Goal: Task Accomplishment & Management: Use online tool/utility

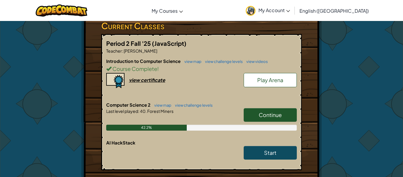
scroll to position [104, 0]
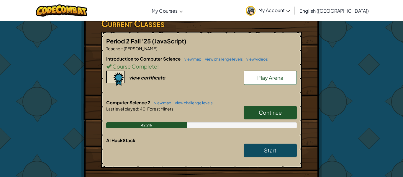
click at [272, 108] on link "Continue" at bounding box center [270, 113] width 53 height 14
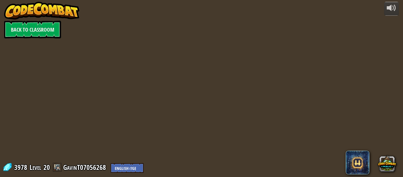
select select "en-[GEOGRAPHIC_DATA]"
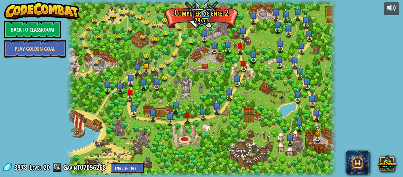
select select "en-[GEOGRAPHIC_DATA]"
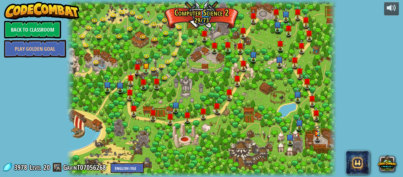
select select "en-[GEOGRAPHIC_DATA]"
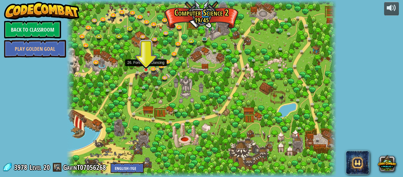
click at [143, 68] on img at bounding box center [146, 63] width 6 height 14
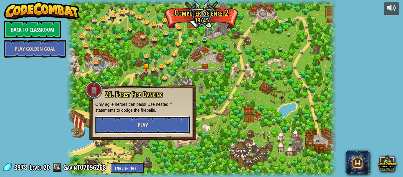
click at [125, 124] on button "Play" at bounding box center [142, 125] width 95 height 18
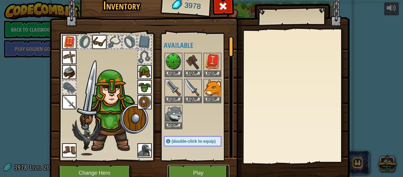
click at [203, 170] on button "Play" at bounding box center [199, 173] width 62 height 16
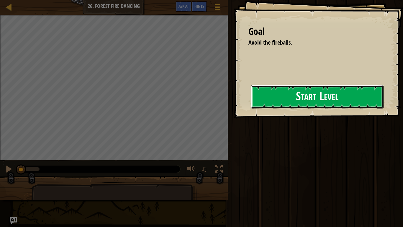
click at [266, 108] on button "Start Level" at bounding box center [317, 96] width 133 height 23
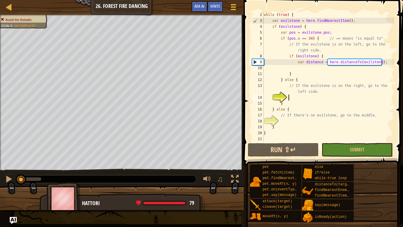
scroll to position [12, 0]
click at [233, 0] on div "Map Computer Science 2 26. Forest Fire Dancing Game Menu Done Hints Ask AI" at bounding box center [122, 7] width 244 height 15
click at [234, 5] on span at bounding box center [234, 4] width 6 height 1
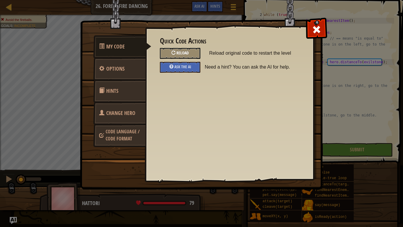
click at [170, 56] on div "Reload" at bounding box center [180, 53] width 40 height 11
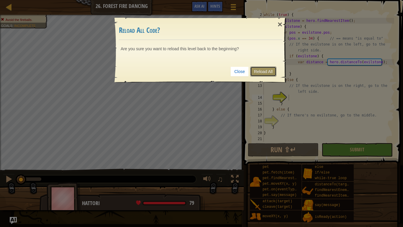
click at [263, 73] on link "Reload All" at bounding box center [263, 71] width 26 height 10
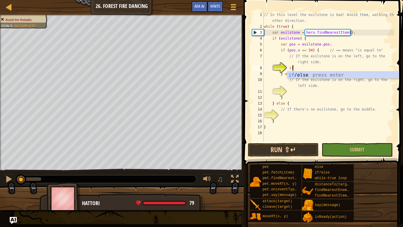
scroll to position [3, 4]
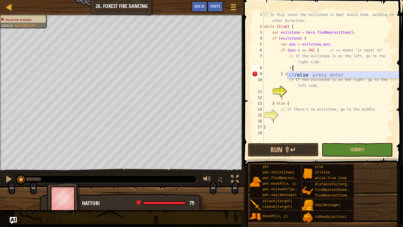
click at [309, 74] on div "if /else press enter" at bounding box center [344, 81] width 112 height 21
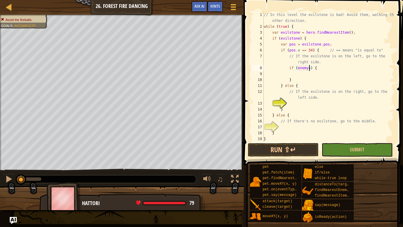
scroll to position [3, 7]
type textarea "if (enemy ) {"
click at [301, 151] on button "Run ⇧↵" at bounding box center [283, 150] width 71 height 14
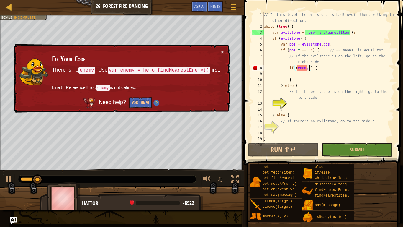
click at [317, 76] on div "// In this level the evilstone is bad! Avoid them, walking the other direction.…" at bounding box center [329, 86] width 132 height 148
click at [223, 52] on button "×" at bounding box center [223, 52] width 4 height 6
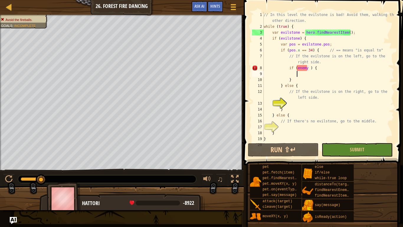
click at [306, 68] on div "// In this level the evilstone is bad! Avoid them, walking the other direction.…" at bounding box center [329, 86] width 132 height 148
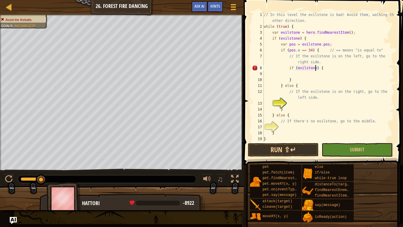
scroll to position [3, 8]
click at [345, 49] on div "// In this level the evilstone is bad! Avoid them, walking the other direction.…" at bounding box center [329, 86] width 132 height 148
type textarea "if (pos.x == 34) { // == means "is equal to""
click at [336, 50] on div "// In this level the evilstone is bad! Avoid them, walking the other direction.…" at bounding box center [329, 86] width 132 height 148
click at [310, 74] on div "// In this level the evilstone is bad! Avoid them, walking the other direction.…" at bounding box center [329, 86] width 132 height 148
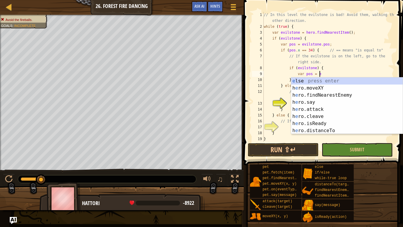
scroll to position [3, 8]
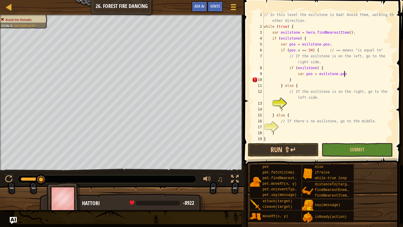
type textarea "var pos = evilstone.pos;"
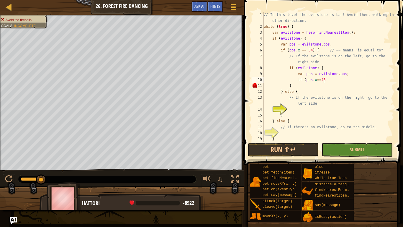
scroll to position [3, 9]
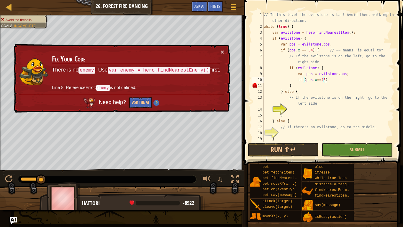
click at [323, 63] on div "// In this level the evilstone is bad! Avoid them, walking the other direction.…" at bounding box center [329, 86] width 132 height 148
type textarea "// If the evilstone is on the left, go to the right side."
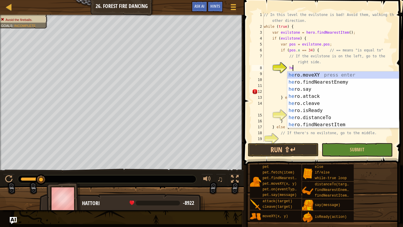
type textarea "her"
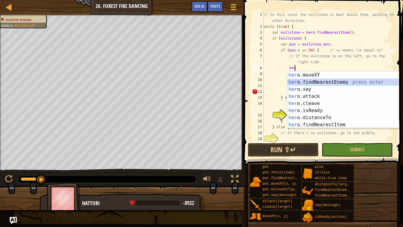
click at [328, 82] on div "her o.moveXY press enter her o.findNearestEnemy press enter her o.say press ent…" at bounding box center [344, 106] width 112 height 71
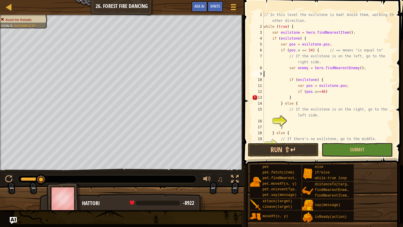
scroll to position [3, 0]
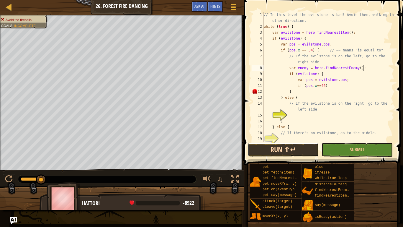
click at [308, 146] on button "Run ⇧↵" at bounding box center [283, 150] width 71 height 14
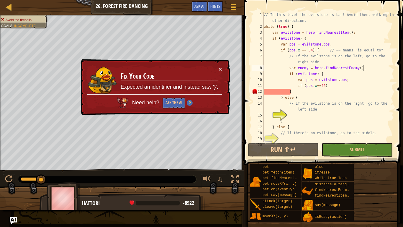
click at [297, 91] on div "// In this level the evilstone is bad! Avoid them, walking the other direction.…" at bounding box center [329, 86] width 132 height 148
type textarea "}"
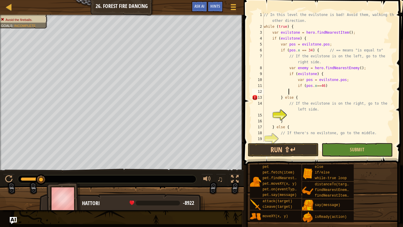
type textarea "}"
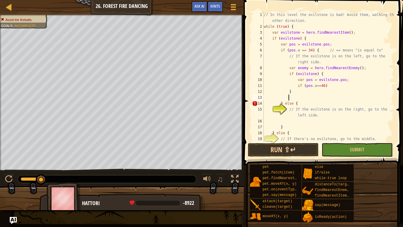
type textarea "}"
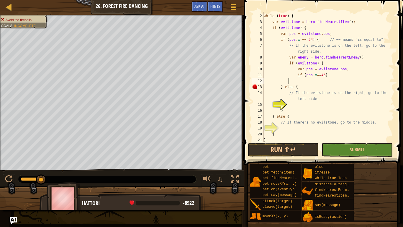
scroll to position [11, 0]
type textarea "}"
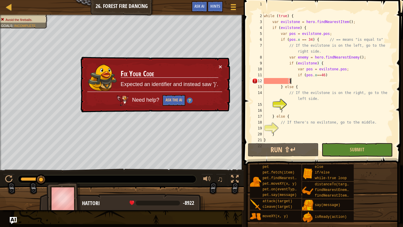
scroll to position [3, 3]
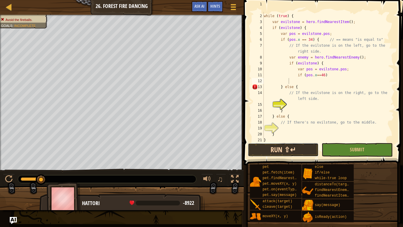
click at [285, 145] on button "Run ⇧↵" at bounding box center [283, 150] width 71 height 14
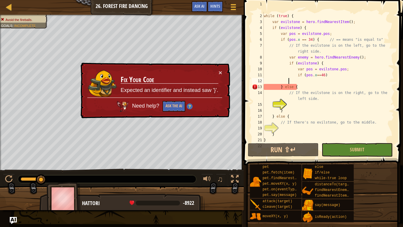
click at [272, 87] on div "// In this level the evilstone is bad! Avoid them, walking the other direction.…" at bounding box center [329, 75] width 132 height 148
click at [275, 87] on div "// In this level the evilstone is bad! Avoid them, walking the other direction.…" at bounding box center [329, 75] width 132 height 148
click at [278, 87] on div "// In this level the evilstone is bad! Avoid them, walking the other direction.…" at bounding box center [329, 75] width 132 height 148
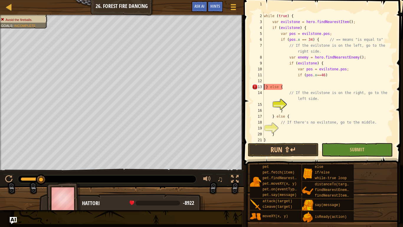
scroll to position [3, 2]
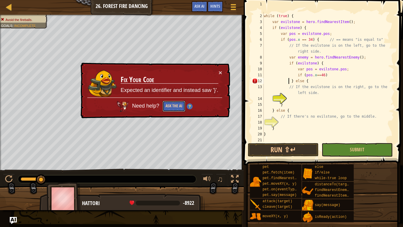
click at [168, 107] on button "Ask the AI" at bounding box center [174, 106] width 23 height 11
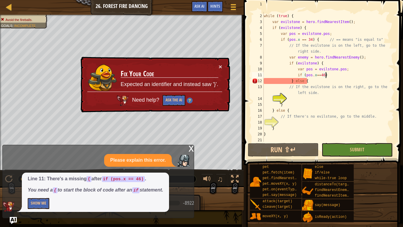
click at [334, 77] on div "// In this level the evilstone is bad! Avoid them, walking the other direction.…" at bounding box center [329, 75] width 132 height 148
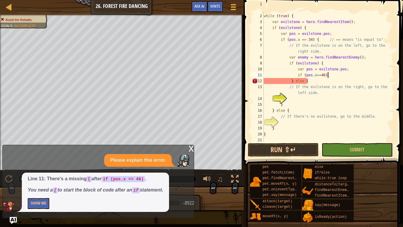
scroll to position [3, 9]
type textarea "if (pos.x==46) {"
click at [276, 147] on button "Run ⇧↵" at bounding box center [283, 150] width 71 height 14
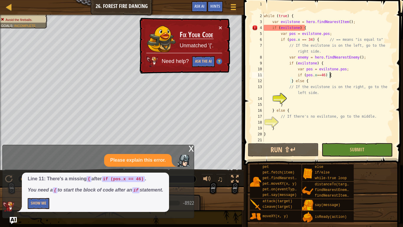
click at [267, 139] on div "// In this level the evilstone is bad! Avoid them, walking the other direction.…" at bounding box center [329, 75] width 132 height 148
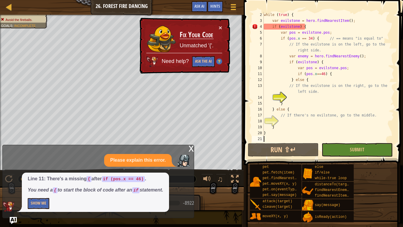
type textarea "}"
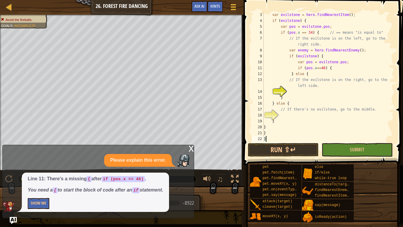
scroll to position [0, 0]
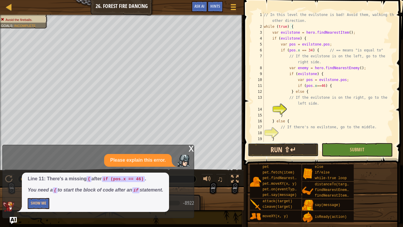
click at [296, 148] on button "Run ⇧↵" at bounding box center [283, 150] width 71 height 14
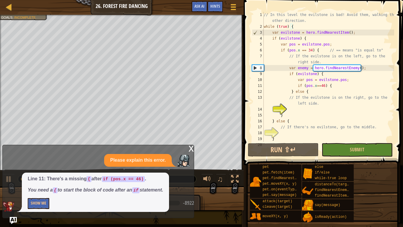
click at [190, 149] on div "x" at bounding box center [191, 148] width 5 height 6
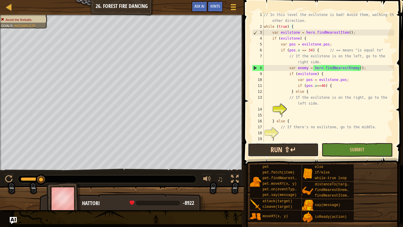
click at [301, 147] on button "Run ⇧↵" at bounding box center [283, 150] width 71 height 14
click at [278, 68] on div "// In this level the evilstone is bad! Avoid them, walking the other direction.…" at bounding box center [329, 86] width 132 height 148
type textarea "var enemy = hero.findNearestEnemy();"
click at [235, 1] on button "Game Menu" at bounding box center [234, 8] width 16 height 14
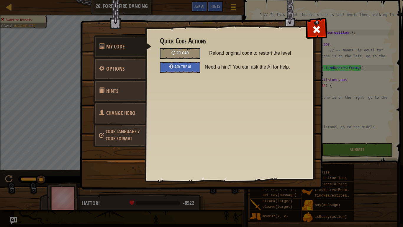
click at [179, 56] on div "Reload" at bounding box center [180, 53] width 40 height 11
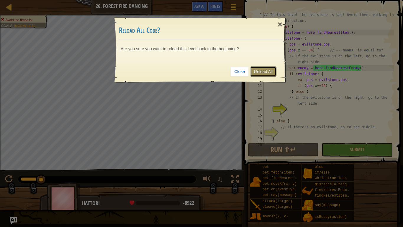
click at [276, 73] on link "Reload All" at bounding box center [263, 71] width 26 height 10
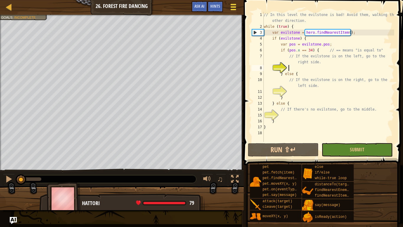
click at [231, 5] on span at bounding box center [234, 4] width 6 height 1
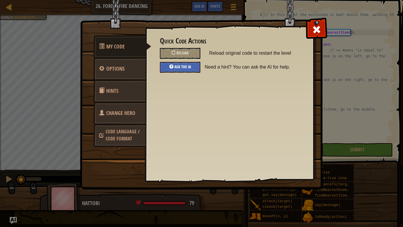
click at [176, 63] on div "Ask the AI" at bounding box center [180, 67] width 40 height 11
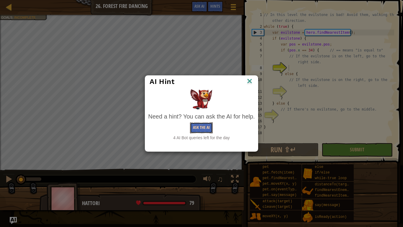
click at [196, 128] on button "Ask the AI" at bounding box center [201, 127] width 23 height 11
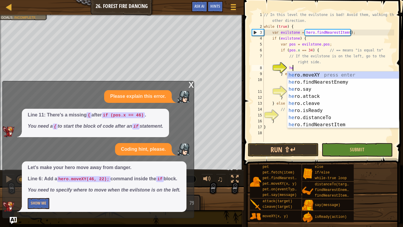
type textarea "her"
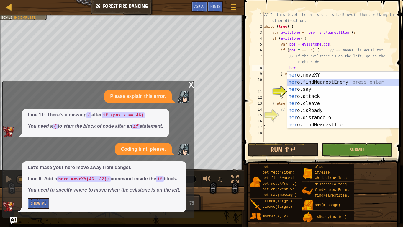
click at [316, 79] on div "her o.moveXY press enter her o.findNearestEnemy press enter her o.say press ent…" at bounding box center [344, 106] width 112 height 71
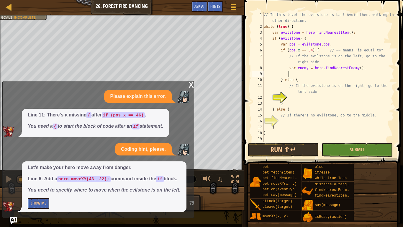
click at [310, 68] on div "// In this level the evilstone is bad! Avoid them, walking the other direction.…" at bounding box center [329, 86] width 132 height 148
type textarea "var enemy = hero.findNearestEnemy();"
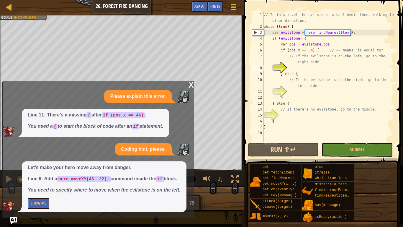
scroll to position [3, 1]
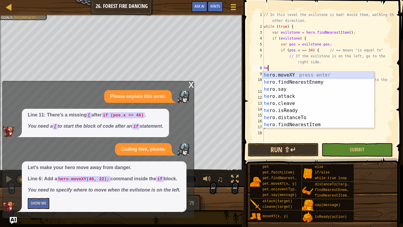
click at [315, 73] on div "he ro.moveXY press enter he ro.findNearestEnemy press enter he ro.say press ent…" at bounding box center [319, 106] width 112 height 71
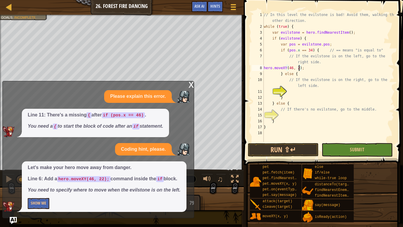
scroll to position [3, 5]
click at [315, 67] on div "// In this level the evilstone is bad! Avoid them, walking the other direction.…" at bounding box center [329, 86] width 132 height 148
click at [326, 61] on div "// In this level the evilstone is bad! Avoid them, walking the other direction.…" at bounding box center [329, 86] width 132 height 148
type textarea "// If the evilstone is on the left, go to the right side."
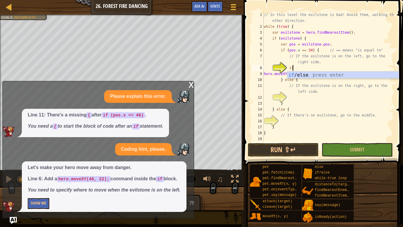
scroll to position [3, 4]
click at [339, 74] on div "if /else press enter" at bounding box center [344, 81] width 112 height 21
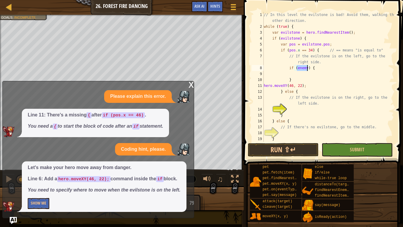
click at [303, 81] on div "// In this level the evilstone is bad! Avoid them, walking the other direction.…" at bounding box center [329, 86] width 132 height 148
type textarea "}"
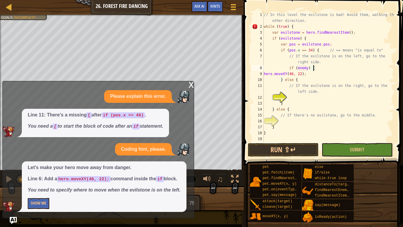
click at [315, 73] on div "// In this level the evilstone is bad! Avoid them, walking the other direction.…" at bounding box center [329, 86] width 132 height 148
click at [308, 73] on div "// In this level the evilstone is bad! Avoid them, walking the other direction.…" at bounding box center [329, 86] width 132 height 148
type textarea "hero.moveXY(46, 22); \"
type textarea "hero.moveXY(46, 22);"
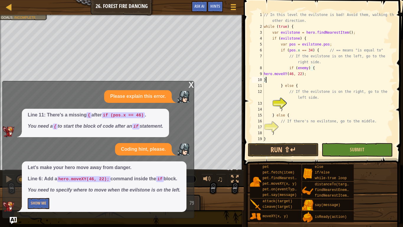
click at [321, 66] on div "// In this level the evilstone is bad! Avoid them, walking the other direction.…" at bounding box center [329, 86] width 132 height 148
click at [303, 68] on div "// In this level the evilstone is bad! Avoid them, walking the other direction.…" at bounding box center [329, 86] width 132 height 148
click at [314, 74] on div "evilstone press enter" at bounding box center [347, 81] width 112 height 21
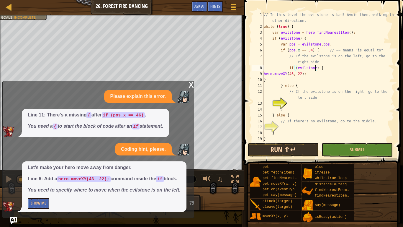
type textarea "if (evilstone) {"
click at [290, 147] on button "Run ⇧↵" at bounding box center [283, 150] width 71 height 14
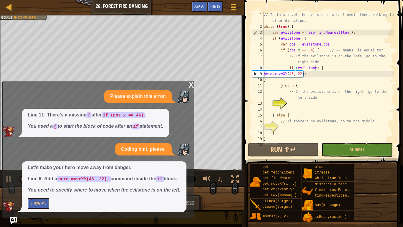
click at [192, 85] on div "x" at bounding box center [191, 84] width 5 height 6
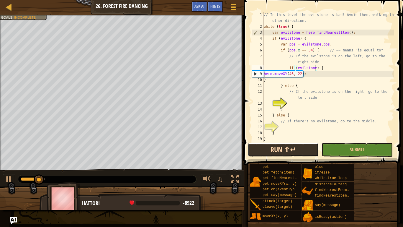
click at [284, 151] on button "Run ⇧↵" at bounding box center [283, 150] width 71 height 14
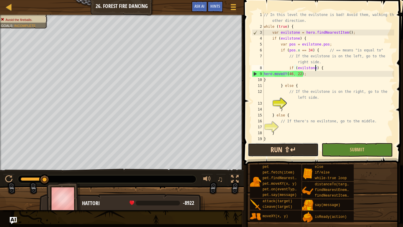
click at [290, 151] on button "Run ⇧↵" at bounding box center [283, 150] width 71 height 14
click at [291, 106] on div "// In this level the evilstone is bad! Avoid them, walking the other direction.…" at bounding box center [329, 86] width 132 height 148
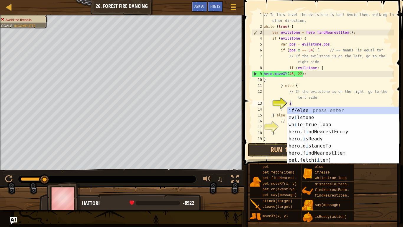
scroll to position [3, 4]
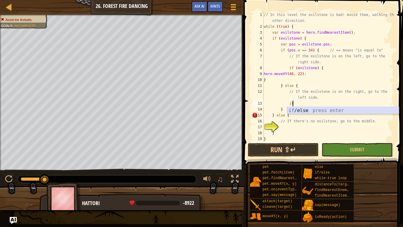
click at [315, 112] on div "if /else press enter" at bounding box center [344, 117] width 112 height 21
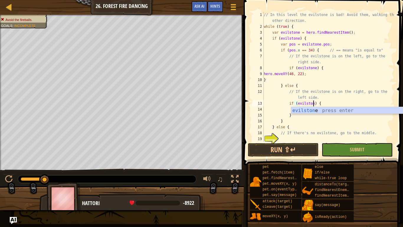
scroll to position [3, 7]
click at [328, 112] on div "evilstone press enter" at bounding box center [347, 117] width 112 height 21
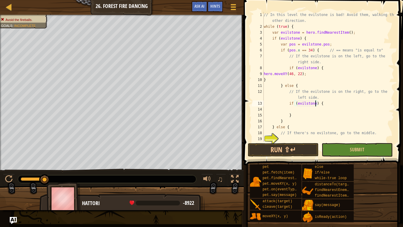
scroll to position [2, 0]
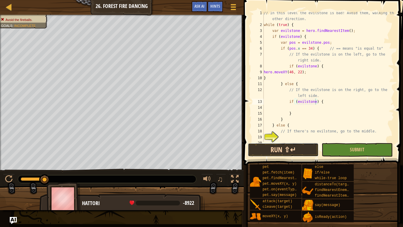
click at [267, 145] on button "Run ⇧↵" at bounding box center [283, 150] width 71 height 14
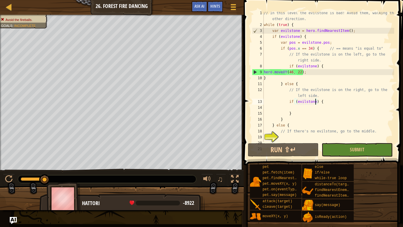
click at [316, 110] on div "// In this level the evilstone is bad! Avoid them, walking the other direction.…" at bounding box center [329, 84] width 132 height 148
type textarea "}"
click at [306, 107] on div "// In this level the evilstone is bad! Avoid them, walking the other direction.…" at bounding box center [329, 84] width 132 height 148
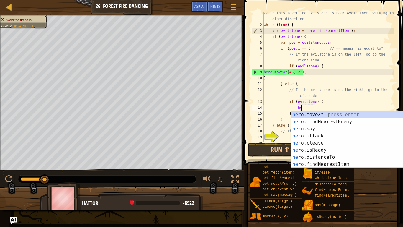
scroll to position [3, 5]
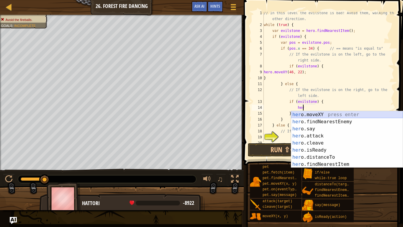
click at [329, 112] on div "her o.moveXY press enter her o.findNearestEnemy press enter her o.say press ent…" at bounding box center [347, 146] width 112 height 71
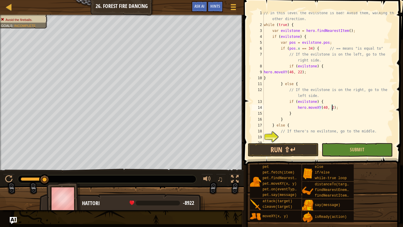
scroll to position [3, 10]
click at [283, 148] on button "Run ⇧↵" at bounding box center [283, 150] width 71 height 14
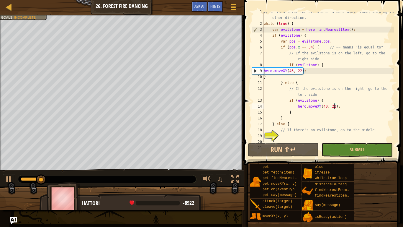
scroll to position [18, 0]
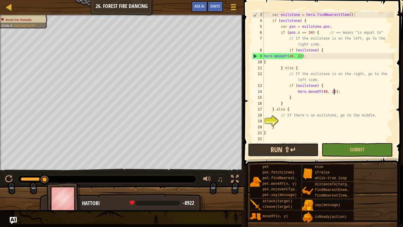
click at [290, 150] on button "Run ⇧↵" at bounding box center [283, 150] width 71 height 14
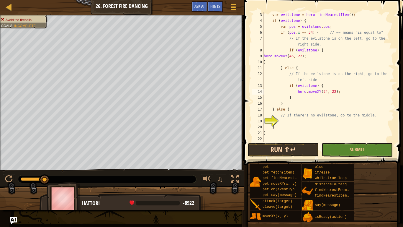
type textarea "hero.moveXY(34, 22);"
click at [298, 146] on button "Run ⇧↵" at bounding box center [283, 150] width 71 height 14
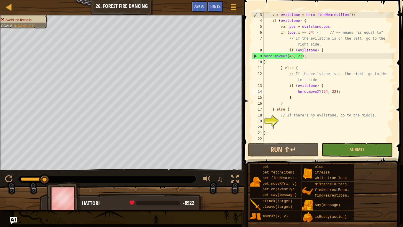
click at [282, 120] on div "var evilstone = hero . findNearestItem ( ) ; if ( evilstone ) { var pos = evils…" at bounding box center [329, 83] width 132 height 142
click at [192, 7] on button "Ask AI" at bounding box center [200, 6] width 16 height 11
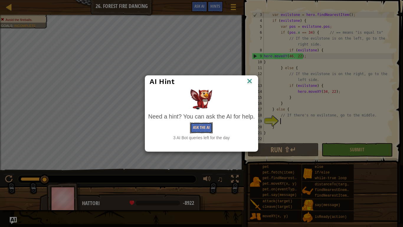
click at [204, 123] on button "Ask the AI" at bounding box center [201, 127] width 23 height 11
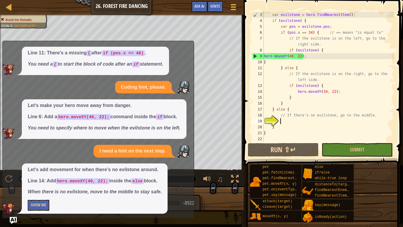
scroll to position [25, 0]
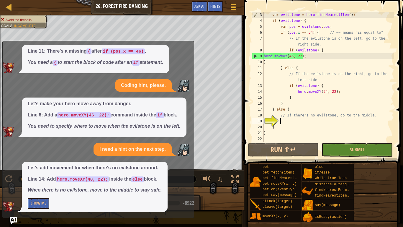
click at [311, 92] on div "var evilstone = hero . findNearestItem ( ) ; if ( evilstone ) { var pos = evils…" at bounding box center [329, 83] width 132 height 142
click at [312, 93] on div "var evilstone = hero . findNearestItem ( ) ; if ( evilstone ) { var pos = evils…" at bounding box center [329, 77] width 132 height 130
click at [312, 93] on div "var evilstone = hero . findNearestItem ( ) ; if ( evilstone ) { var pos = evils…" at bounding box center [329, 83] width 132 height 142
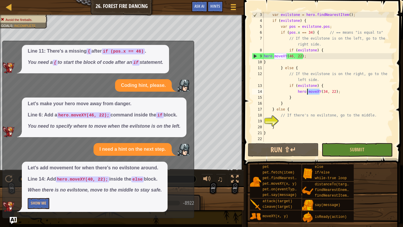
click at [312, 93] on div "var evilstone = hero . findNearestItem ( ) ; if ( evilstone ) { var pos = evils…" at bounding box center [329, 83] width 132 height 142
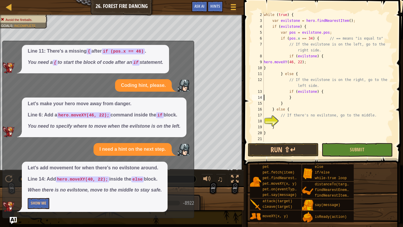
click at [335, 92] on div "while ( true ) { var evilstone = hero . findNearestItem ( ) ; if ( evilstone ) …" at bounding box center [329, 83] width 132 height 142
type textarea "if (evilstone) {"
click at [307, 91] on div "while ( true ) { var evilstone = hero . findNearestItem ( ) ; if ( evilstone ) …" at bounding box center [329, 83] width 132 height 142
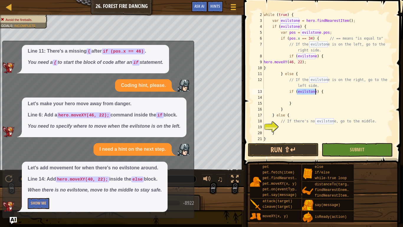
click at [307, 91] on div "while ( true ) { var evilstone = hero . findNearestItem ( ) ; if ( evilstone ) …" at bounding box center [329, 83] width 132 height 142
type textarea "if (evilstone) {"
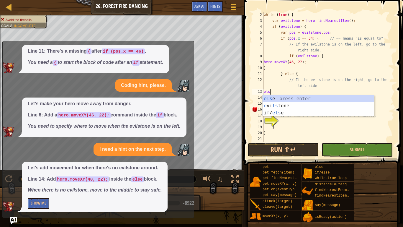
scroll to position [3, 1]
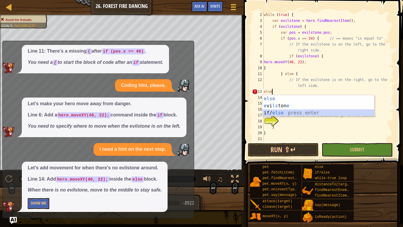
click at [297, 111] on div "else press enter e vi ls ton e press enter if/ else press enter" at bounding box center [319, 112] width 112 height 35
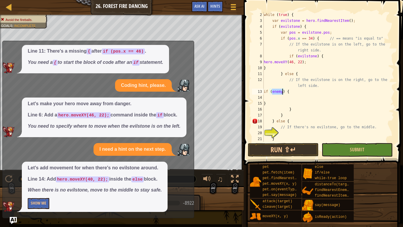
click at [295, 92] on div "while ( true ) { var evilstone = hero . findNearestItem ( ) ; if ( evilstone ) …" at bounding box center [329, 83] width 132 height 142
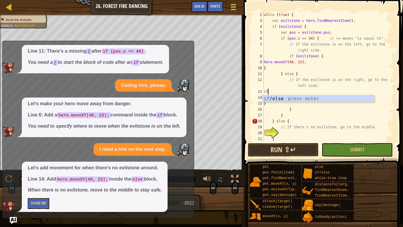
type textarea "i"
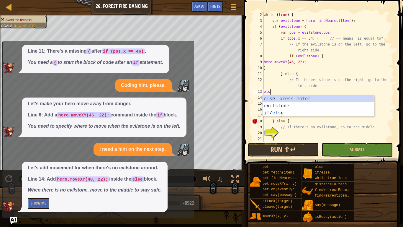
type textarea "else"
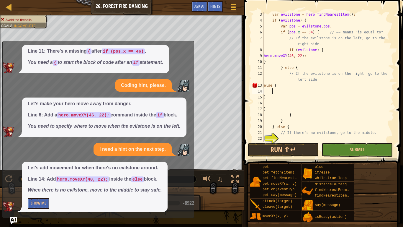
scroll to position [35, 0]
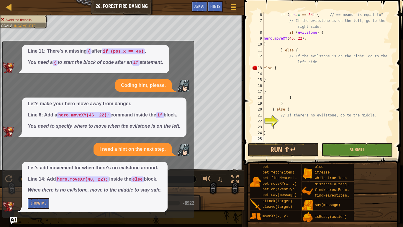
click at [267, 139] on div "if ( pos . x == 34 ) { // == means "is equal to" // If the evilstone is on the …" at bounding box center [329, 83] width 132 height 142
type textarea "}"
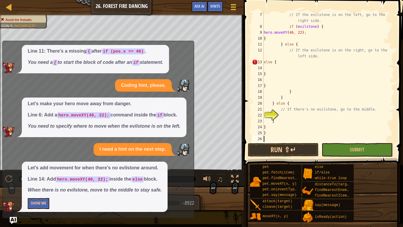
type textarea "}"
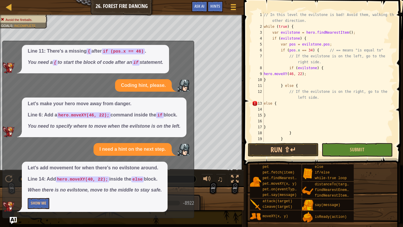
scroll to position [22, 0]
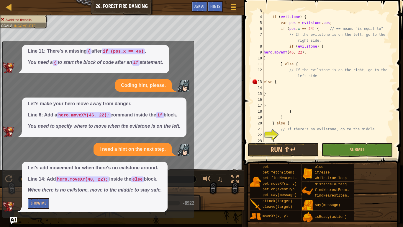
click at [275, 87] on div "var evilstone = hero . findNearestItem ( ) ; if ( evilstone ) { var pos = evils…" at bounding box center [329, 79] width 132 height 142
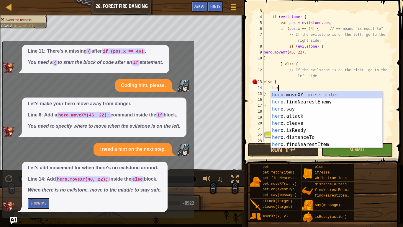
scroll to position [3, 2]
click at [307, 91] on div "her o.moveXY press enter her o.findNearestEnemy press enter her o.say press ent…" at bounding box center [327, 126] width 112 height 71
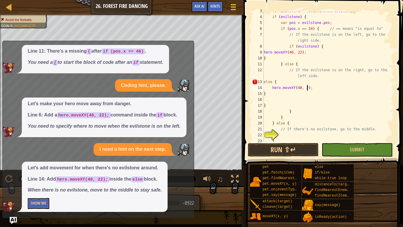
scroll to position [3, 6]
click at [286, 153] on button "Run ⇧↵" at bounding box center [283, 150] width 71 height 14
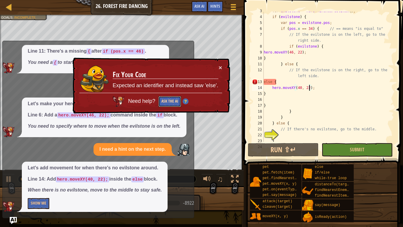
click at [169, 99] on button "Ask the AI" at bounding box center [170, 101] width 23 height 11
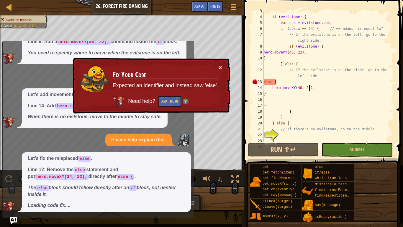
click at [221, 66] on button "×" at bounding box center [221, 67] width 4 height 6
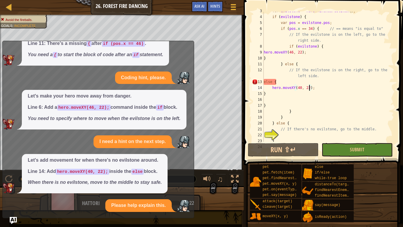
scroll to position [102, 0]
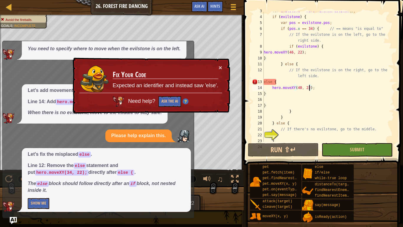
click at [280, 81] on div "var evilstone = hero . findNearestItem ( ) ; if ( evilstone ) { var pos = evils…" at bounding box center [329, 79] width 132 height 142
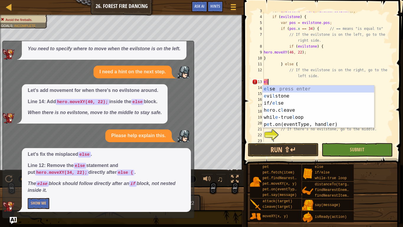
scroll to position [3, 0]
type textarea "e"
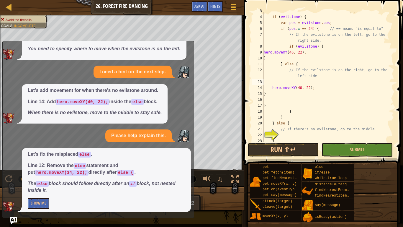
click at [301, 87] on div "var evilstone = hero . findNearestItem ( ) ; if ( evilstone ) { var pos = evils…" at bounding box center [329, 79] width 132 height 142
type textarea "hero.moveXY(34, 22);"
click at [291, 82] on div "var evilstone = hero . findNearestItem ( ) ; if ( evilstone ) { var pos = evils…" at bounding box center [329, 79] width 132 height 142
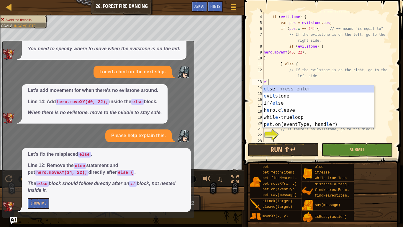
type textarea "else"
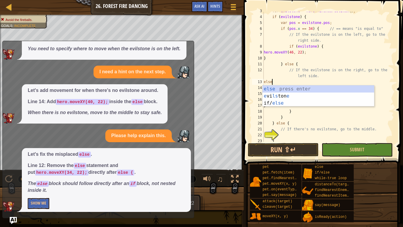
scroll to position [3, 1]
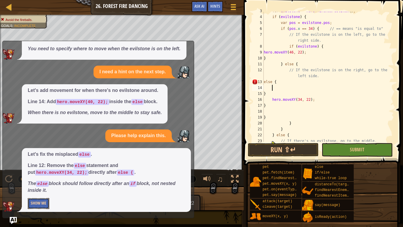
click at [43, 177] on button "Show Me" at bounding box center [39, 203] width 22 height 11
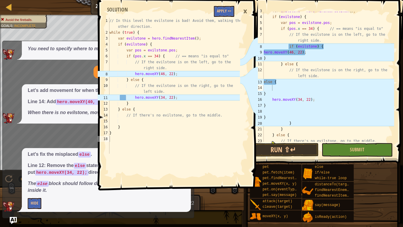
click at [327, 48] on div "var evilstone = hero . findNearestItem ( ) ; if ( evilstone ) { var pos = evils…" at bounding box center [329, 79] width 132 height 142
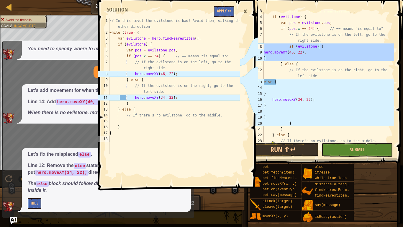
click at [327, 48] on div "var evilstone = hero . findNearestItem ( ) ; if ( evilstone ) { var pos = evils…" at bounding box center [329, 79] width 132 height 142
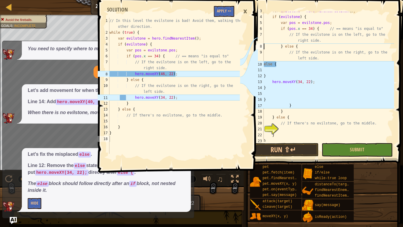
click at [325, 41] on div "var evilstone = hero . findNearestItem ( ) ; if ( evilstone ) { var pos = evils…" at bounding box center [329, 79] width 132 height 142
type textarea "// If the evilstone is on the left, go to the right side.\"
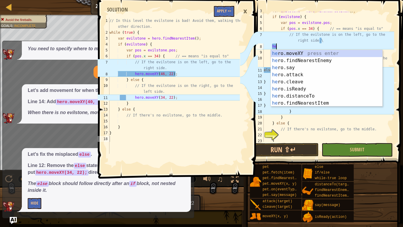
scroll to position [3, 2]
click at [315, 52] on div "her o.moveXY press enter her o.findNearestEnemy press enter her o.say press ent…" at bounding box center [327, 85] width 112 height 71
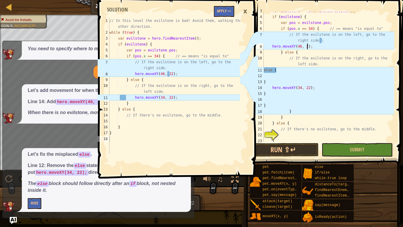
scroll to position [3, 6]
click at [288, 71] on div "var evilstone = hero . findNearestItem ( ) ; if ( evilstone ) { var pos = evils…" at bounding box center [329, 79] width 132 height 142
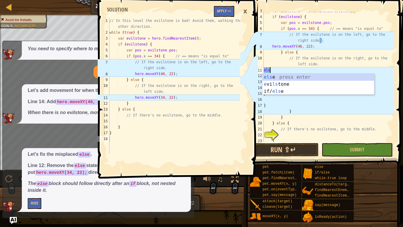
scroll to position [3, 1]
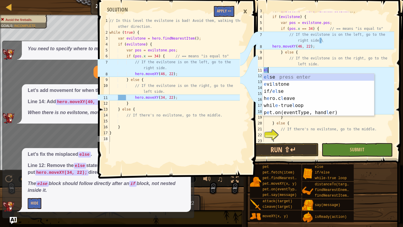
type textarea "e"
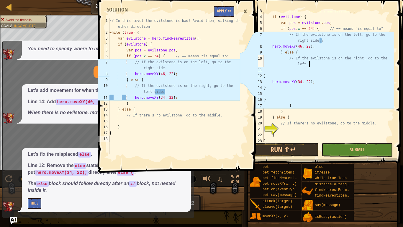
type textarea "// If the evilstone is on the right, go to the left s"
click at [228, 10] on button "Apply =>" at bounding box center [224, 11] width 20 height 11
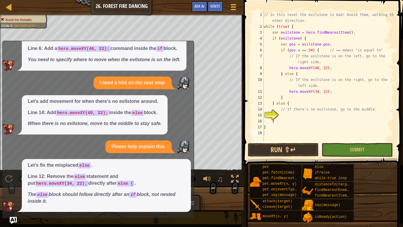
click at [282, 118] on div "// In this level the evilstone is bad! Avoid them, walking the other direction.…" at bounding box center [329, 86] width 132 height 148
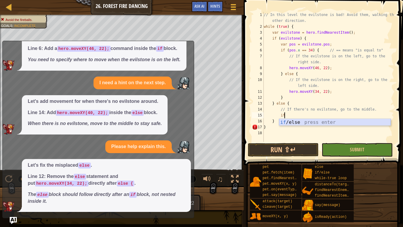
click at [304, 123] on div "if /else press enter" at bounding box center [335, 129] width 112 height 21
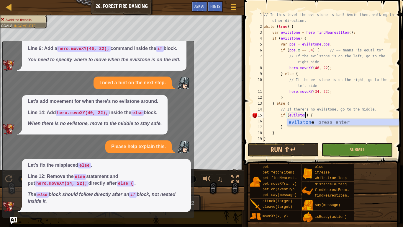
scroll to position [3, 6]
click at [306, 125] on div "evilstone press enter" at bounding box center [344, 129] width 112 height 21
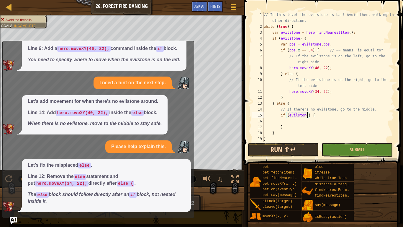
type textarea "if (evilstone) {"
click at [306, 149] on button "Run ⇧↵" at bounding box center [283, 150] width 71 height 14
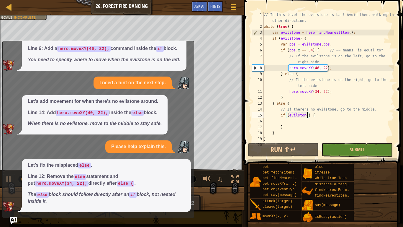
scroll to position [0, 0]
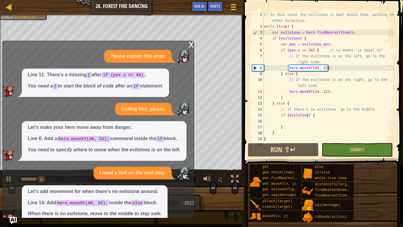
click at [193, 45] on div "x" at bounding box center [191, 44] width 5 height 6
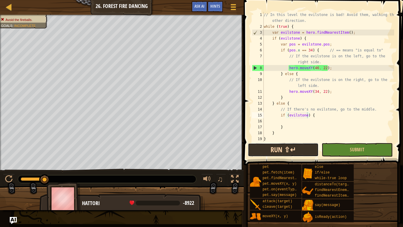
click at [292, 153] on button "Run ⇧↵" at bounding box center [283, 150] width 71 height 14
click at [205, 12] on button "Ask AI" at bounding box center [200, 6] width 16 height 11
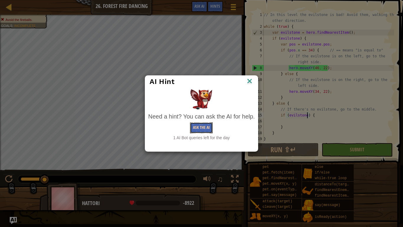
click at [204, 128] on button "Ask the AI" at bounding box center [201, 127] width 23 height 11
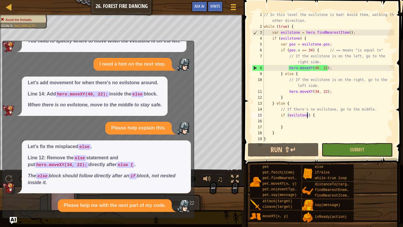
scroll to position [167, 0]
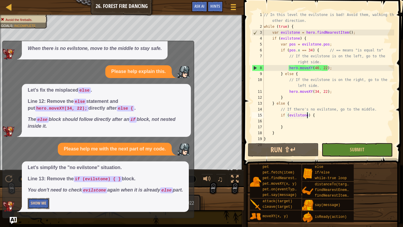
click at [37, 177] on button "Show Me" at bounding box center [39, 203] width 22 height 11
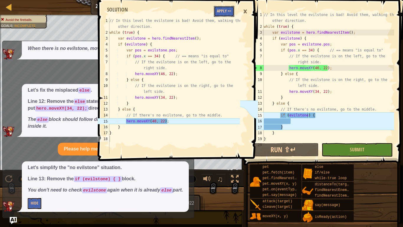
click at [224, 9] on button "Apply =>" at bounding box center [224, 11] width 20 height 11
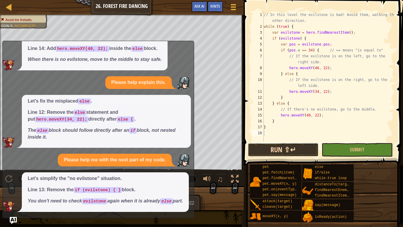
click at [269, 149] on button "Run ⇧↵" at bounding box center [283, 150] width 71 height 14
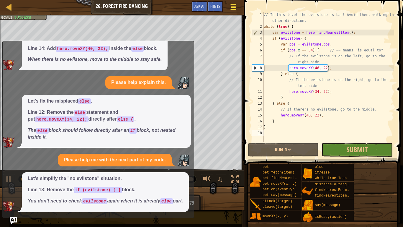
click at [233, 9] on span at bounding box center [234, 9] width 6 height 1
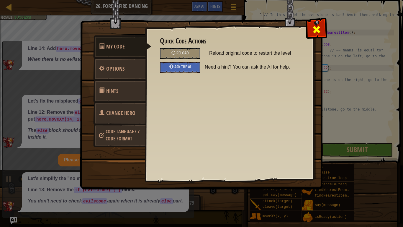
click at [310, 30] on div at bounding box center [316, 28] width 19 height 19
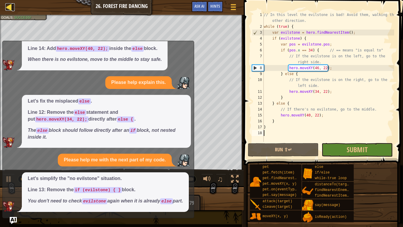
click at [5, 8] on div at bounding box center [8, 6] width 7 height 7
select select "en-[GEOGRAPHIC_DATA]"
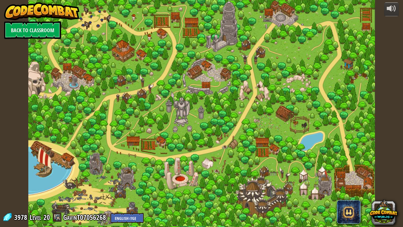
select select "en-[GEOGRAPHIC_DATA]"
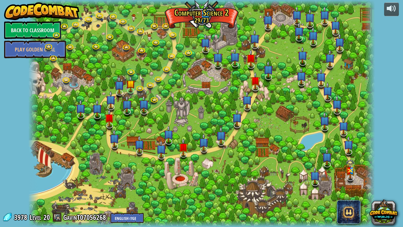
select select "en-[GEOGRAPHIC_DATA]"
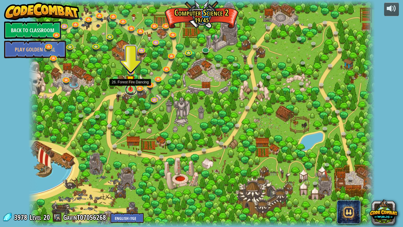
click at [131, 90] on link at bounding box center [131, 90] width 12 height 12
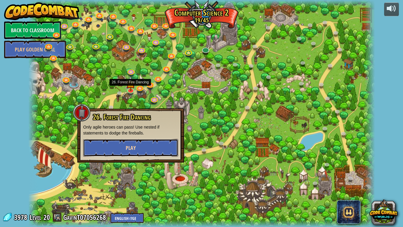
click at [125, 147] on button "Play" at bounding box center [130, 148] width 95 height 18
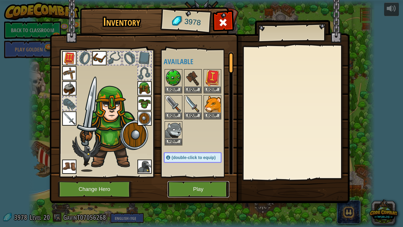
click at [206, 177] on button "Play" at bounding box center [199, 189] width 62 height 16
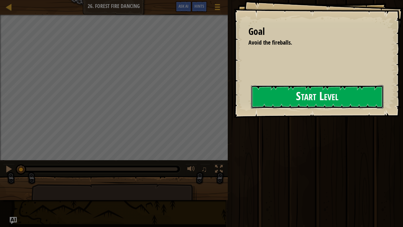
click at [306, 107] on button "Start Level" at bounding box center [317, 96] width 133 height 23
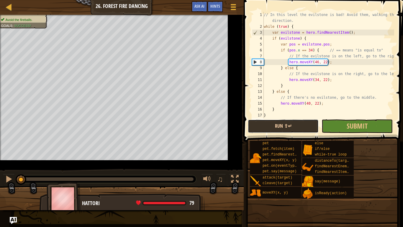
click at [288, 124] on button "Run ⇧↵" at bounding box center [283, 126] width 71 height 14
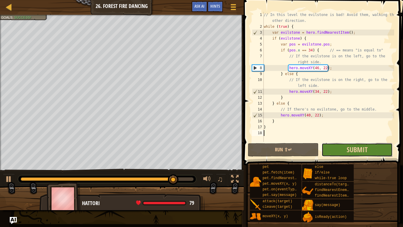
click at [344, 147] on button "Submit" at bounding box center [357, 150] width 71 height 14
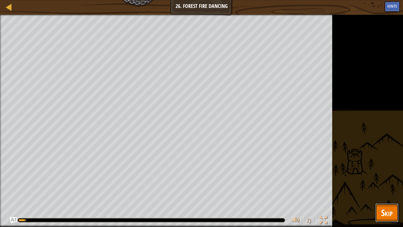
click at [388, 177] on span "Skip" at bounding box center [387, 212] width 12 height 12
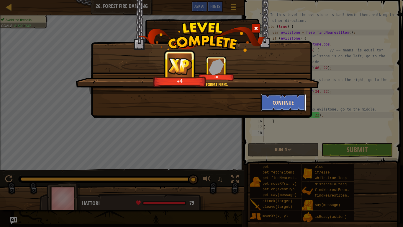
click at [273, 101] on button "Continue" at bounding box center [284, 103] width 46 height 18
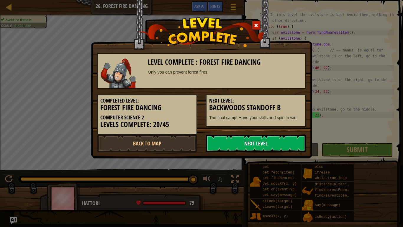
click at [250, 144] on link "Next Level" at bounding box center [256, 143] width 100 height 18
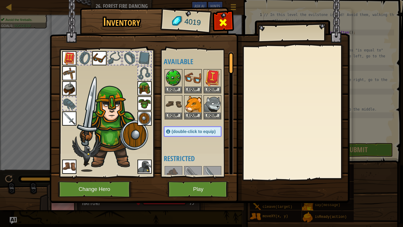
click at [221, 23] on span at bounding box center [222, 22] width 9 height 9
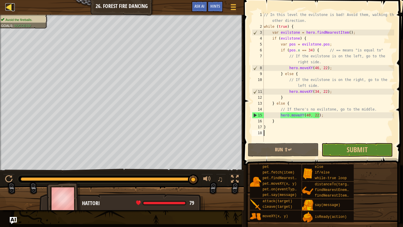
click at [6, 8] on div at bounding box center [8, 6] width 7 height 7
select select "en-[GEOGRAPHIC_DATA]"
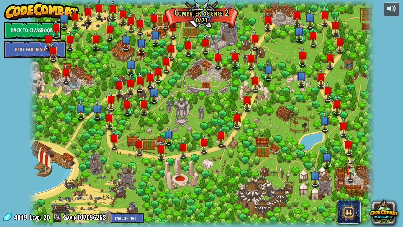
select select "en-[GEOGRAPHIC_DATA]"
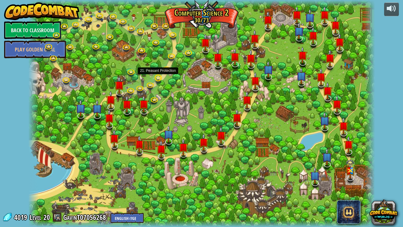
select select "en-[GEOGRAPHIC_DATA]"
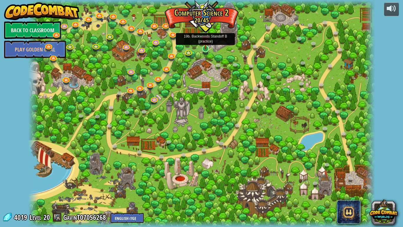
click at [206, 49] on img at bounding box center [205, 39] width 9 height 20
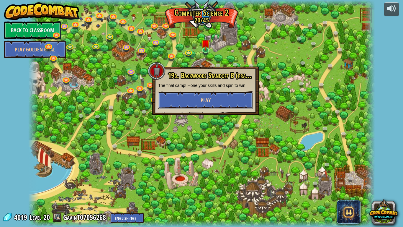
click at [225, 104] on button "Play" at bounding box center [205, 100] width 95 height 18
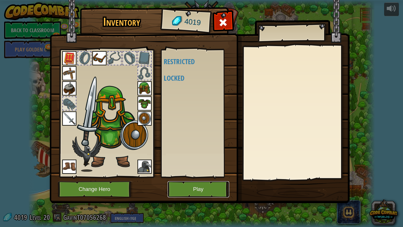
click at [214, 177] on button "Play" at bounding box center [199, 189] width 62 height 16
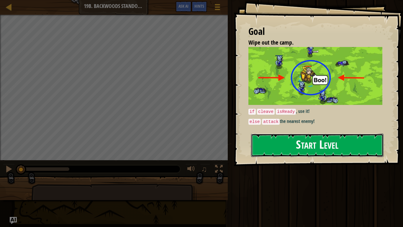
click at [280, 145] on button "Start Level" at bounding box center [317, 144] width 133 height 23
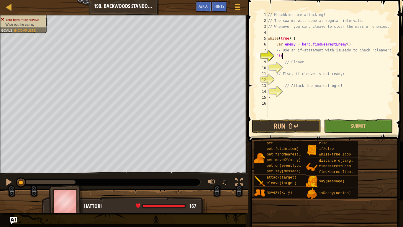
scroll to position [3, 2]
type textarea "`"
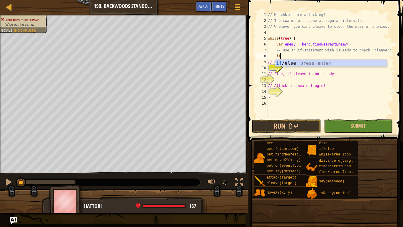
scroll to position [3, 1]
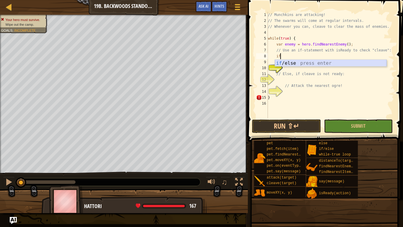
click at [304, 62] on div "if /else press enter" at bounding box center [331, 70] width 112 height 21
type textarea "if (enemy) {"
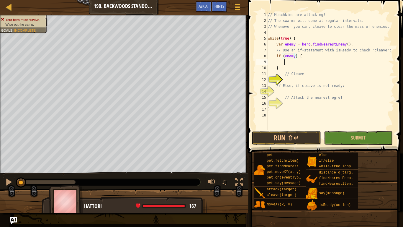
click at [298, 64] on div "// Munchkins are attacking! // The swarms will come at regular intervals. // Wh…" at bounding box center [331, 77] width 128 height 130
click at [294, 56] on div "// Munchkins are attacking! // The swarms will come at regular intervals. // Wh…" at bounding box center [331, 77] width 128 height 130
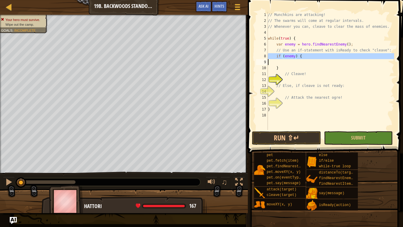
click at [294, 56] on div "// Munchkins are attacking! // The swarms will come at regular intervals. // Wh…" at bounding box center [331, 77] width 128 height 130
type textarea "if (enemy) {"
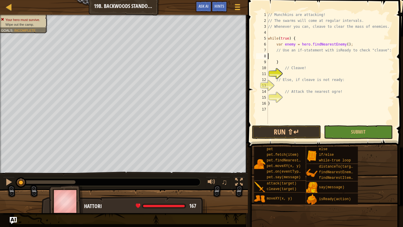
click at [294, 64] on div "// Munchkins are attacking! // The swarms will come at regular intervals. // Wh…" at bounding box center [331, 74] width 128 height 124
type textarea "}"
click at [284, 56] on div "// Munchkins are attacking! // The swarms will come at regular intervals. // Wh…" at bounding box center [331, 74] width 128 height 124
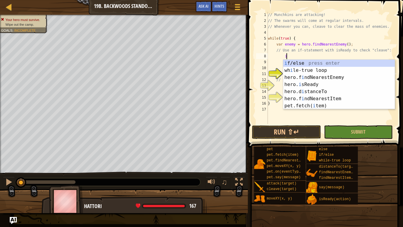
scroll to position [3, 3]
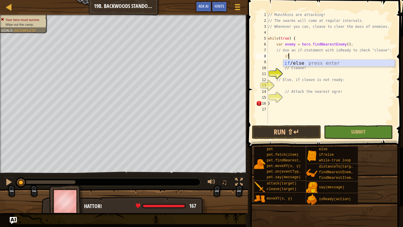
click at [296, 63] on div "if /else press enter" at bounding box center [339, 70] width 112 height 21
type textarea "if (enemy) {"
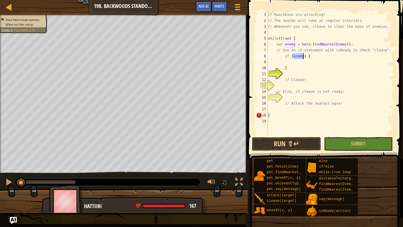
click at [299, 63] on div "// Munchkins are attacking! // The swarms will come at regular intervals. // Wh…" at bounding box center [331, 80] width 128 height 136
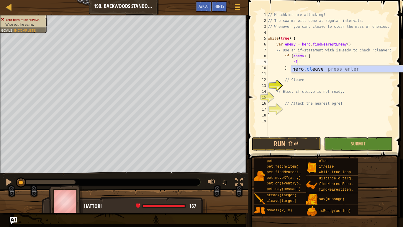
scroll to position [3, 4]
type textarea "c"
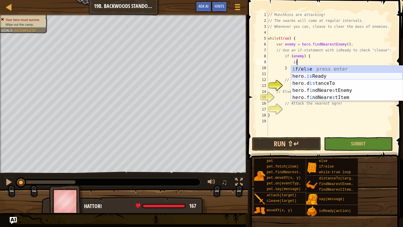
click at [314, 74] on div "i f/el s e press enter hero. is Ready press enter hero.d is tanceTo press enter…" at bounding box center [347, 91] width 112 height 50
type textarea "var ready = hero.isReady("cleave");"
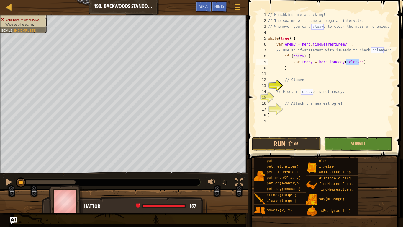
click at [312, 84] on div "// Munchkins are attacking! // The swarms will come at regular intervals. // Wh…" at bounding box center [331, 80] width 128 height 136
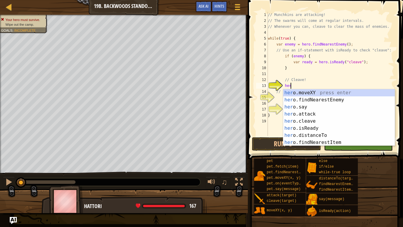
scroll to position [3, 3]
click at [321, 120] on div "her o.moveXY press enter her o.findNearestEnemy press enter her o.say press ent…" at bounding box center [339, 124] width 112 height 71
type textarea "hero.cleave(enemy);"
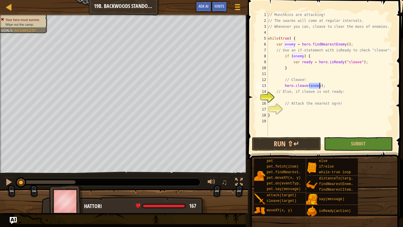
click at [308, 97] on div "// Munchkins are attacking! // The swarms will come at regular intervals. // Wh…" at bounding box center [331, 80] width 128 height 136
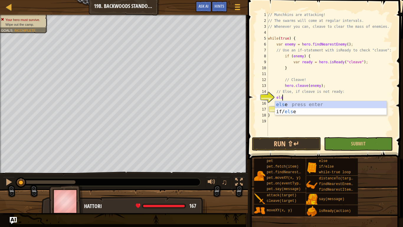
type textarea "else"
click at [306, 104] on div "else press enter if/ else press enter" at bounding box center [331, 115] width 112 height 28
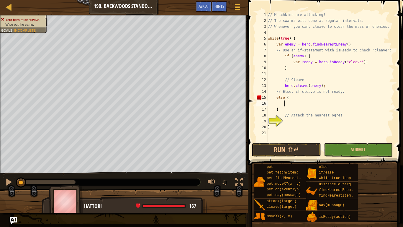
click at [292, 100] on div "// Munchkins are attacking! // The swarms will come at regular intervals. // Wh…" at bounding box center [331, 83] width 128 height 142
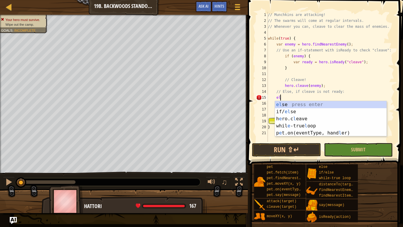
type textarea "e"
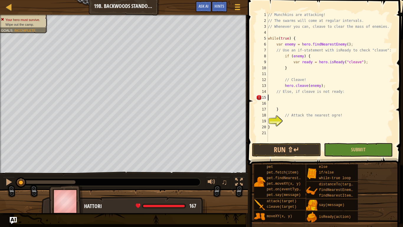
scroll to position [3, 0]
click at [288, 104] on div "// Munchkins are attacking! // The swarms will come at regular intervals. // Wh…" at bounding box center [331, 83] width 128 height 142
type textarea "}"
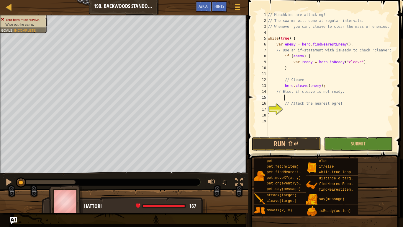
click at [285, 112] on div "// Munchkins are attacking! // The swarms will come at regular intervals. // Wh…" at bounding box center [331, 80] width 128 height 136
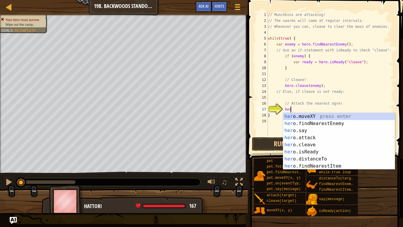
scroll to position [3, 3]
click at [311, 138] on div "her o.moveXY press enter her o.findNearestEnemy press enter her o.say press ent…" at bounding box center [339, 148] width 112 height 71
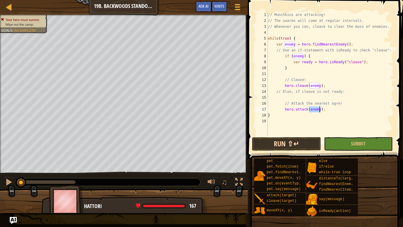
type textarea "hero.attack(enemy);"
click at [302, 148] on button "Run ⇧↵" at bounding box center [286, 144] width 69 height 14
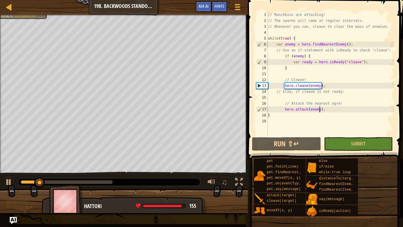
click at [301, 98] on div "// Munchkins are attacking! // The swarms will come at regular intervals. // Wh…" at bounding box center [331, 80] width 128 height 136
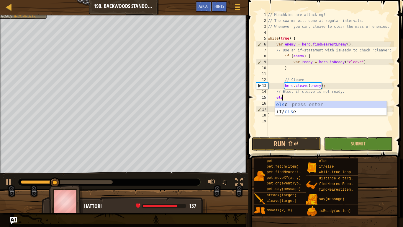
type textarea "else"
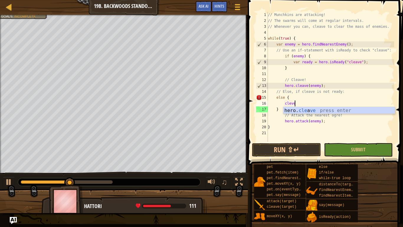
scroll to position [3, 4]
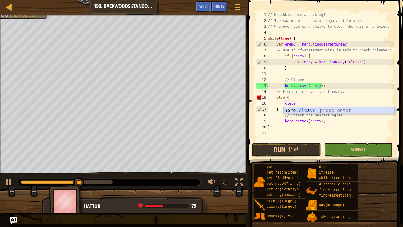
click at [327, 112] on div "hero. cle a ve press enter" at bounding box center [339, 117] width 112 height 21
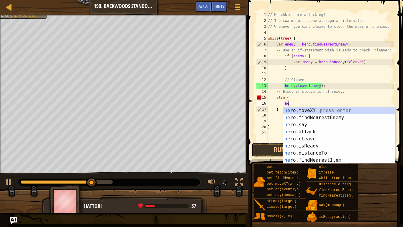
type textarea "h"
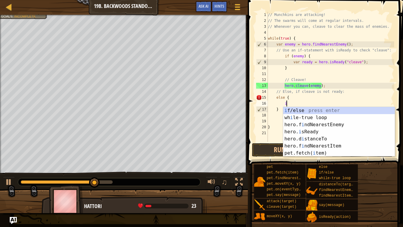
scroll to position [3, 3]
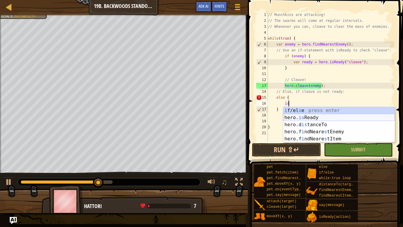
click at [333, 115] on div "i f/el s e press enter hero. is Ready press enter hero.d is tanceTo press enter…" at bounding box center [339, 132] width 112 height 50
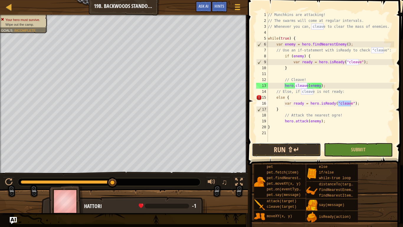
click at [286, 152] on button "Run ⇧↵" at bounding box center [286, 150] width 69 height 14
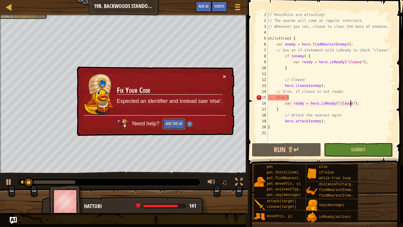
click at [166, 122] on button "Ask the AI" at bounding box center [174, 123] width 23 height 11
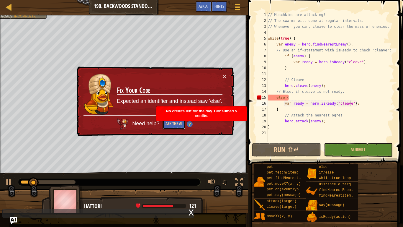
click at [179, 123] on button "Ask the AI" at bounding box center [174, 123] width 23 height 11
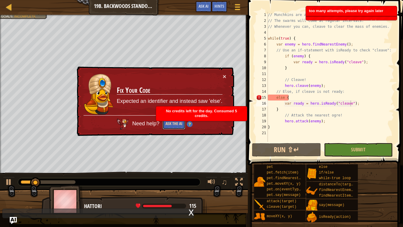
click at [179, 123] on button "Ask the AI" at bounding box center [174, 123] width 23 height 11
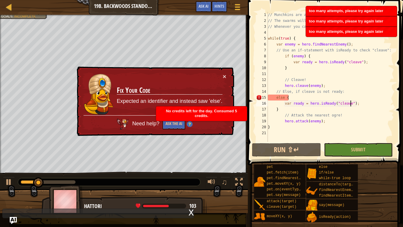
click at [188, 124] on img at bounding box center [190, 124] width 6 height 6
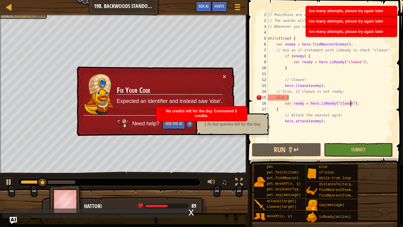
click at [190, 126] on img at bounding box center [190, 124] width 6 height 6
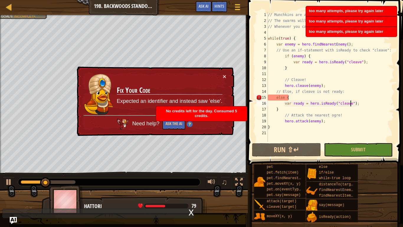
click at [190, 126] on img at bounding box center [190, 124] width 6 height 6
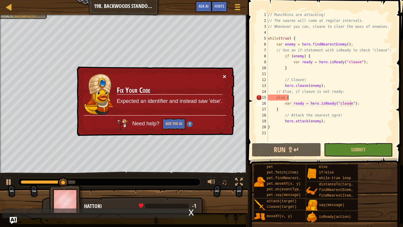
click at [223, 77] on button "×" at bounding box center [225, 76] width 4 height 6
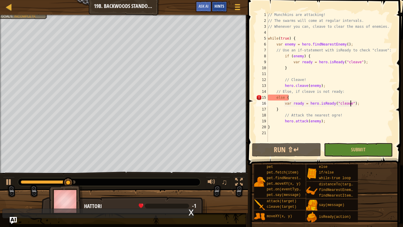
click at [213, 7] on div "Hints" at bounding box center [220, 6] width 16 height 11
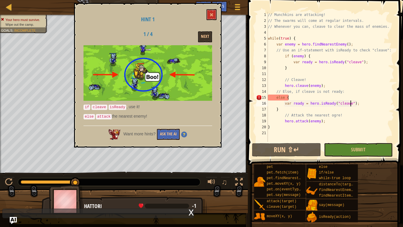
click at [343, 105] on div "// Munchkins are attacking! // The swarms will come at regular intervals. // Wh…" at bounding box center [331, 83] width 128 height 142
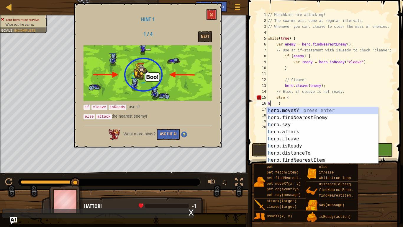
scroll to position [3, 1]
click at [316, 134] on div "he ro.moveXY press enter he ro.findNearestEnemy press enter he ro.say press ent…" at bounding box center [323, 142] width 112 height 71
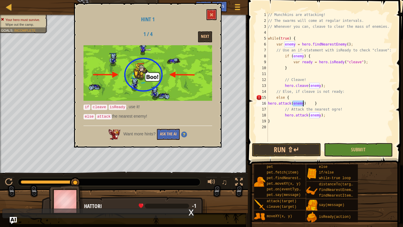
click at [327, 103] on div "// Munchkins are attacking! // The swarms will come at regular intervals. // Wh…" at bounding box center [331, 83] width 128 height 142
type textarea "hero.attack(enemy)"
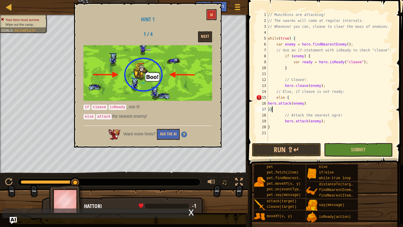
scroll to position [3, 0]
click at [203, 39] on button "Next" at bounding box center [205, 36] width 14 height 11
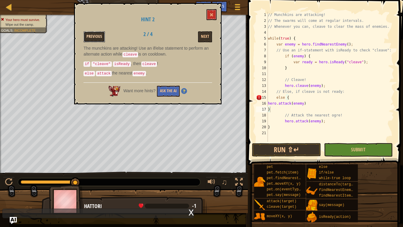
click at [92, 34] on button "Previous" at bounding box center [95, 36] width 22 height 11
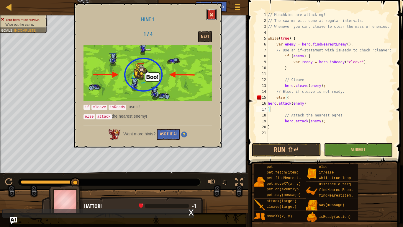
click at [212, 15] on span at bounding box center [212, 15] width 4 height 4
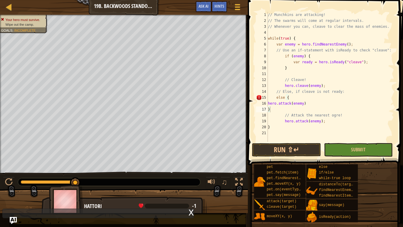
click at [291, 98] on div "// Munchkins are attacking! // The swarms will come at regular intervals. // Wh…" at bounding box center [331, 83] width 128 height 142
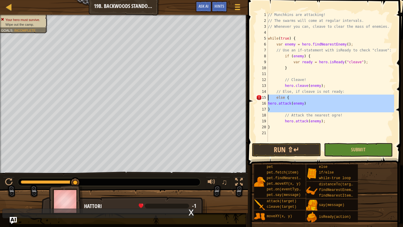
click at [291, 99] on div "// Munchkins are attacking! // The swarms will come at regular intervals. // Wh…" at bounding box center [331, 83] width 128 height 142
click at [290, 96] on div "// Munchkins are attacking! // The swarms will come at regular intervals. // Wh…" at bounding box center [331, 77] width 128 height 130
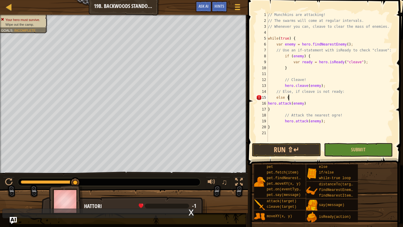
click at [290, 96] on div "// Munchkins are attacking! // The swarms will come at regular intervals. // Wh…" at bounding box center [331, 83] width 128 height 142
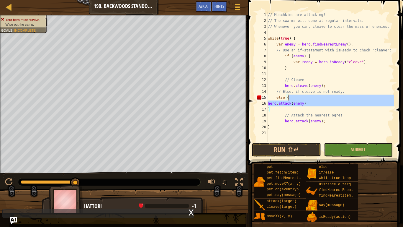
click at [290, 96] on div "// Munchkins are attacking! // The swarms will come at regular intervals. // Wh…" at bounding box center [331, 83] width 128 height 142
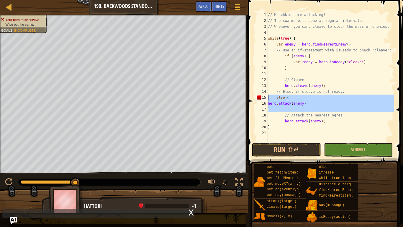
click at [285, 96] on div "// Munchkins are attacking! // The swarms will come at regular intervals. // Wh…" at bounding box center [331, 77] width 128 height 130
click at [285, 96] on div "// Munchkins are attacking! // The swarms will come at regular intervals. // Wh…" at bounding box center [331, 83] width 128 height 142
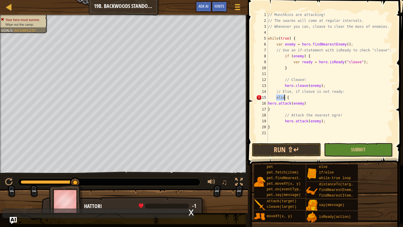
click at [285, 96] on div "// Munchkins are attacking! // The swarms will come at regular intervals. // Wh…" at bounding box center [331, 83] width 128 height 142
type textarea "hero.attack(enemy)"
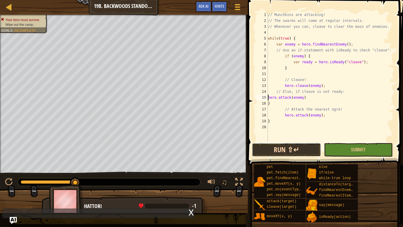
click at [311, 146] on button "Run ⇧↵" at bounding box center [286, 150] width 69 height 14
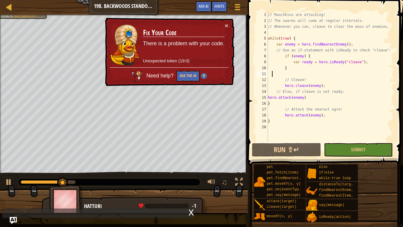
click at [272, 74] on div "// Munchkins are attacking! // The swarms will come at regular intervals. // Wh…" at bounding box center [331, 83] width 128 height 142
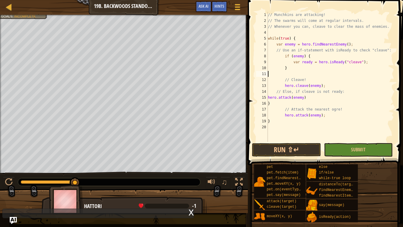
type textarea "}"
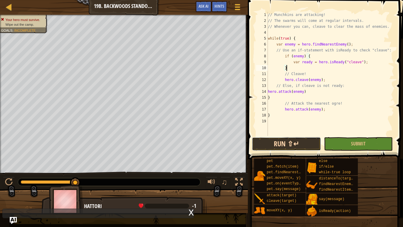
click at [283, 145] on button "Run ⇧↵" at bounding box center [286, 144] width 69 height 14
click at [295, 144] on button "Run ⇧↵" at bounding box center [286, 144] width 69 height 14
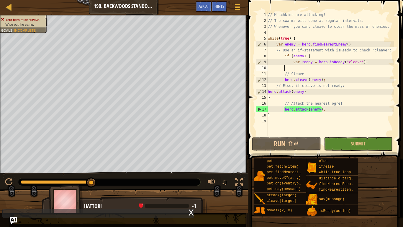
click at [313, 109] on div "// Munchkins are attacking! // The swarms will come at regular intervals. // Wh…" at bounding box center [331, 80] width 128 height 136
click at [276, 92] on div "// Munchkins are attacking! // The swarms will come at regular intervals. // Wh…" at bounding box center [331, 80] width 128 height 136
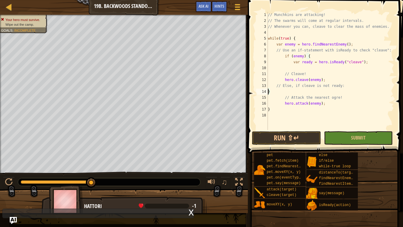
scroll to position [3, 0]
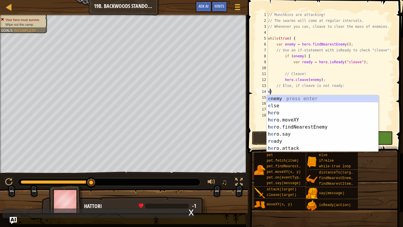
type textarea "}"
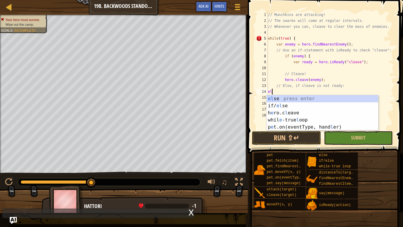
type textarea "else"
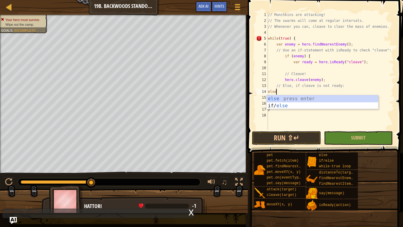
scroll to position [3, 1]
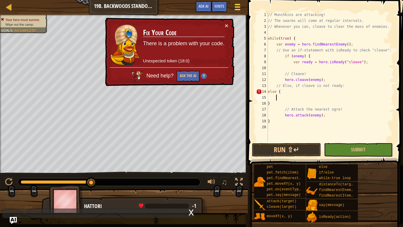
click at [236, 8] on div at bounding box center [238, 7] width 8 height 9
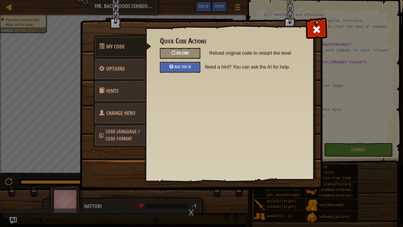
click at [181, 51] on span "Reload" at bounding box center [183, 53] width 12 height 6
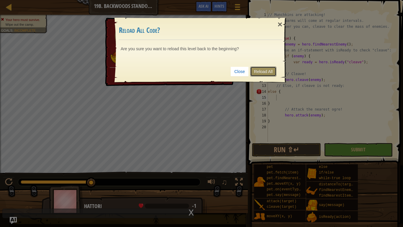
click at [260, 67] on link "Reload All" at bounding box center [263, 71] width 26 height 10
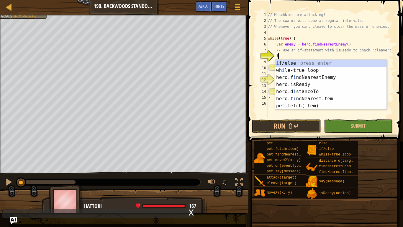
scroll to position [3, 1]
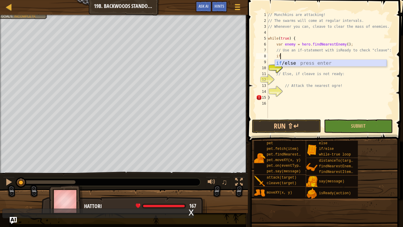
click at [291, 63] on div "if /else press enter" at bounding box center [331, 70] width 112 height 21
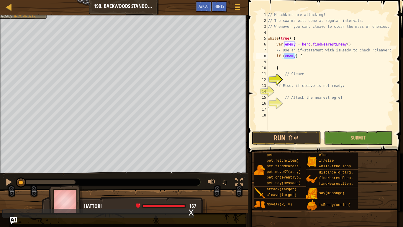
click at [296, 66] on div "// Munchkins are attacking! // The swarms will come at regular intervals. // Wh…" at bounding box center [331, 77] width 128 height 130
type textarea "}"
click at [286, 61] on div "// Munchkins are attacking! // The swarms will come at regular intervals. // Wh…" at bounding box center [331, 77] width 128 height 130
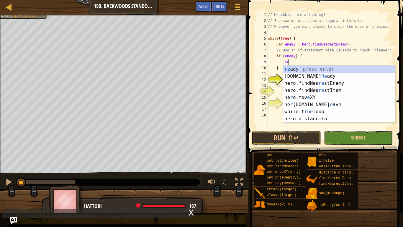
scroll to position [3, 3]
click at [315, 75] on div "re ady press enter [DOMAIN_NAME] Re ady press enter hero.findNea re stEnemy pre…" at bounding box center [339, 101] width 112 height 71
type textarea "var ready = hero.isReady("cleave");"
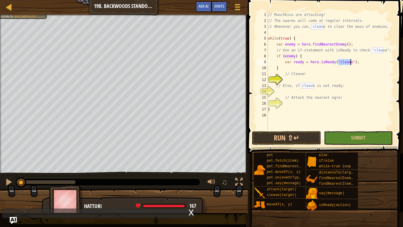
click at [310, 80] on div "// Munchkins are attacking! // The swarms will come at regular intervals. // Wh…" at bounding box center [331, 77] width 128 height 130
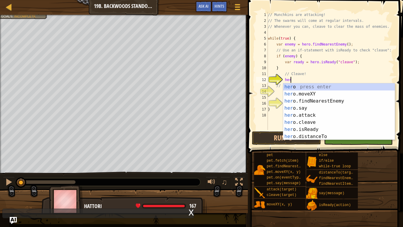
scroll to position [3, 3]
click at [323, 123] on div "her o press enter her o.moveXY press enter her o.findNearestEnemy press enter h…" at bounding box center [339, 118] width 112 height 71
type textarea "hero.cleave(enemy);"
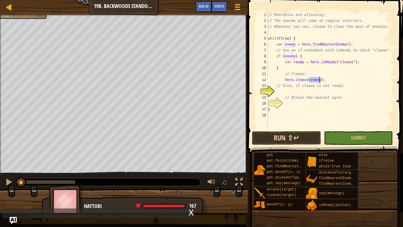
click at [307, 91] on div "// Munchkins are attacking! // The swarms will come at regular intervals. // Wh…" at bounding box center [331, 77] width 128 height 130
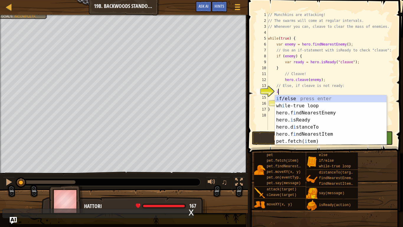
scroll to position [3, 1]
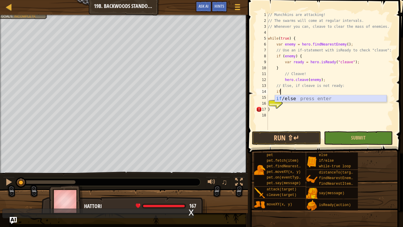
click at [307, 99] on div "if /else press enter" at bounding box center [331, 105] width 112 height 21
type textarea "if (enemy) {"
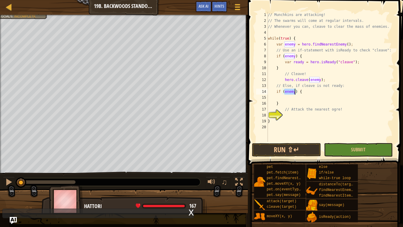
click at [286, 99] on div "// Munchkins are attacking! // The swarms will come at regular intervals. // Wh…" at bounding box center [331, 83] width 128 height 142
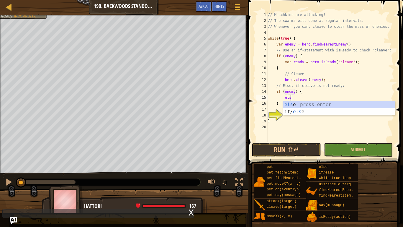
type textarea "else"
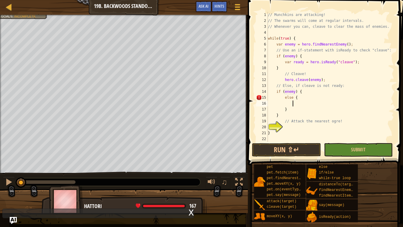
click at [289, 97] on div "// Munchkins are attacking! // The swarms will come at regular intervals. // Wh…" at bounding box center [331, 83] width 128 height 142
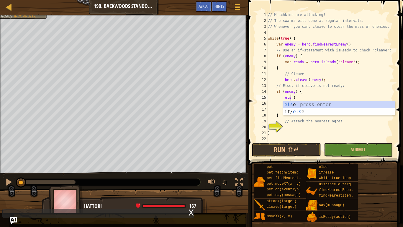
type textarea "else {"
click at [296, 102] on div "else press enter if/ else press enter" at bounding box center [339, 115] width 112 height 28
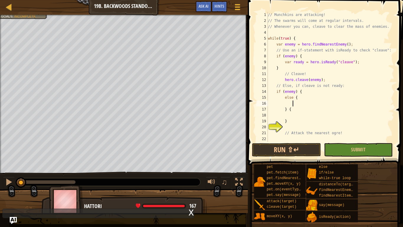
scroll to position [3, 3]
click at [280, 98] on div "// Munchkins are attacking! // The swarms will come at regular intervals. // Wh…" at bounding box center [331, 83] width 128 height 142
click at [284, 96] on div "// Munchkins are attacking! // The swarms will come at regular intervals. // Wh…" at bounding box center [331, 83] width 128 height 142
type textarea "("
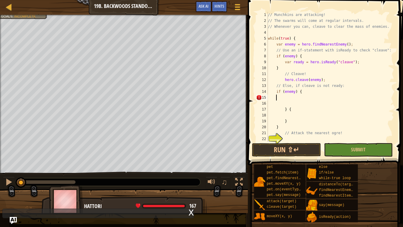
scroll to position [3, 0]
click at [305, 104] on div "// Munchkins are attacking! // The swarms will come at regular intervals. // Wh…" at bounding box center [331, 83] width 128 height 142
type textarea "}"
click at [284, 137] on div "// Munchkins are attacking! // The swarms will come at regular intervals. // Wh…" at bounding box center [331, 83] width 128 height 142
click at [268, 135] on div "21" at bounding box center [262, 133] width 12 height 6
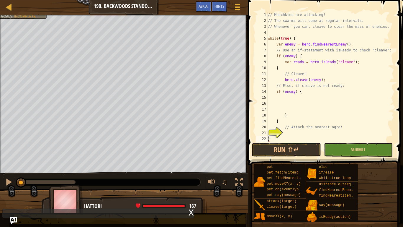
click at [268, 130] on div "21" at bounding box center [262, 133] width 12 height 6
type textarea "}"
click at [284, 132] on div "// Munchkins are attacking! // The swarms will come at regular intervals. // Wh…" at bounding box center [331, 83] width 128 height 142
click at [284, 132] on div "// Munchkins are attacking! // The swarms will come at regular intervals. // Wh…" at bounding box center [331, 77] width 128 height 130
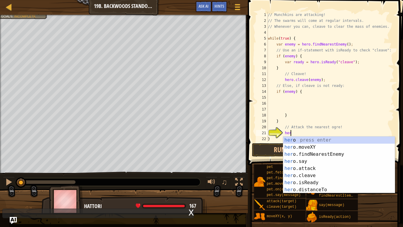
scroll to position [3, 3]
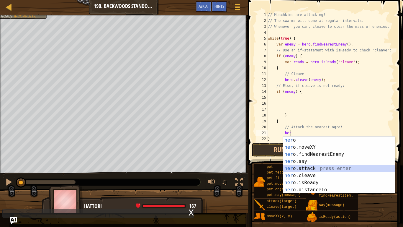
click at [325, 167] on div "her o press enter her o.moveXY press enter her o.findNearestEnemy press enter h…" at bounding box center [339, 171] width 112 height 71
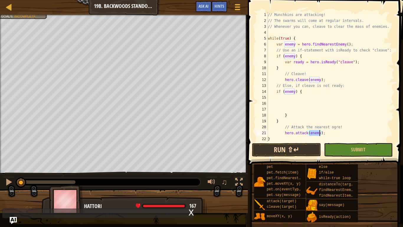
type textarea "hero.attack(enemy);"
click at [298, 151] on button "Run ⇧↵" at bounding box center [286, 150] width 69 height 14
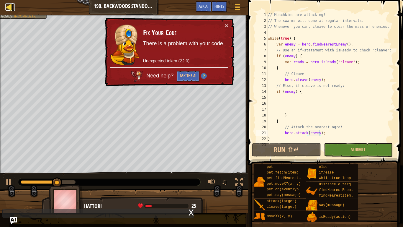
click at [7, 4] on div at bounding box center [8, 6] width 7 height 7
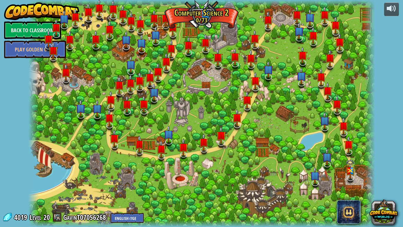
select select "en-[GEOGRAPHIC_DATA]"
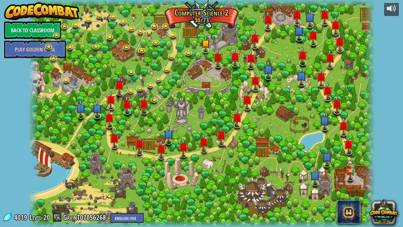
select select "en-[GEOGRAPHIC_DATA]"
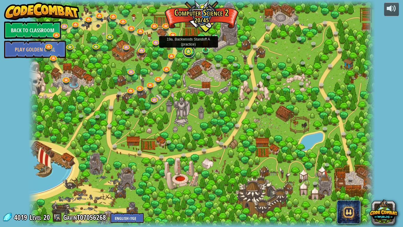
click at [190, 54] on link at bounding box center [189, 52] width 12 height 12
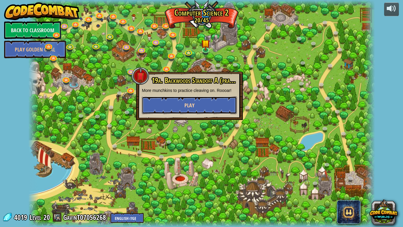
click at [182, 108] on button "Play" at bounding box center [189, 105] width 95 height 18
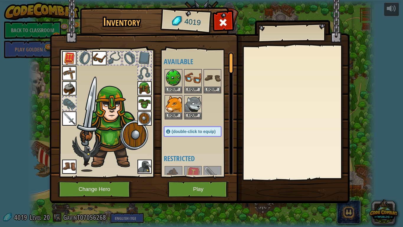
click at [207, 177] on img at bounding box center [200, 96] width 300 height 214
click at [203, 177] on button "Play" at bounding box center [199, 189] width 62 height 16
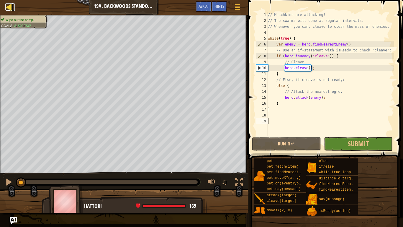
click at [9, 6] on div at bounding box center [8, 6] width 7 height 7
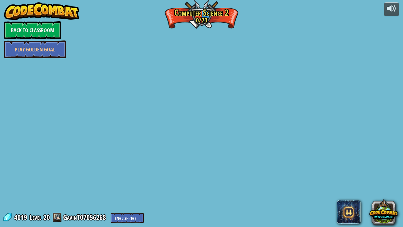
select select "en-[GEOGRAPHIC_DATA]"
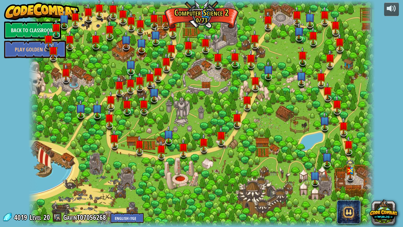
select select "en-[GEOGRAPHIC_DATA]"
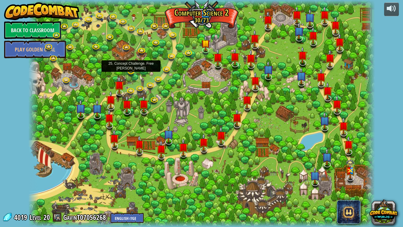
select select "en-[GEOGRAPHIC_DATA]"
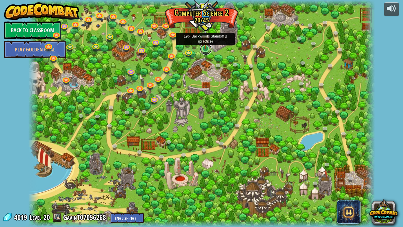
click at [208, 50] on link at bounding box center [206, 49] width 12 height 12
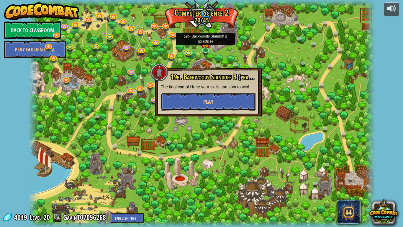
click at [206, 99] on span "Play" at bounding box center [208, 101] width 10 height 7
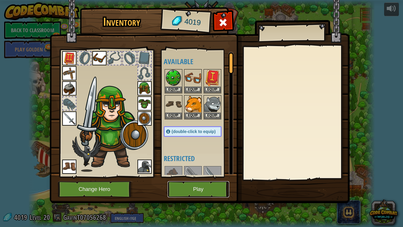
click at [201, 177] on button "Play" at bounding box center [199, 189] width 62 height 16
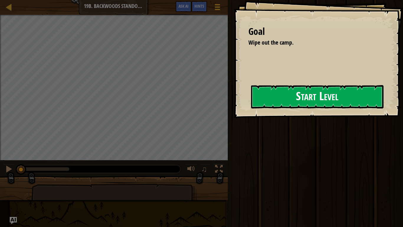
click at [214, 102] on div "Goal Wipe out the camp. Start Level Error loading from server. Try refreshing t…" at bounding box center [201, 113] width 403 height 227
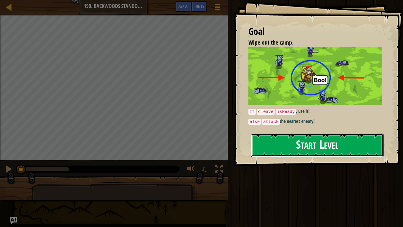
click at [257, 133] on button "Start Level" at bounding box center [317, 144] width 133 height 23
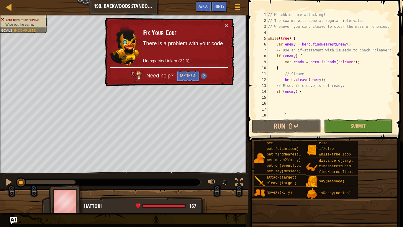
click at [328, 82] on div "// Munchkins are attacking! // The swarms will come at regular intervals. // Wh…" at bounding box center [341, 71] width 148 height 118
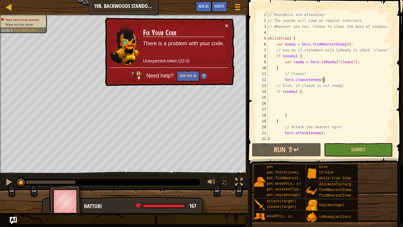
click at [321, 81] on div "// Munchkins are attacking! // The swarms will come at regular intervals. // Wh…" at bounding box center [331, 83] width 128 height 142
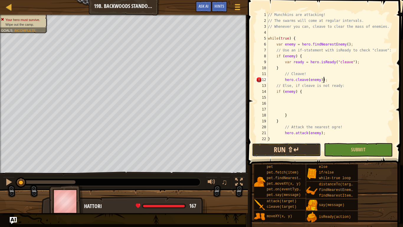
click at [295, 145] on button "Run ⇧↵" at bounding box center [286, 150] width 69 height 14
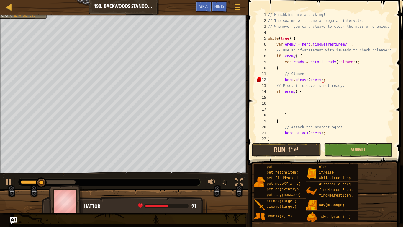
scroll to position [3, 8]
type textarea "hero.cleave(enemy);"
click at [271, 147] on button "Run ⇧↵" at bounding box center [286, 150] width 69 height 14
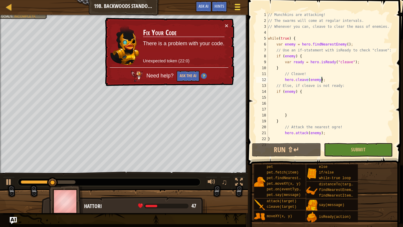
click at [234, 8] on div at bounding box center [238, 7] width 8 height 9
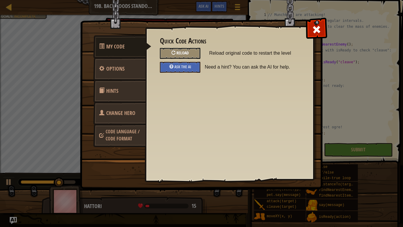
click at [188, 51] on span "Reload" at bounding box center [183, 53] width 12 height 6
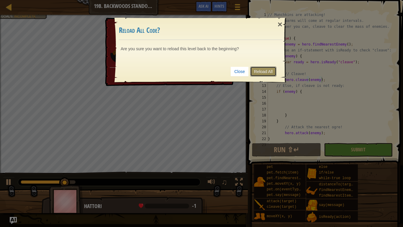
click at [259, 67] on link "Reload All" at bounding box center [263, 71] width 26 height 10
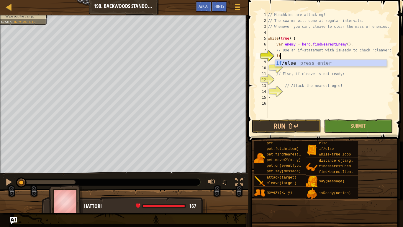
scroll to position [3, 1]
click at [301, 60] on div "if /else press enter" at bounding box center [331, 70] width 112 height 21
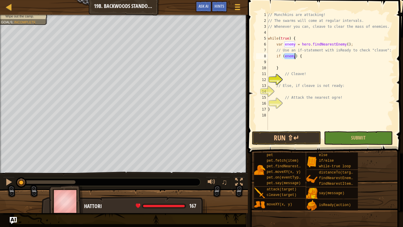
click at [296, 74] on div "// Munchkins are attacking! // The swarms will come at regular intervals. // Wh…" at bounding box center [331, 77] width 128 height 130
click at [298, 70] on div "// Munchkins are attacking! // The swarms will come at regular intervals. // Wh…" at bounding box center [331, 77] width 128 height 130
type textarea "}"
click at [298, 79] on div "// Munchkins are attacking! // The swarms will come at regular intervals. // Wh…" at bounding box center [331, 77] width 128 height 130
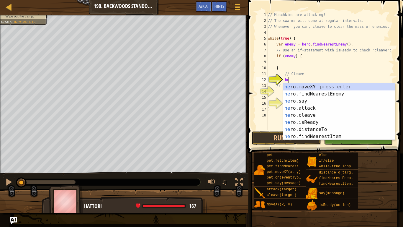
scroll to position [3, 3]
click at [319, 114] on div "her o.moveXY press enter her o.findNearestEnemy press enter her o.say press ent…" at bounding box center [339, 118] width 112 height 71
type textarea "hero.cleave(enemy);"
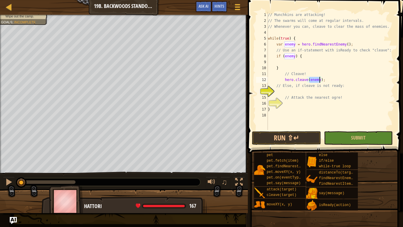
click at [324, 93] on div "// Munchkins are attacking! // The swarms will come at regular intervals. // Wh…" at bounding box center [331, 77] width 128 height 130
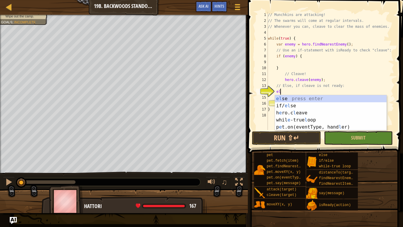
type textarea "els"
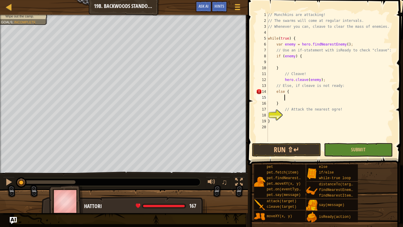
click at [294, 89] on div "// Munchkins are attacking! // The swarms will come at regular intervals. // Wh…" at bounding box center [331, 83] width 128 height 142
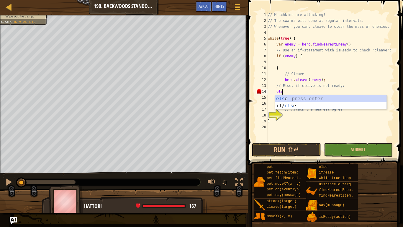
type textarea "e"
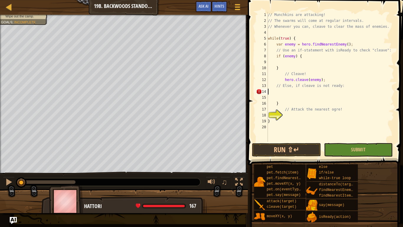
scroll to position [3, 0]
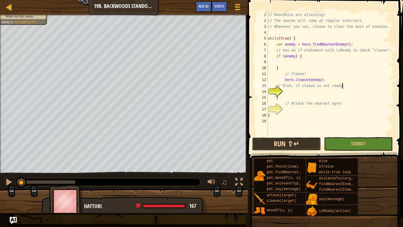
click at [292, 147] on button "Run ⇧↵" at bounding box center [286, 144] width 69 height 14
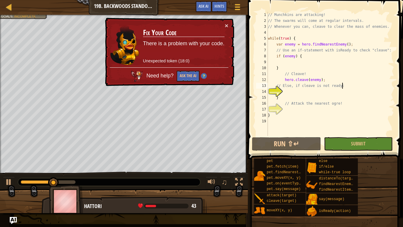
click at [292, 96] on div "// Munchkins are attacking! // The swarms will come at regular intervals. // Wh…" at bounding box center [331, 80] width 128 height 136
type textarea "}"
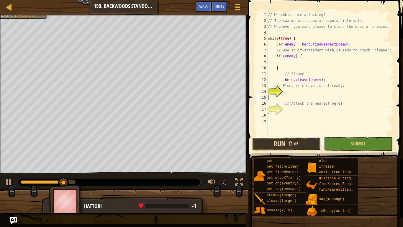
click at [294, 144] on button "Run ⇧↵" at bounding box center [286, 144] width 69 height 14
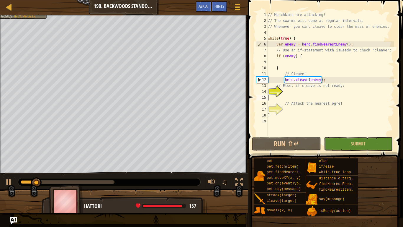
click at [295, 93] on div "// Munchkins are attacking! // The swarms will come at regular intervals. // Wh…" at bounding box center [331, 80] width 128 height 136
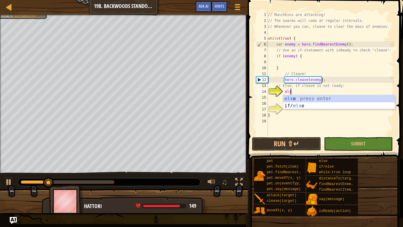
type textarea "else"
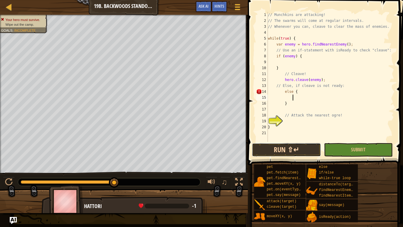
click at [307, 146] on button "Run ⇧↵" at bounding box center [286, 150] width 69 height 14
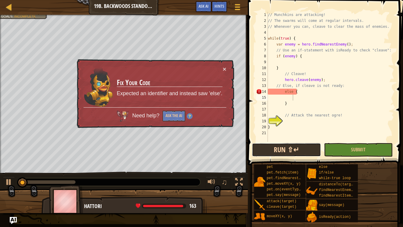
click at [307, 147] on button "Run ⇧↵" at bounding box center [286, 150] width 69 height 14
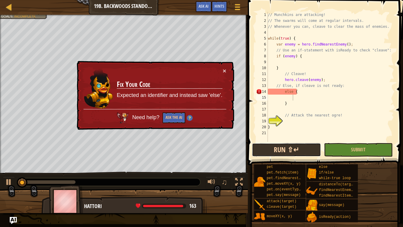
click at [307, 147] on button "Run ⇧↵" at bounding box center [286, 150] width 69 height 14
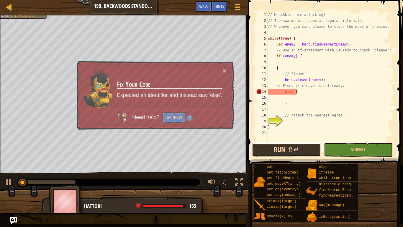
click at [307, 147] on button "Run ⇧↵" at bounding box center [286, 150] width 69 height 14
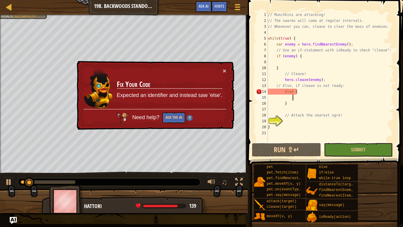
click at [285, 93] on div "// Munchkins are attacking! // The swarms will come at regular intervals. // Wh…" at bounding box center [331, 83] width 128 height 142
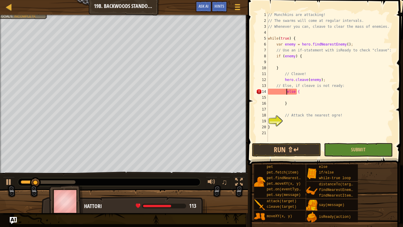
scroll to position [3, 3]
click at [295, 90] on div "// Munchkins are attacking! // The swarms will come at regular intervals. // Wh…" at bounding box center [331, 83] width 128 height 142
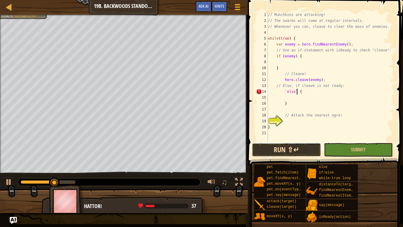
click at [290, 147] on button "Run ⇧↵" at bounding box center [286, 150] width 69 height 14
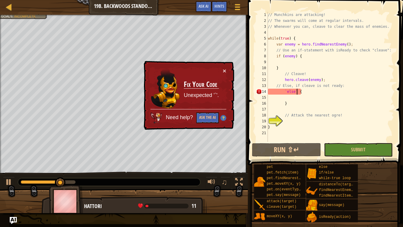
click at [285, 89] on div "// Munchkins are attacking! // The swarms will come at regular intervals. // Wh…" at bounding box center [331, 83] width 128 height 142
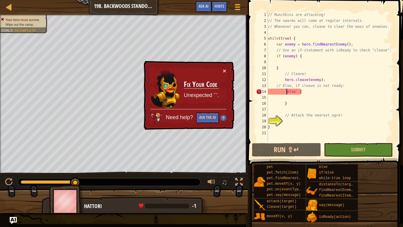
scroll to position [3, 3]
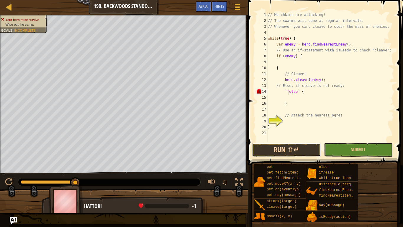
click at [282, 151] on button "Run ⇧↵" at bounding box center [286, 150] width 69 height 14
click at [299, 90] on div "// Munchkins are attacking! // The swarms will come at regular intervals. // Wh…" at bounding box center [331, 83] width 128 height 142
click at [294, 148] on button "Run ⇧↵" at bounding box center [286, 150] width 69 height 14
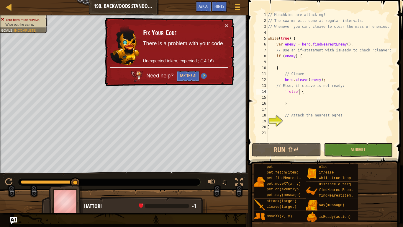
click at [288, 74] on div "// Munchkins are attacking! // The swarms will come at regular intervals. // Wh…" at bounding box center [331, 83] width 128 height 142
click at [318, 74] on div "// Munchkins are attacking! // The swarms will come at regular intervals. // Wh…" at bounding box center [331, 83] width 128 height 142
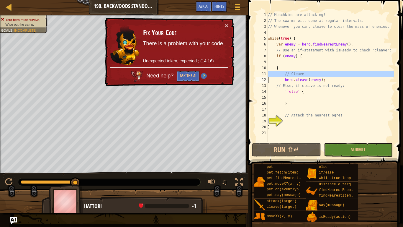
click at [318, 74] on div "// Munchkins are attacking! // The swarms will come at regular intervals. // Wh…" at bounding box center [331, 83] width 128 height 142
click at [318, 74] on div "// Munchkins are attacking! // The swarms will come at regular intervals. // Wh…" at bounding box center [331, 77] width 128 height 130
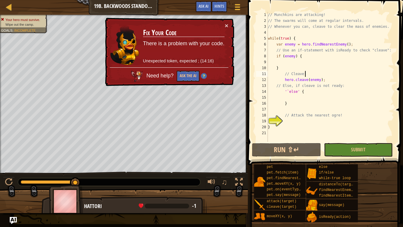
click at [318, 74] on div "// Munchkins are attacking! // The swarms will come at regular intervals. // Wh…" at bounding box center [331, 83] width 128 height 142
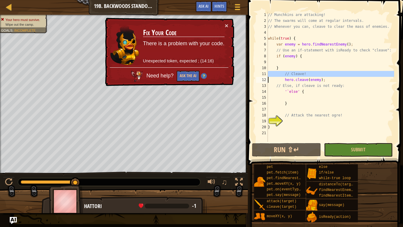
scroll to position [3, 1]
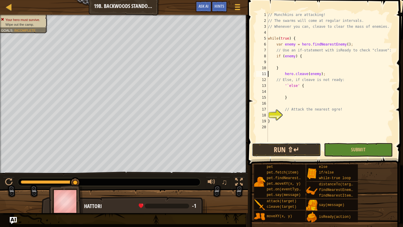
click at [301, 146] on button "Run ⇧↵" at bounding box center [286, 150] width 69 height 14
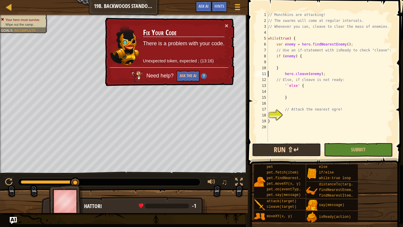
click at [290, 145] on button "Run ⇧↵" at bounding box center [286, 150] width 69 height 14
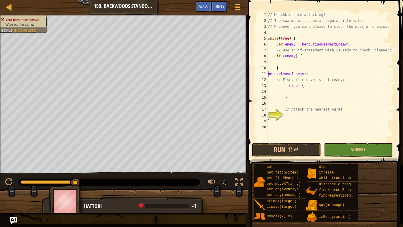
click at [295, 109] on div "// Munchkins are attacking! // The swarms will come at regular intervals. // Wh…" at bounding box center [331, 83] width 128 height 142
click at [279, 121] on div "// Munchkins are attacking! // The swarms will come at regular intervals. // Wh…" at bounding box center [331, 83] width 128 height 142
type textarea "}"
click at [286, 116] on div "// Munchkins are attacking! // The swarms will come at regular intervals. // Wh…" at bounding box center [331, 83] width 128 height 142
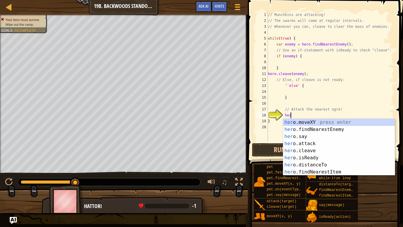
scroll to position [3, 3]
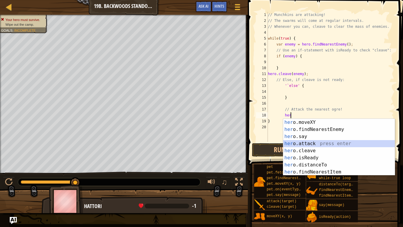
click at [309, 143] on div "her o.moveXY press enter her o.findNearestEnemy press enter her o.say press ent…" at bounding box center [339, 154] width 112 height 71
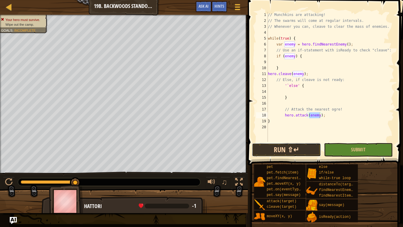
click at [308, 148] on button "Run ⇧↵" at bounding box center [286, 150] width 69 height 14
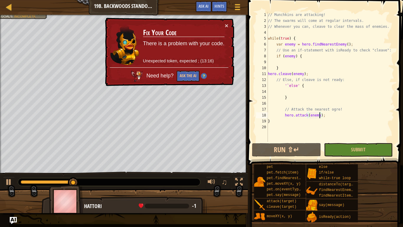
click at [288, 68] on div "// Munchkins are attacking! // The swarms will come at regular intervals. // Wh…" at bounding box center [331, 83] width 128 height 142
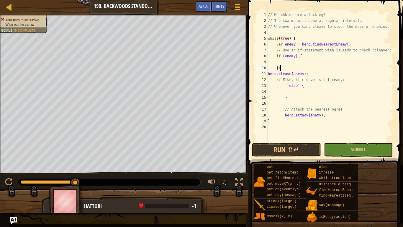
type textarea "}"
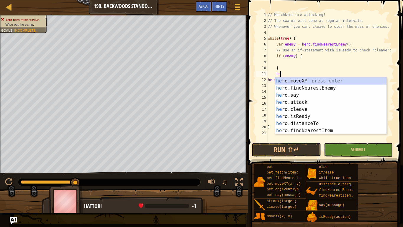
type textarea "her"
click at [309, 89] on div "her o.moveXY press enter her o.findNearestEnemy press enter her o.say press ent…" at bounding box center [331, 112] width 112 height 71
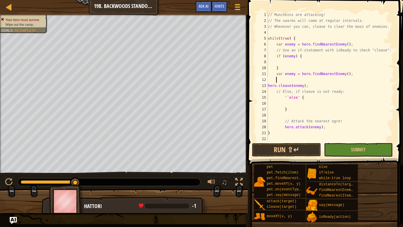
type textarea "\"
type textarea "var enemy = hero.findNearestEnemy();"
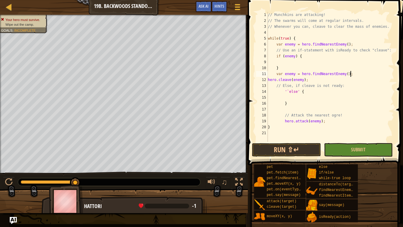
click at [296, 132] on div "// Munchkins are attacking! // The swarms will come at regular intervals. // Wh…" at bounding box center [331, 83] width 128 height 142
click at [303, 146] on button "Run ⇧↵" at bounding box center [286, 150] width 69 height 14
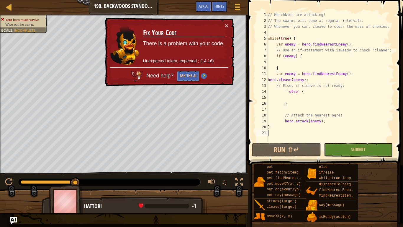
click at [304, 75] on div "// Munchkins are attacking! // The swarms will come at regular intervals. // Wh…" at bounding box center [331, 83] width 128 height 142
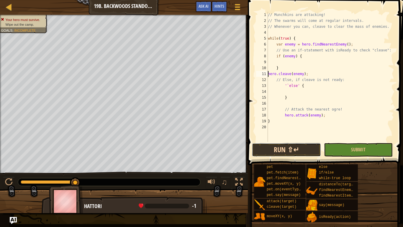
click at [297, 151] on button "Run ⇧↵" at bounding box center [286, 150] width 69 height 14
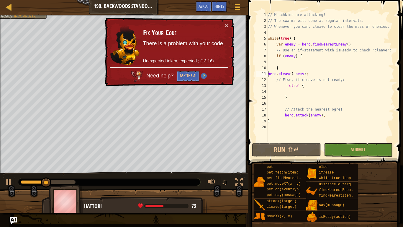
click at [283, 78] on div "// Munchkins are attacking! // The swarms will come at regular intervals. // Wh…" at bounding box center [331, 83] width 128 height 142
type textarea "// Else, if cleave is not ready:"
click at [284, 63] on div "// Munchkins are attacking! // The swarms will come at regular intervals. // Wh…" at bounding box center [331, 83] width 128 height 142
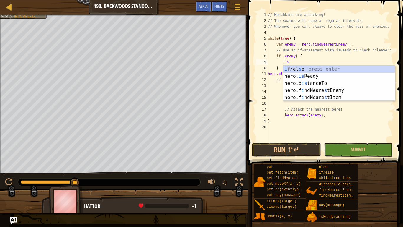
scroll to position [3, 3]
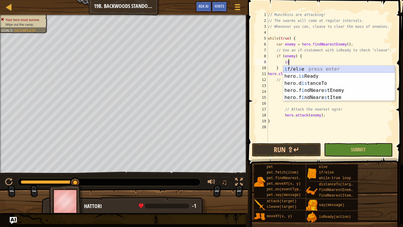
click at [298, 72] on div "i f/el s e press enter hero. is Ready press enter hero.d is tanceTo press enter…" at bounding box center [339, 91] width 112 height 50
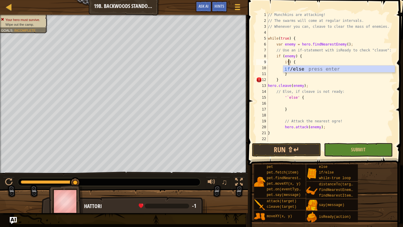
click at [305, 55] on div "// Munchkins are attacking! // The swarms will come at regular intervals. // Wh…" at bounding box center [331, 83] width 128 height 142
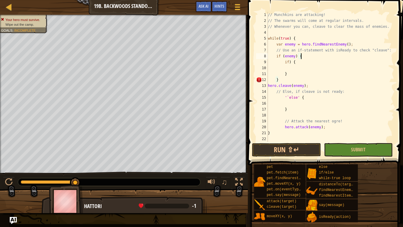
click at [309, 63] on div "// Munchkins are attacking! // The swarms will come at regular intervals. // Wh…" at bounding box center [331, 83] width 128 height 142
type textarea "i"
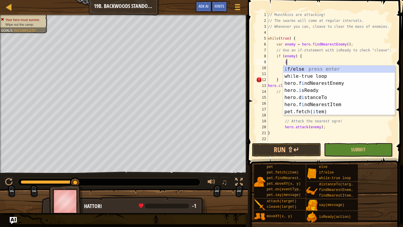
scroll to position [3, 2]
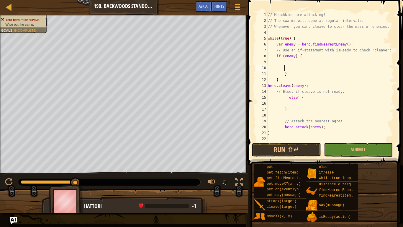
type textarea "}"
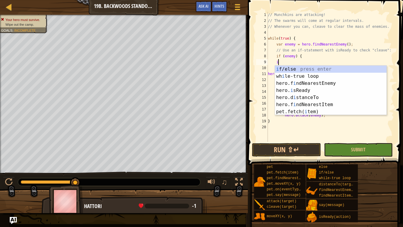
scroll to position [3, 1]
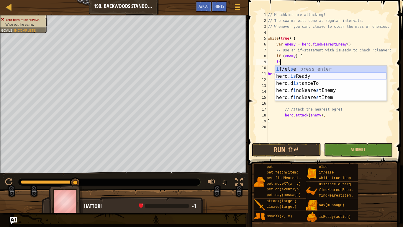
click at [324, 74] on div "i f/el s e press enter hero. is Ready press enter hero.d is tanceTo press enter…" at bounding box center [331, 91] width 112 height 50
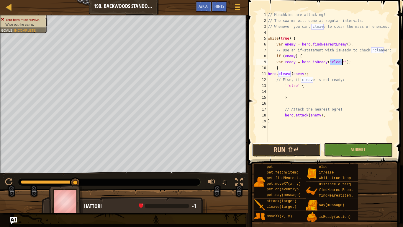
click at [300, 146] on button "Run ⇧↵" at bounding box center [286, 150] width 69 height 14
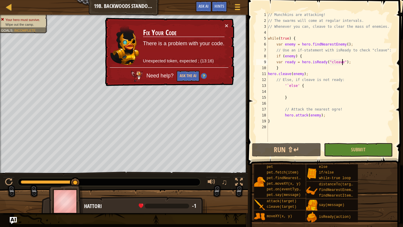
click at [284, 75] on div "// Munchkins are attacking! // The swarms will come at regular intervals. // Wh…" at bounding box center [331, 83] width 128 height 142
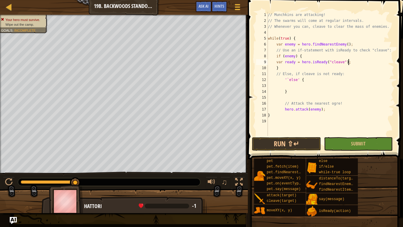
click at [363, 62] on div "// Munchkins are attacking! // The swarms will come at regular intervals. // Wh…" at bounding box center [331, 80] width 128 height 136
type textarea "var ready = hero.isReady("cleave");"
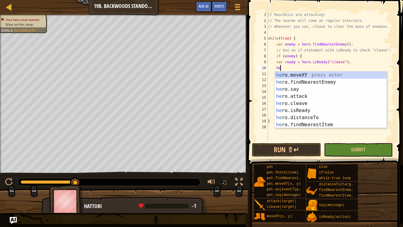
scroll to position [3, 2]
click at [341, 101] on div "her o.moveXY press enter her o.findNearestEnemy press enter her o.say press ent…" at bounding box center [331, 106] width 112 height 71
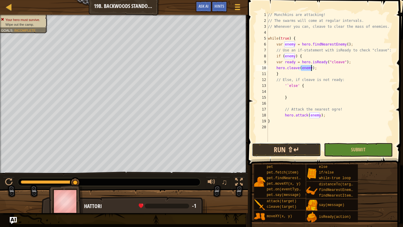
click at [299, 148] on button "Run ⇧↵" at bounding box center [286, 150] width 69 height 14
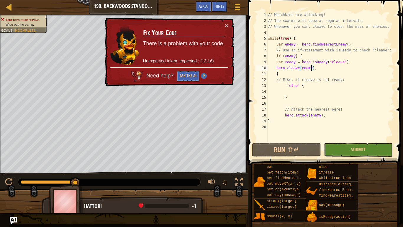
click at [301, 72] on div "// Munchkins are attacking! // The swarms will come at regular intervals. // Wh…" at bounding box center [331, 83] width 128 height 142
type textarea "}"
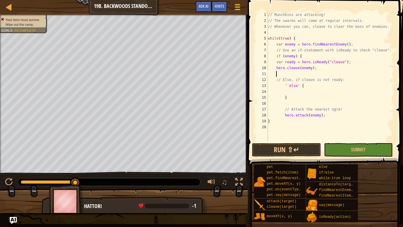
scroll to position [3, 0]
type textarea "hero.cleave(enemy);"
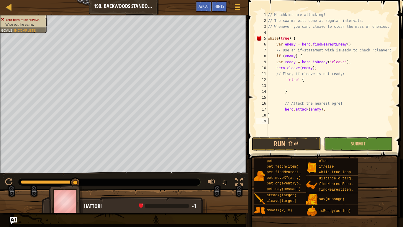
click at [288, 125] on div "// Munchkins are attacking! // The swarms will come at regular intervals. // Wh…" at bounding box center [331, 80] width 128 height 136
type textarea ")"
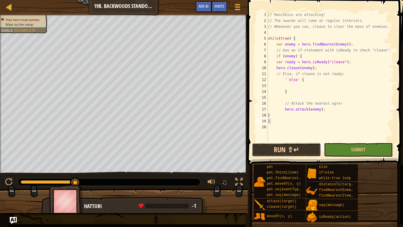
click at [291, 154] on button "Run ⇧↵" at bounding box center [286, 150] width 69 height 14
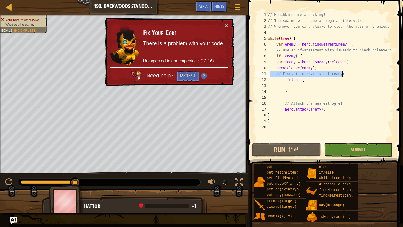
drag, startPoint x: 271, startPoint y: 73, endPoint x: 370, endPoint y: 70, distance: 99.5
click at [370, 70] on div "// Munchkins are attacking! // The swarms will come at regular intervals. // Wh…" at bounding box center [331, 83] width 128 height 142
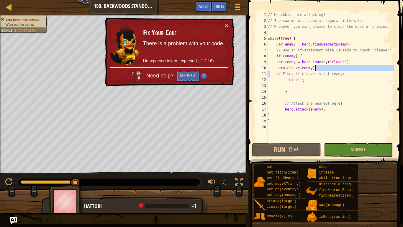
click at [371, 73] on div "// Munchkins are attacking! // The swarms will come at regular intervals. // Wh…" at bounding box center [331, 83] width 128 height 142
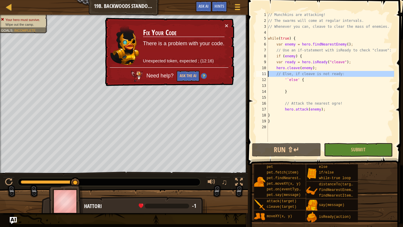
drag, startPoint x: 371, startPoint y: 73, endPoint x: 272, endPoint y: 73, distance: 99.2
click at [272, 73] on div "// Munchkins are attacking! // The swarms will come at regular intervals. // Wh…" at bounding box center [331, 83] width 128 height 142
type textarea "'`else' {"
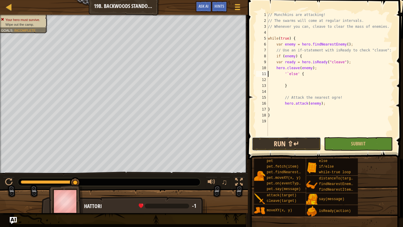
click at [305, 140] on button "Run ⇧↵" at bounding box center [286, 144] width 69 height 14
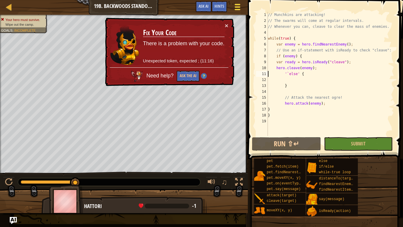
click at [234, 7] on div at bounding box center [238, 7] width 8 height 9
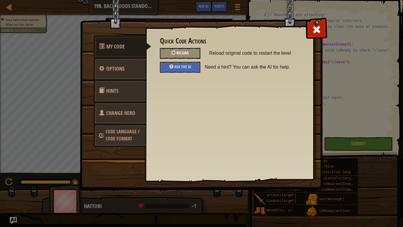
click at [192, 50] on div "Reload" at bounding box center [180, 53] width 40 height 11
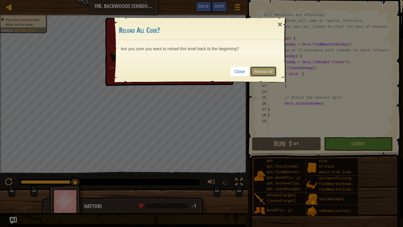
click at [257, 68] on link "Reload All" at bounding box center [263, 71] width 26 height 10
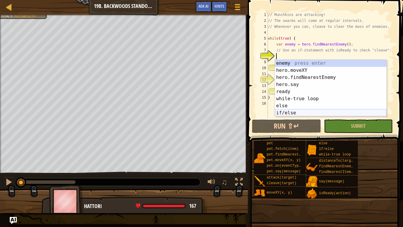
click at [285, 113] on div "enemy press enter hero.moveXY press enter hero.findNearestEnemy press enter her…" at bounding box center [331, 95] width 112 height 71
type textarea "if (enemy) {"
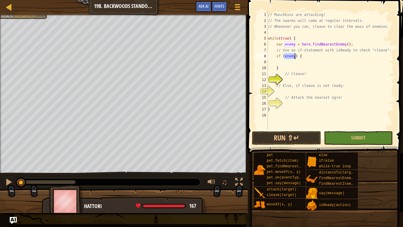
click at [300, 63] on div "// Munchkins are attacking! // The swarms will come at regular intervals. // Wh…" at bounding box center [331, 77] width 128 height 130
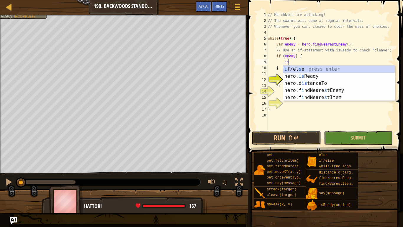
scroll to position [3, 3]
click at [311, 76] on div "i f/el s e press enter hero. is Ready press enter hero.d is tanceTo press enter…" at bounding box center [339, 91] width 112 height 50
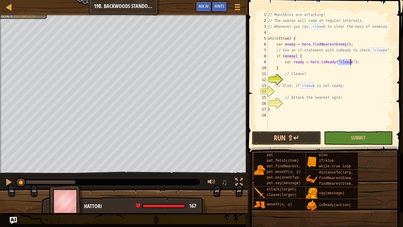
click at [296, 83] on div "// Munchkins are attacking! // The swarms will come at regular intervals. // Wh…" at bounding box center [331, 77] width 128 height 130
type textarea "// Else, if cleave is not ready:"
click at [298, 80] on div "// Munchkins are attacking! // The swarms will come at regular intervals. // Wh…" at bounding box center [331, 77] width 128 height 130
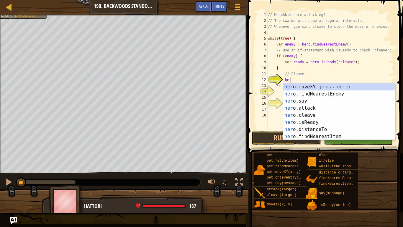
scroll to position [3, 3]
click at [323, 114] on div "her o.moveXY press enter her o.findNearestEnemy press enter her o.say press ent…" at bounding box center [339, 118] width 112 height 71
type textarea "hero.cleave(enemy);"
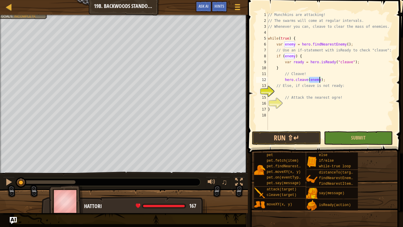
click at [298, 93] on div "// Munchkins are attacking! // The swarms will come at regular intervals. // Wh…" at bounding box center [331, 77] width 128 height 130
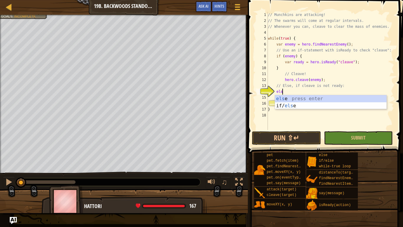
type textarea "else"
click at [296, 97] on div "else press enter if/ else press enter" at bounding box center [331, 109] width 112 height 28
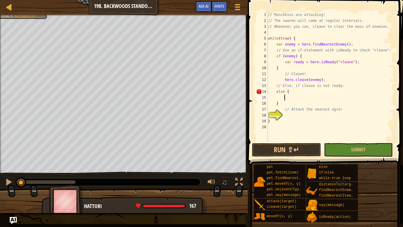
click at [295, 121] on div "// Munchkins are attacking! // The swarms will come at regular intervals. // Wh…" at bounding box center [331, 83] width 128 height 142
type textarea "}"
click at [294, 114] on div "// Munchkins are attacking! // The swarms will come at regular intervals. // Wh…" at bounding box center [331, 83] width 128 height 142
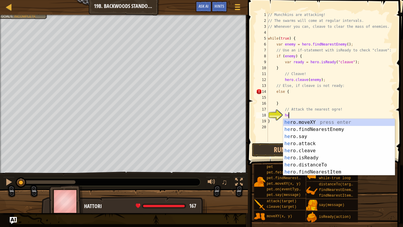
scroll to position [3, 3]
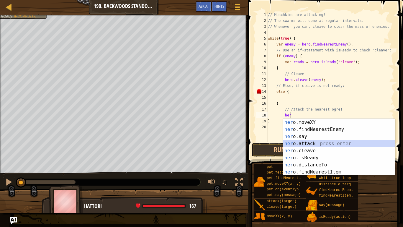
click at [317, 144] on div "her o.moveXY press enter her o.findNearestEnemy press enter her o.say press ent…" at bounding box center [339, 154] width 112 height 71
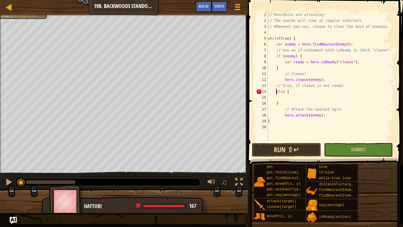
click at [276, 91] on div "// Munchkins are attacking! // The swarms will come at regular intervals. // Wh…" at bounding box center [331, 83] width 128 height 142
click at [314, 144] on button "Run ⇧↵" at bounding box center [286, 150] width 69 height 14
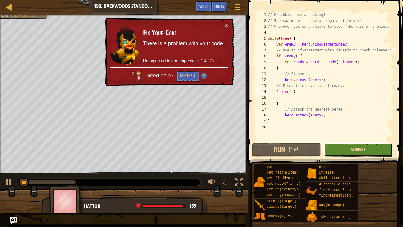
click at [346, 153] on button "Submit" at bounding box center [358, 150] width 69 height 14
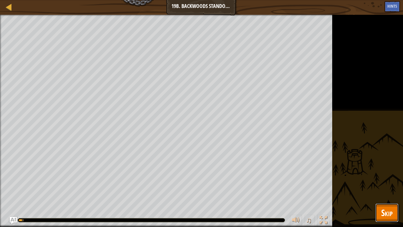
click at [383, 177] on span "Skip" at bounding box center [387, 212] width 12 height 12
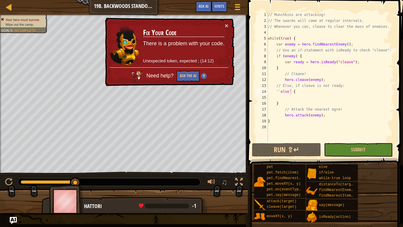
click at [297, 90] on div "// Munchkins are attacking! // The swarms will come at regular intervals. // Wh…" at bounding box center [331, 83] width 128 height 142
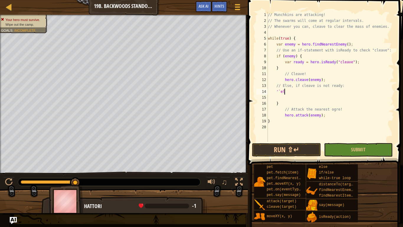
scroll to position [3, 2]
type textarea "'"
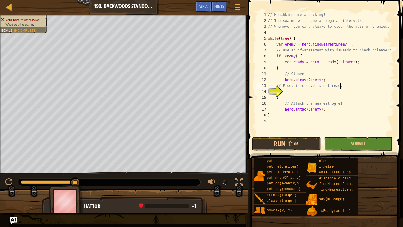
click at [302, 99] on div "// Munchkins are attacking! // The swarms will come at regular intervals. // Wh…" at bounding box center [331, 80] width 128 height 136
type textarea "}"
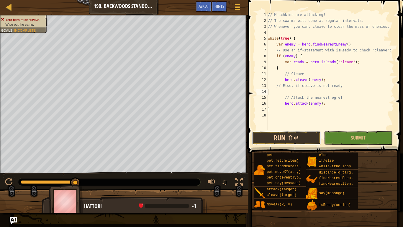
click at [298, 134] on button "Run ⇧↵" at bounding box center [286, 138] width 69 height 14
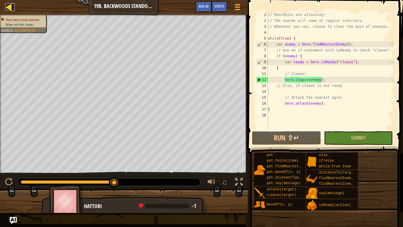
click at [8, 8] on div at bounding box center [8, 6] width 7 height 7
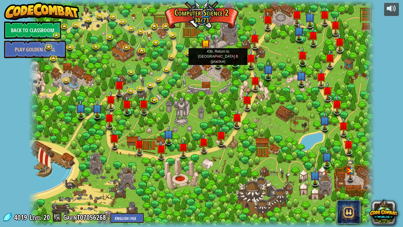
select select "en-[GEOGRAPHIC_DATA]"
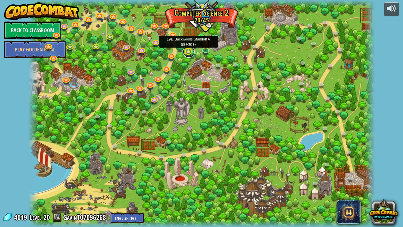
click at [189, 52] on link at bounding box center [189, 52] width 12 height 12
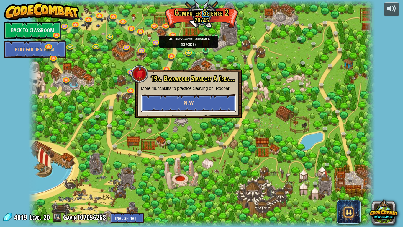
click at [181, 111] on button "Play" at bounding box center [188, 103] width 95 height 18
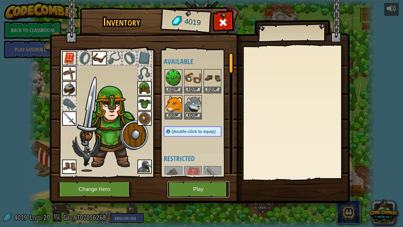
click at [184, 177] on button "Play" at bounding box center [199, 189] width 62 height 16
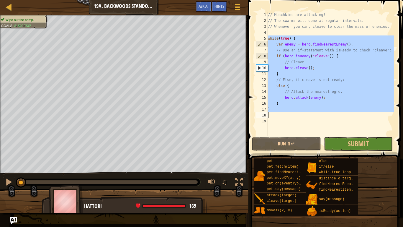
drag, startPoint x: 269, startPoint y: 37, endPoint x: 328, endPoint y: 115, distance: 98.7
click at [328, 115] on div "// Munchkins are attacking! // The swarms will come at regular intervals. // Wh…" at bounding box center [331, 80] width 128 height 136
type textarea "}"
click at [8, 8] on div at bounding box center [8, 6] width 7 height 7
select select "en-[GEOGRAPHIC_DATA]"
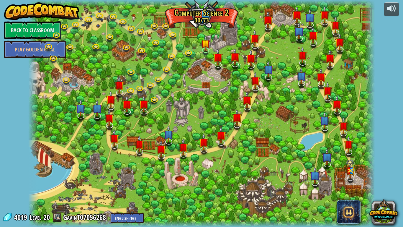
select select "en-[GEOGRAPHIC_DATA]"
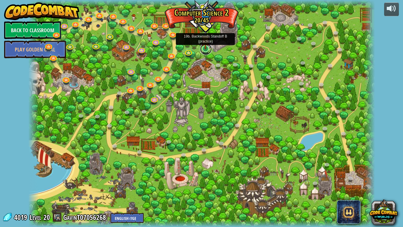
click at [208, 50] on link at bounding box center [206, 49] width 12 height 12
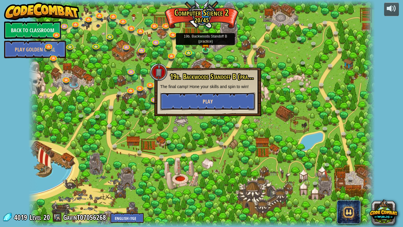
click at [195, 96] on button "Play" at bounding box center [207, 101] width 95 height 18
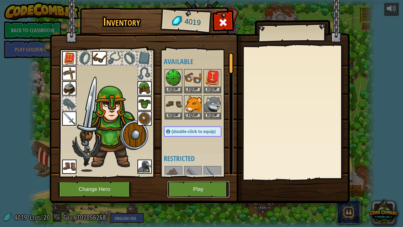
click at [186, 177] on button "Play" at bounding box center [199, 189] width 62 height 16
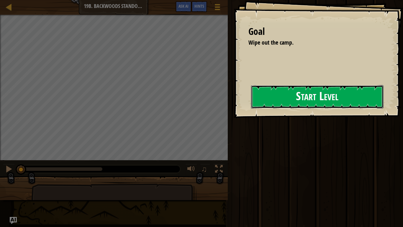
click at [273, 98] on button "Start Level" at bounding box center [317, 96] width 133 height 23
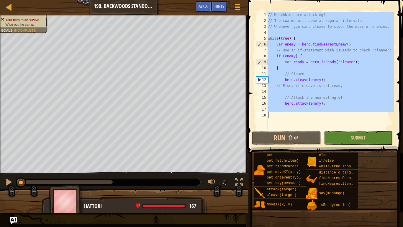
drag, startPoint x: 268, startPoint y: 14, endPoint x: 335, endPoint y: 131, distance: 135.4
click at [335, 131] on div "1 2 3 4 5 6 7 8 9 10 11 12 13 14 15 16 17 18 // Munchkins are attacking! // The…" at bounding box center [324, 88] width 157 height 171
type textarea "}"
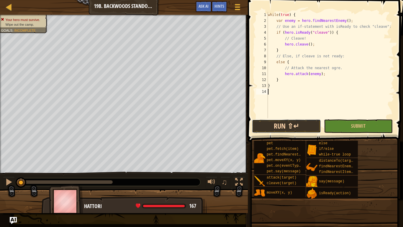
click at [294, 131] on button "Run ⇧↵" at bounding box center [286, 126] width 69 height 14
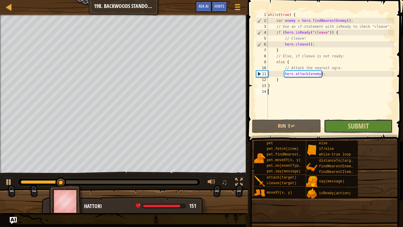
click at [375, 124] on button "Submit" at bounding box center [358, 126] width 69 height 14
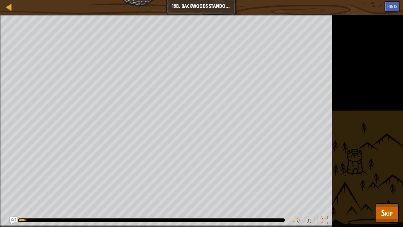
click at [385, 177] on div "Wipe out the camp. Goals : Running... ♫ Hattori 167 x: 30 y: 26 No target actio…" at bounding box center [201, 121] width 403 height 212
click at [386, 177] on span "Skip" at bounding box center [387, 212] width 12 height 12
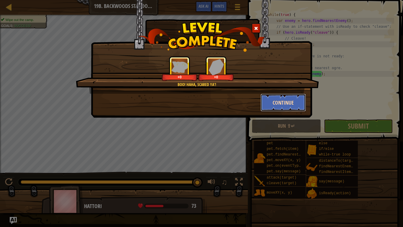
click at [280, 99] on button "Continue" at bounding box center [284, 103] width 46 height 18
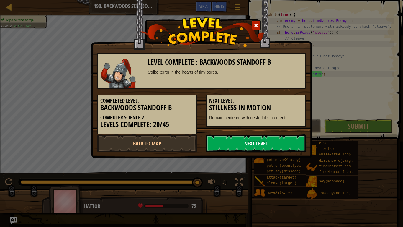
click at [280, 136] on link "Next Level" at bounding box center [256, 143] width 100 height 18
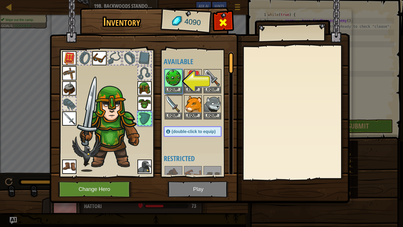
click at [223, 21] on span at bounding box center [222, 22] width 9 height 9
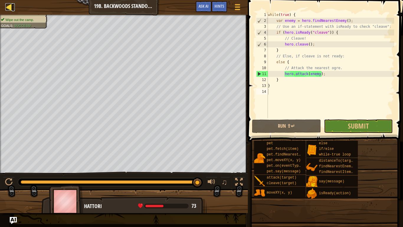
click at [9, 8] on div at bounding box center [8, 6] width 7 height 7
select select "en-[GEOGRAPHIC_DATA]"
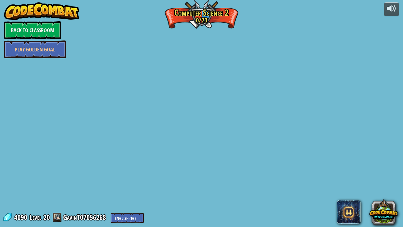
select select "en-[GEOGRAPHIC_DATA]"
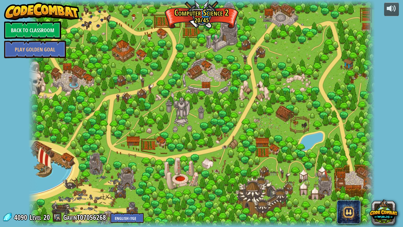
select select "en-[GEOGRAPHIC_DATA]"
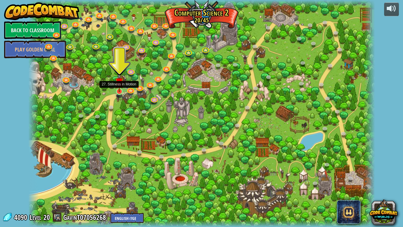
click at [119, 91] on img at bounding box center [119, 82] width 9 height 20
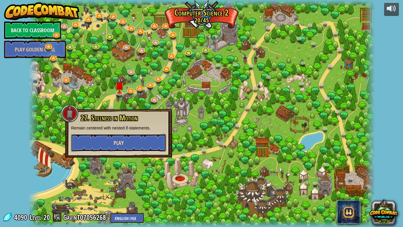
click at [84, 144] on button "Play" at bounding box center [118, 143] width 95 height 18
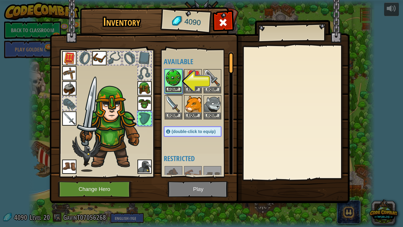
click at [179, 87] on button "Equip" at bounding box center [173, 89] width 17 height 6
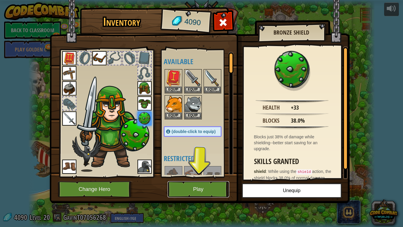
click at [204, 177] on button "Play" at bounding box center [199, 189] width 62 height 16
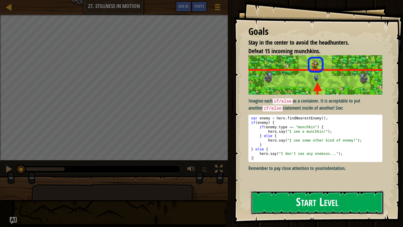
click at [275, 177] on button "Start Level" at bounding box center [317, 202] width 133 height 23
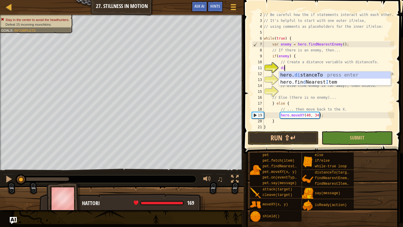
scroll to position [3, 3]
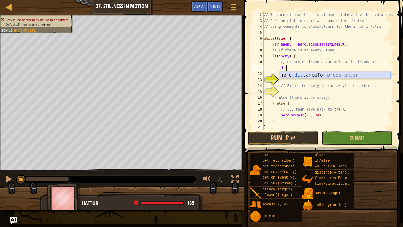
click at [336, 74] on div "hero. dis tanceTo press enter" at bounding box center [335, 81] width 112 height 21
type textarea "var distance = hero.distanceTo(target);"
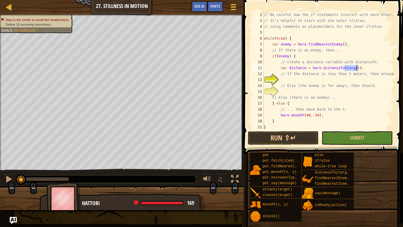
click at [332, 80] on div "// Be careful how the if statements interact with each other. // It's helpful t…" at bounding box center [329, 77] width 132 height 130
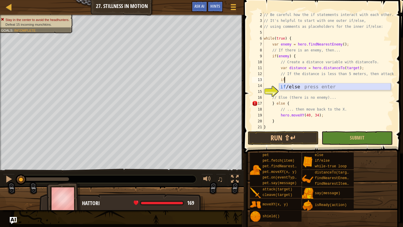
click at [332, 86] on div "if /else press enter" at bounding box center [335, 93] width 112 height 21
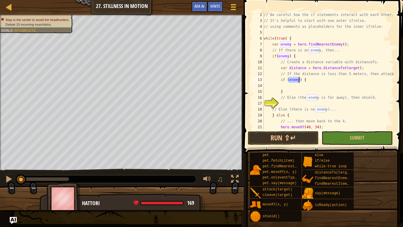
click at [307, 107] on div "// Be careful how the if statements interact with each other. // It's helpful t…" at bounding box center [329, 77] width 132 height 130
type textarea "// Else (there is no enemy)..."
click at [308, 103] on div "// Be careful how the if statements interact with each other. // It's helpful t…" at bounding box center [329, 77] width 132 height 130
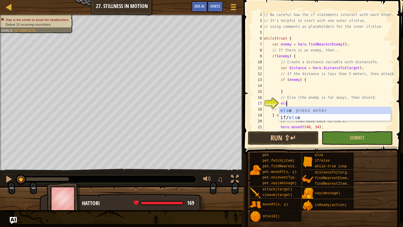
type textarea "else"
click at [309, 109] on div "else press enter if/ else press enter" at bounding box center [335, 121] width 112 height 28
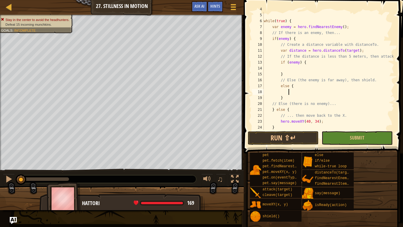
scroll to position [35, 0]
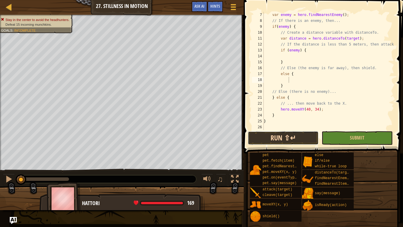
click at [290, 134] on button "Run ⇧↵" at bounding box center [283, 138] width 71 height 14
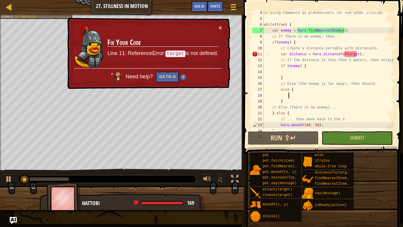
scroll to position [20, 0]
click at [353, 56] on div "// using comments as placeholders for the inner if/else: while ( true ) { var e…" at bounding box center [329, 75] width 132 height 130
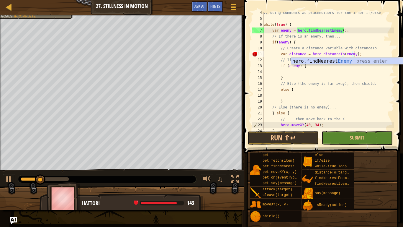
scroll to position [3, 13]
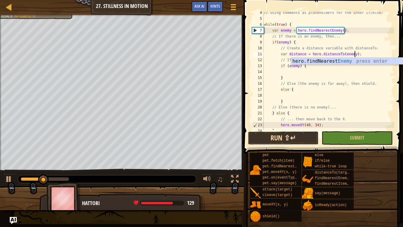
click at [286, 136] on button "Run ⇧↵" at bounding box center [283, 138] width 71 height 14
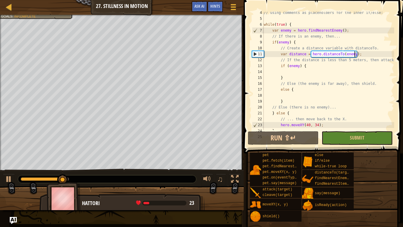
scroll to position [35, 0]
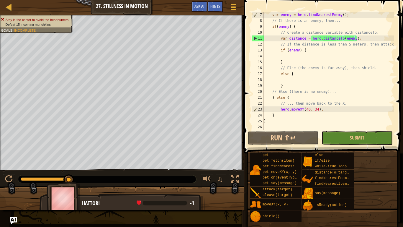
click at [290, 111] on div "var enemy = hero . findNearestEnemy ( ) ; // If there is an enemy, then... if (…" at bounding box center [329, 77] width 132 height 130
type textarea "hero.moveXY(40, 34);"
click at [228, 8] on button "Game Menu" at bounding box center [234, 8] width 16 height 14
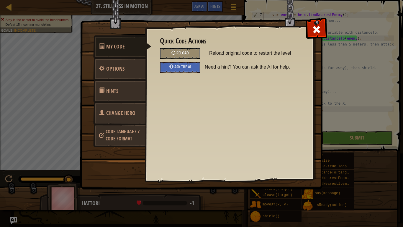
click at [192, 57] on div "Reload" at bounding box center [180, 53] width 40 height 11
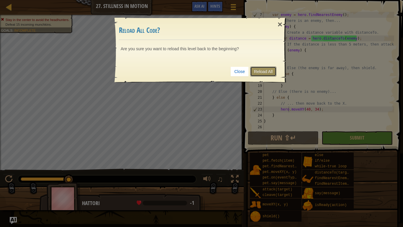
click at [262, 76] on link "Reload All" at bounding box center [263, 71] width 26 height 10
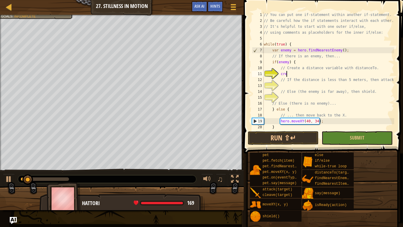
scroll to position [3, 3]
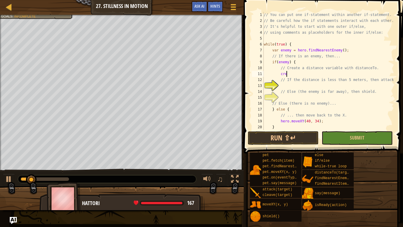
type textarea "c"
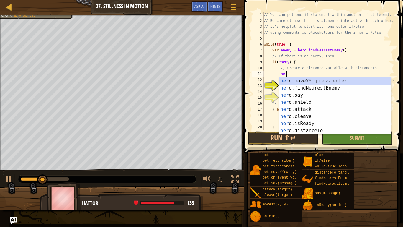
click at [312, 131] on div "her o.moveXY press enter her o.findNearestEnemy press enter her o.say press ent…" at bounding box center [335, 112] width 112 height 71
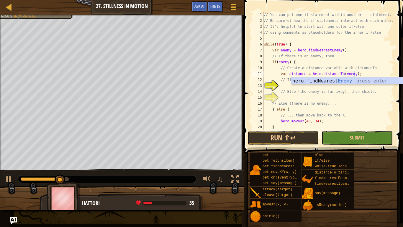
click at [307, 105] on div "// You can put one if-statement within another if-statement. // Be careful how …" at bounding box center [329, 77] width 132 height 130
type textarea "// Else (there is no enemy)..."
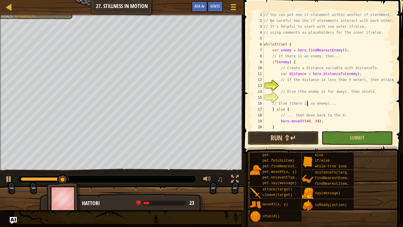
click at [303, 87] on div "// You can put one if-statement within another if-statement. // Be careful how …" at bounding box center [329, 77] width 132 height 130
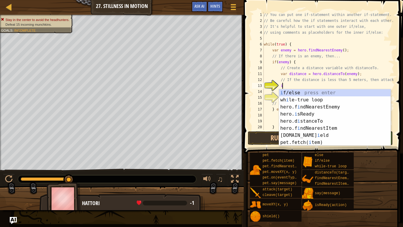
scroll to position [3, 3]
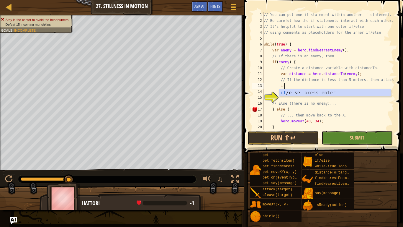
click at [314, 92] on div "if /else press enter" at bounding box center [335, 99] width 112 height 21
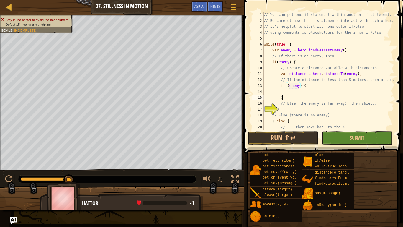
click at [290, 95] on div "// You can put one if-statement within another if-statement. // Be careful how …" at bounding box center [329, 77] width 132 height 130
type textarea "}"
click at [287, 92] on div "// You can put one if-statement within another if-statement. // Be careful how …" at bounding box center [329, 77] width 132 height 130
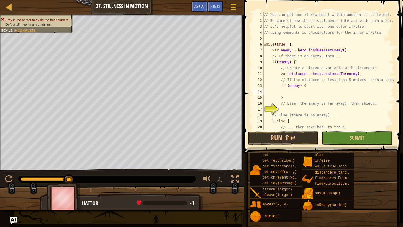
type textarea "if (enemy) {"
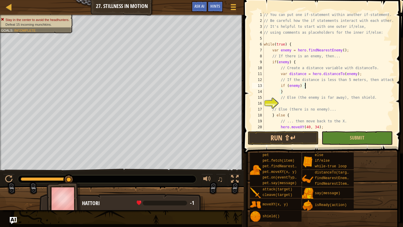
click at [293, 103] on div "// You can put one if-statement within another if-statement. // Be careful how …" at bounding box center [329, 77] width 132 height 130
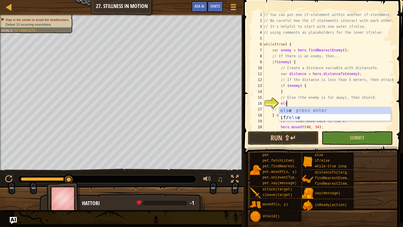
type textarea "else"
click at [297, 112] on div "else press enter if/ else press enter" at bounding box center [335, 121] width 112 height 28
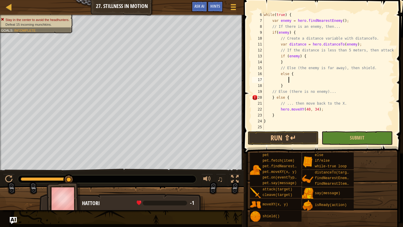
scroll to position [30, 0]
click at [297, 98] on div "while ( true ) { var enemy = hero . findNearestEnemy ( ) ; // If there is an en…" at bounding box center [329, 77] width 132 height 130
type textarea "} else {"
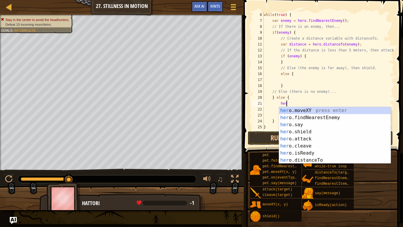
scroll to position [3, 3]
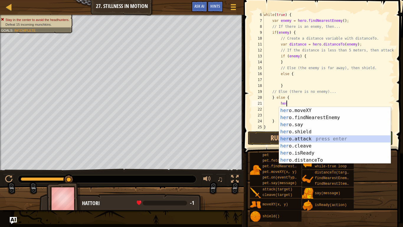
click at [311, 135] on div "her o.moveXY press enter her o.findNearestEnemy press enter her o.say press ent…" at bounding box center [335, 142] width 112 height 71
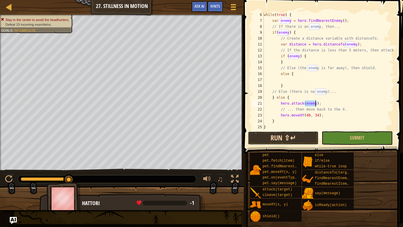
click at [307, 136] on button "Run ⇧↵" at bounding box center [283, 138] width 71 height 14
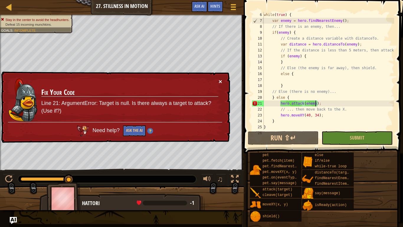
click at [221, 82] on button "×" at bounding box center [221, 81] width 4 height 6
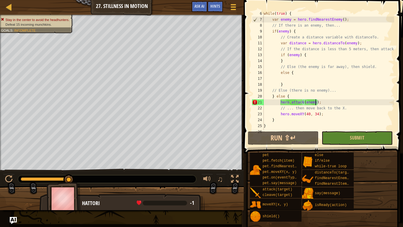
scroll to position [35, 0]
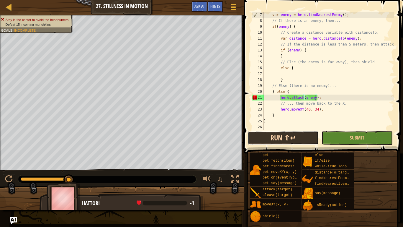
click at [292, 139] on button "Run ⇧↵" at bounding box center [283, 138] width 71 height 14
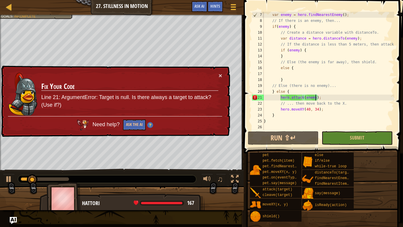
click at [288, 99] on div "var enemy = hero . findNearestEnemy ( ) ; // If there is an enemy, then... if (…" at bounding box center [329, 77] width 132 height 130
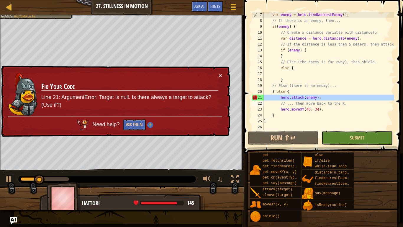
click at [288, 99] on div "var enemy = hero . findNearestEnemy ( ) ; // If there is an enemy, then... if (…" at bounding box center [329, 71] width 132 height 118
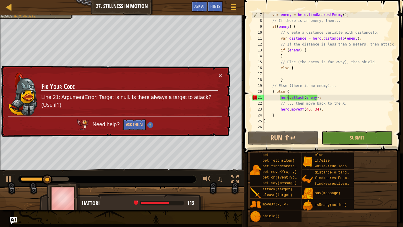
click at [288, 99] on div "var enemy = hero . findNearestEnemy ( ) ; // If there is an enemy, then... if (…" at bounding box center [329, 77] width 132 height 130
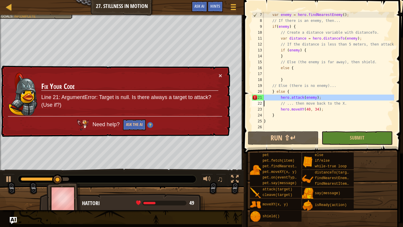
scroll to position [30, 0]
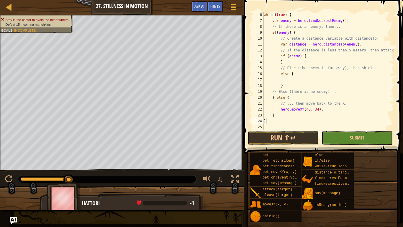
click at [272, 121] on div "while ( true ) { var enemy = hero . findNearestEnemy ( ) ; // If there is an en…" at bounding box center [329, 77] width 132 height 130
click at [285, 116] on div "while ( true ) { var enemy = hero . findNearestEnemy ( ) ; // If there is an en…" at bounding box center [329, 77] width 132 height 130
type textarea "}"
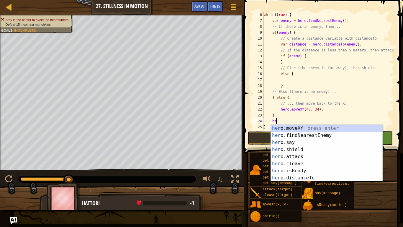
scroll to position [3, 2]
click at [302, 160] on div "her o.moveXY press enter her o.findNearestEnemy press enter her o.say press ent…" at bounding box center [327, 160] width 112 height 71
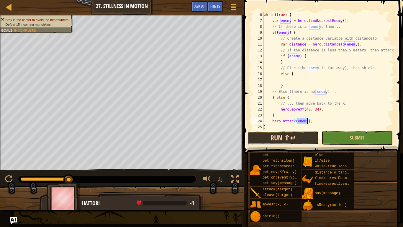
click at [287, 141] on button "Run ⇧↵" at bounding box center [283, 138] width 71 height 14
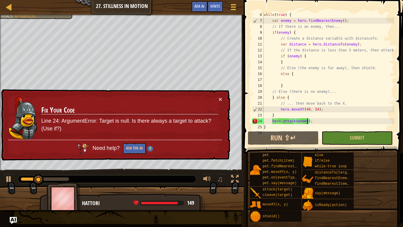
click at [293, 123] on div "while ( true ) { var enemy = hero . findNearestEnemy ( ) ; // If there is an en…" at bounding box center [329, 77] width 132 height 130
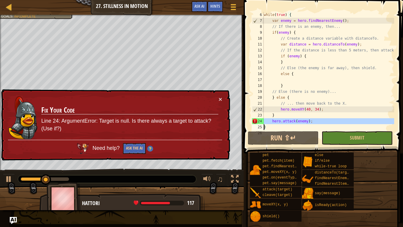
type textarea "}"
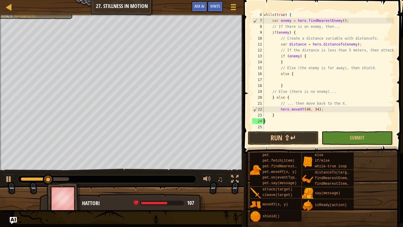
scroll to position [3, 0]
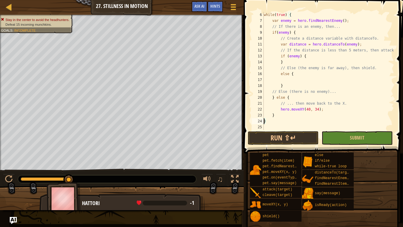
click at [311, 81] on div "while ( true ) { var enemy = hero . findNearestEnemy ( ) ; // If there is an en…" at bounding box center [329, 77] width 132 height 130
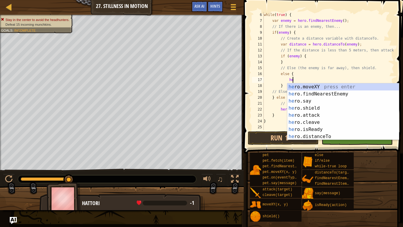
type textarea "her"
click at [315, 108] on div "her o.moveXY press enter her o.findNearestEnemy press enter her o.say press ent…" at bounding box center [344, 118] width 112 height 71
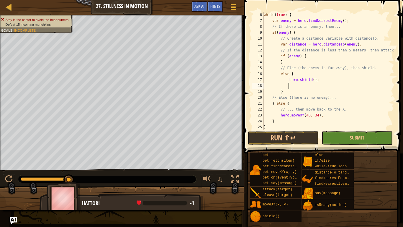
scroll to position [3, 3]
click at [296, 131] on button "Run ⇧↵" at bounding box center [283, 138] width 71 height 14
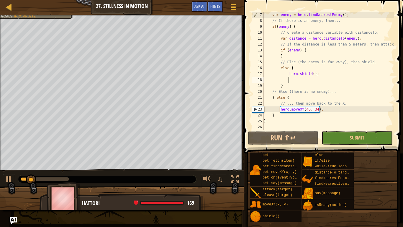
scroll to position [35, 0]
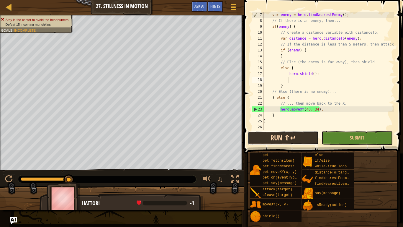
click at [283, 141] on button "Run ⇧↵" at bounding box center [283, 138] width 71 height 14
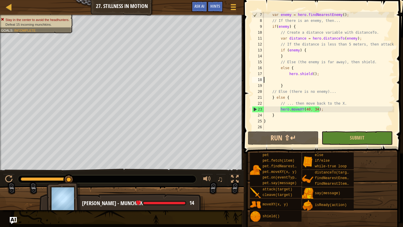
scroll to position [30, 0]
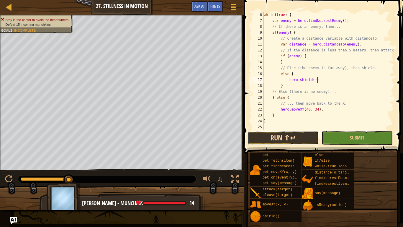
click at [306, 135] on button "Run ⇧↵" at bounding box center [283, 138] width 71 height 14
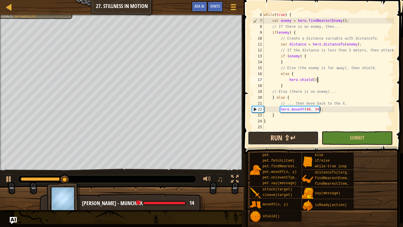
click at [303, 135] on button "Run ⇧↵" at bounding box center [283, 138] width 71 height 14
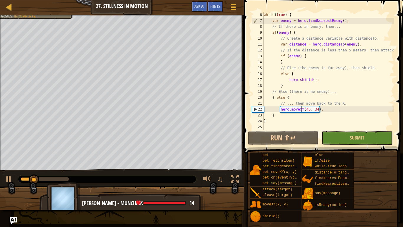
click at [301, 110] on div "while ( true ) { var enemy = hero . findNearestEnemy ( ) ; // If there is an en…" at bounding box center [329, 77] width 132 height 130
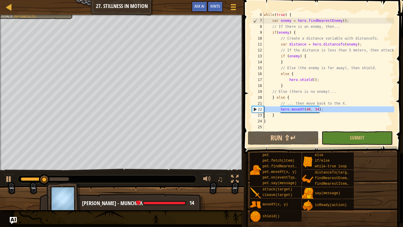
type textarea "}"
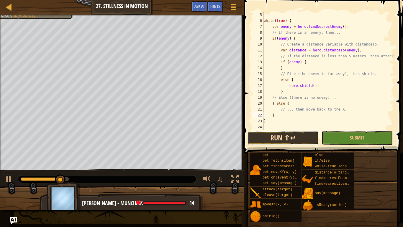
click at [291, 141] on button "Run ⇧↵" at bounding box center [283, 138] width 71 height 14
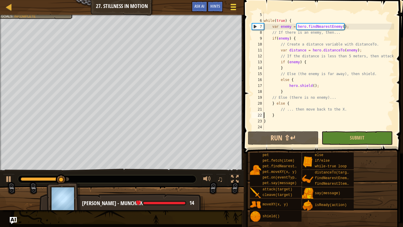
click at [233, 9] on span at bounding box center [234, 9] width 6 height 1
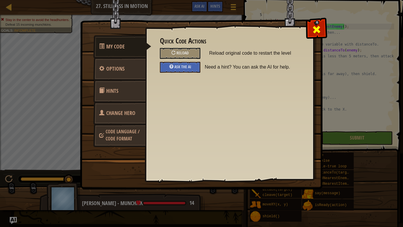
click at [317, 37] on div at bounding box center [316, 28] width 19 height 19
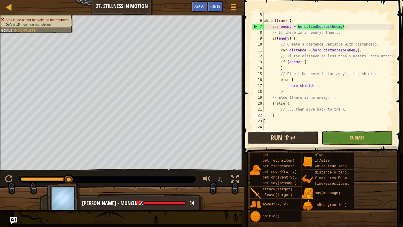
click at [288, 136] on button "Run ⇧↵" at bounding box center [283, 138] width 71 height 14
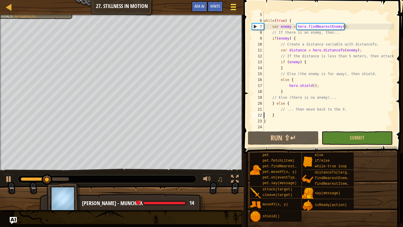
click at [231, 6] on span at bounding box center [234, 6] width 6 height 1
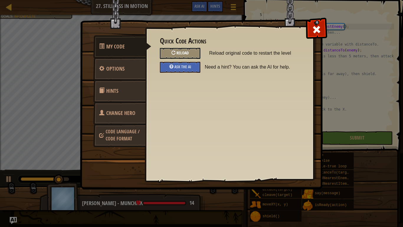
click at [189, 55] on div "Reload" at bounding box center [180, 53] width 40 height 11
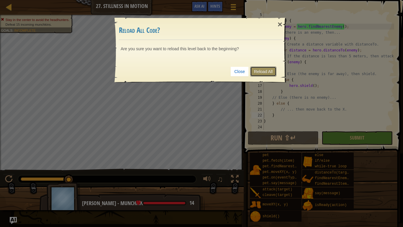
click at [267, 74] on link "Reload All" at bounding box center [263, 71] width 26 height 10
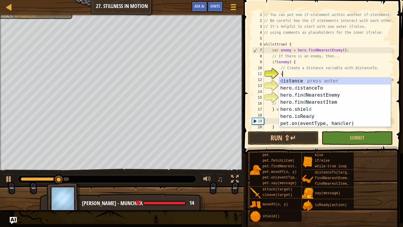
scroll to position [3, 3]
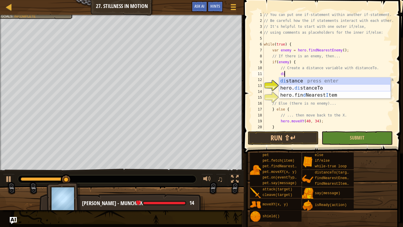
click at [305, 87] on div "di stance press enter hero. di stanceTo press enter hero.fin d Nearest I tem pr…" at bounding box center [335, 94] width 112 height 35
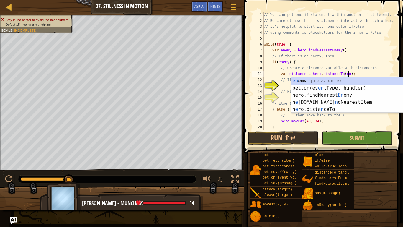
scroll to position [3, 12]
type textarea "var distance = hero.distanceTo(enemy);"
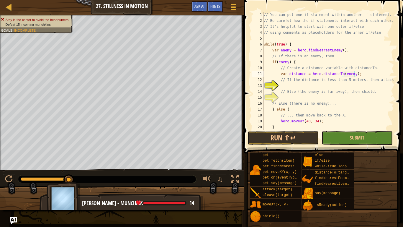
click at [312, 86] on div "// You can put one if-statement within another if-statement. // Be careful how …" at bounding box center [329, 77] width 132 height 130
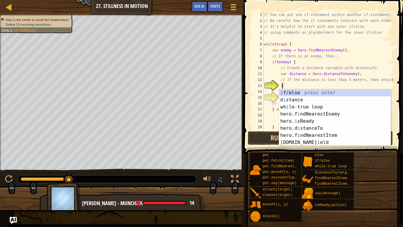
scroll to position [3, 3]
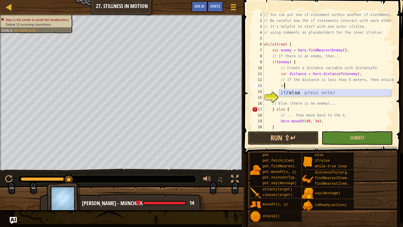
click at [325, 92] on div "if /else press enter" at bounding box center [335, 99] width 112 height 21
type textarea "if (enemy) {"
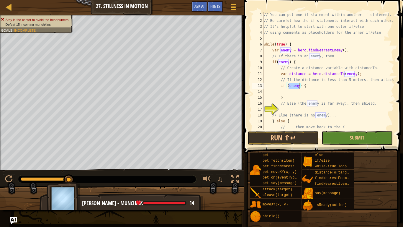
click at [311, 94] on div "// You can put one if-statement within another if-statement. // Be careful how …" at bounding box center [329, 77] width 132 height 130
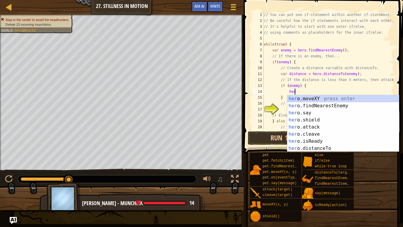
scroll to position [3, 4]
click at [320, 126] on div "her o.moveXY press enter her o.findNearestEnemy press enter her o.say press ent…" at bounding box center [344, 130] width 112 height 71
type textarea "hero.attack(enemy);"
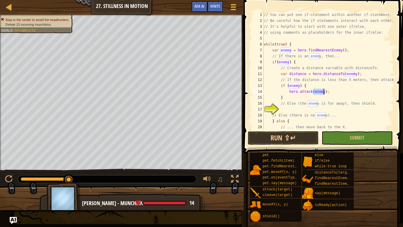
click at [310, 108] on div "// You can put one if-statement within another if-statement. // Be careful how …" at bounding box center [329, 77] width 132 height 130
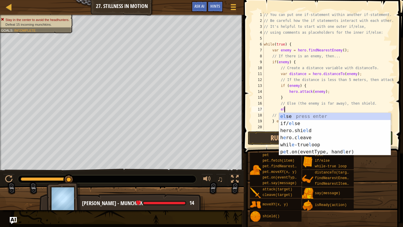
scroll to position [3, 3]
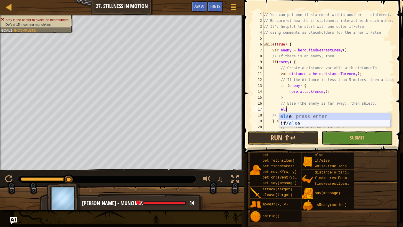
click at [306, 123] on div "els e press enter if/ els e press enter" at bounding box center [335, 127] width 112 height 28
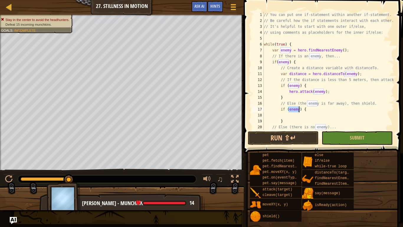
click at [298, 110] on div "// You can put one if-statement within another if-statement. // Be careful how …" at bounding box center [329, 71] width 132 height 118
click at [298, 110] on div "// You can put one if-statement within another if-statement. // Be careful how …" at bounding box center [329, 77] width 132 height 130
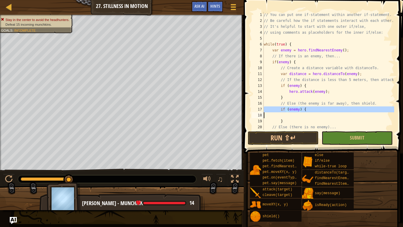
click at [298, 110] on div "// You can put one if-statement within another if-statement. // Be careful how …" at bounding box center [329, 77] width 132 height 130
type textarea "if (enemy) {"
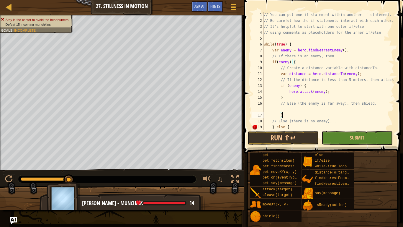
scroll to position [3, 2]
type textarea "}"
type textarea "// Else (the enemy is far away), then shield."
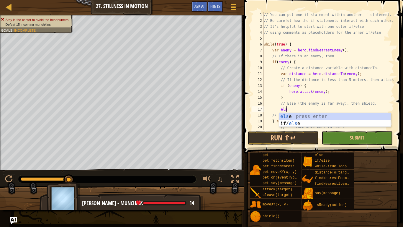
type textarea "else"
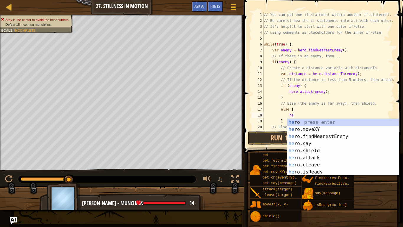
type textarea "her"
click at [316, 150] on div "her o press enter her o.moveXY press enter her o.findNearestEnemy press enter h…" at bounding box center [344, 154] width 112 height 71
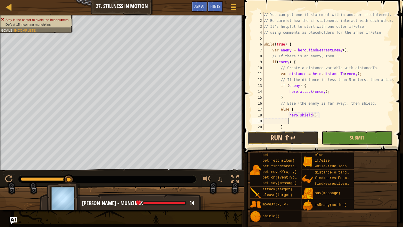
click at [298, 142] on button "Run ⇧↵" at bounding box center [283, 138] width 71 height 14
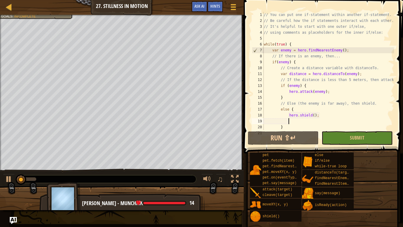
scroll to position [41, 0]
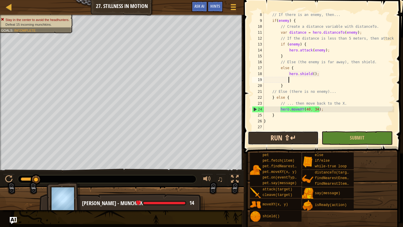
click at [296, 137] on button "Run ⇧↵" at bounding box center [283, 138] width 71 height 14
click at [323, 51] on div "// If there is an enemy, then... if ( enemy ) { // Create a distance variable w…" at bounding box center [329, 77] width 132 height 130
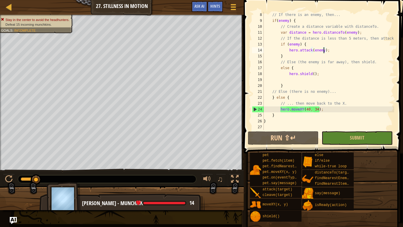
click at [323, 51] on div "// If there is an enemy, then... if ( enemy ) { // Create a distance variable w…" at bounding box center [329, 77] width 132 height 130
click at [302, 52] on div "// If there is an enemy, then... if ( enemy ) { // Create a distance variable w…" at bounding box center [329, 77] width 132 height 130
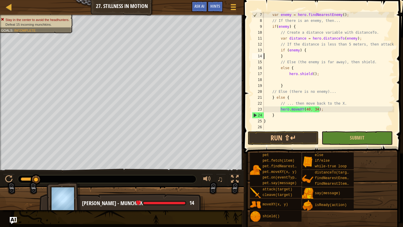
scroll to position [35, 0]
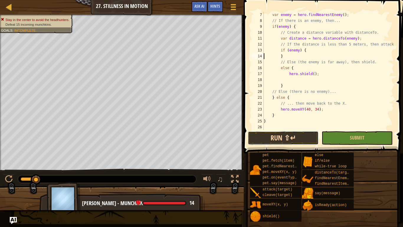
click at [306, 136] on button "Run ⇧↵" at bounding box center [283, 138] width 71 height 14
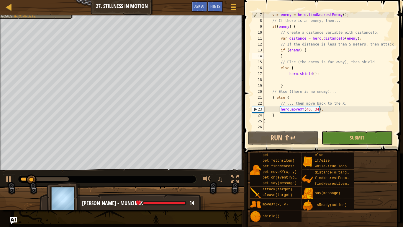
click at [322, 52] on div "var enemy = hero . findNearestEnemy ( ) ; // If there is an enemy, then... if (…" at bounding box center [329, 77] width 132 height 130
type textarea "if (enemy) {"
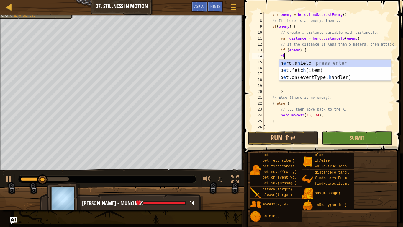
type textarea "e"
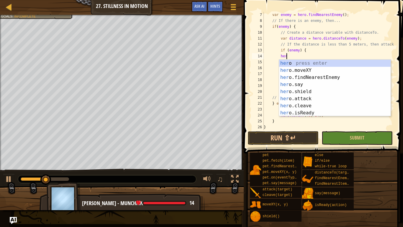
scroll to position [3, 3]
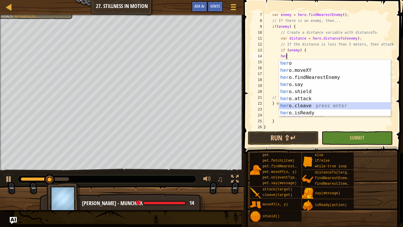
click at [319, 102] on div "her o press enter her o.moveXY press enter her o.findNearestEnemy press enter h…" at bounding box center [335, 95] width 112 height 71
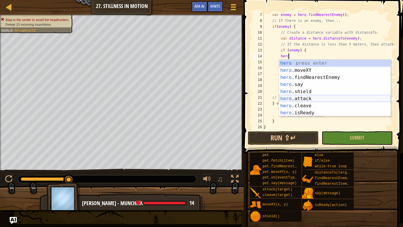
click at [317, 96] on div "hero press enter hero .moveXY press enter hero .findNearestEnemy press enter he…" at bounding box center [335, 95] width 112 height 71
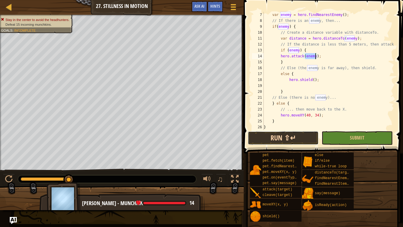
click at [284, 137] on button "Run ⇧↵" at bounding box center [283, 138] width 71 height 14
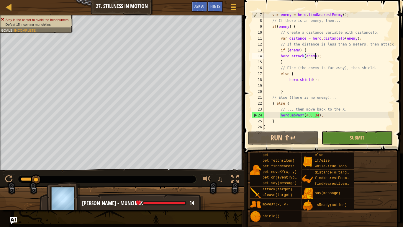
click at [303, 53] on div "var enemy = hero . findNearestEnemy ( ) ; // If there is an enemy, then... if (…" at bounding box center [329, 77] width 132 height 130
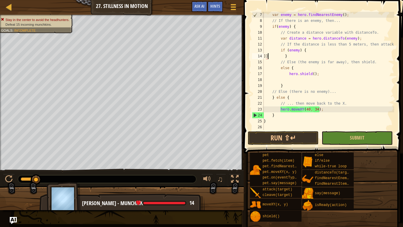
scroll to position [3, 1]
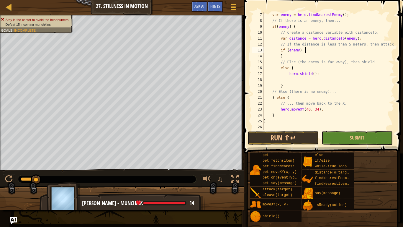
click at [311, 50] on div "var enemy = hero . findNearestEnemy ( ) ; // If there is an enemy, then... if (…" at bounding box center [329, 77] width 132 height 130
type textarea "if (enemy) {"
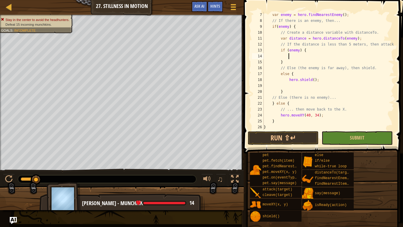
click at [302, 50] on div "var enemy = hero . findNearestEnemy ( ) ; // If there is an enemy, then... if (…" at bounding box center [329, 77] width 132 height 130
type textarea "if (enemy)<5 {"
click at [295, 55] on div "var enemy = hero . findNearestEnemy ( ) ; // If there is an enemy, then... if (…" at bounding box center [329, 77] width 132 height 130
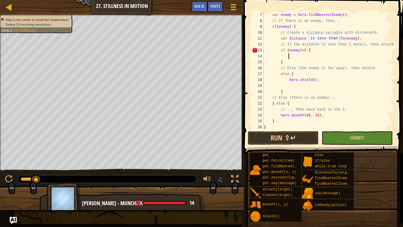
click at [306, 49] on div "var enemy = hero . findNearestEnemy ( ) ; // If there is an enemy, then... if (…" at bounding box center [329, 77] width 132 height 130
click at [303, 50] on div "var enemy = hero . findNearestEnemy ( ) ; // If there is an enemy, then... if (…" at bounding box center [329, 77] width 132 height 130
click at [299, 50] on div "var enemy = hero . findNearestEnemy ( ) ; // If there is an enemy, then... if (…" at bounding box center [329, 77] width 132 height 130
type textarea "if (enemy <5) {"
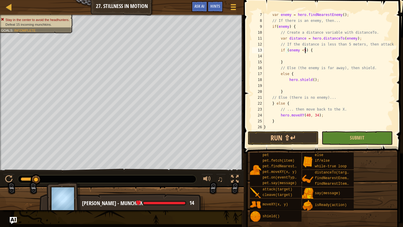
click at [314, 55] on div "var enemy = hero . findNearestEnemy ( ) ; // If there is an enemy, then... if (…" at bounding box center [329, 77] width 132 height 130
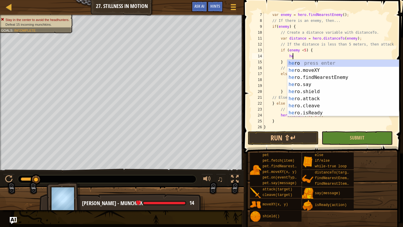
scroll to position [3, 4]
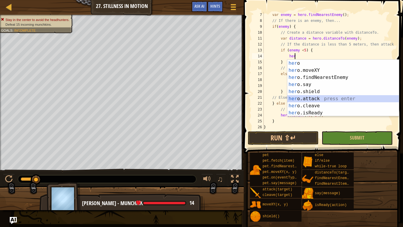
click at [320, 99] on div "her o press enter her o.moveXY press enter her o.findNearestEnemy press enter h…" at bounding box center [344, 95] width 112 height 71
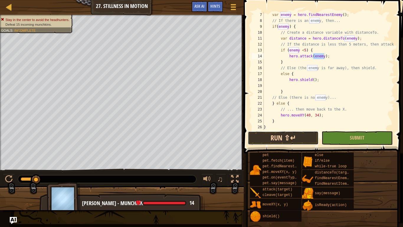
click at [300, 132] on button "Run ⇧↵" at bounding box center [283, 138] width 71 height 14
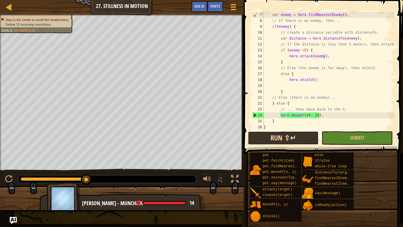
click at [260, 134] on button "Run ⇧↵" at bounding box center [283, 138] width 71 height 14
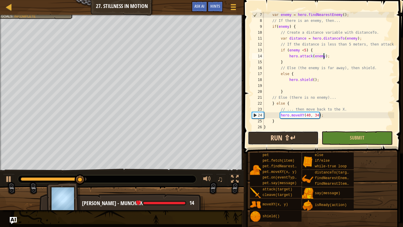
click at [260, 134] on button "Run ⇧↵" at bounding box center [283, 138] width 71 height 14
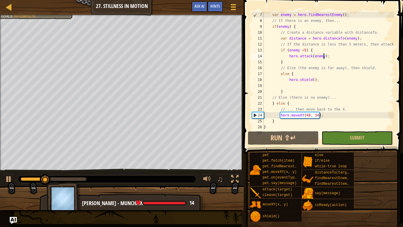
click at [310, 79] on div "var enemy = hero . findNearestEnemy ( ) ; // If there is an enemy, then... if (…" at bounding box center [329, 77] width 132 height 130
click at [290, 74] on div "var enemy = hero . findNearestEnemy ( ) ; // If there is an enemy, then... if (…" at bounding box center [329, 77] width 132 height 130
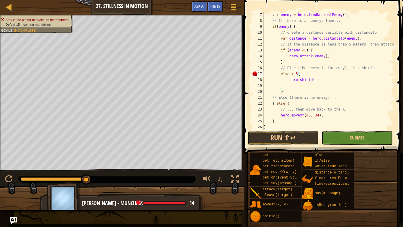
scroll to position [3, 5]
click at [301, 141] on button "Run ⇧↵" at bounding box center [283, 138] width 71 height 14
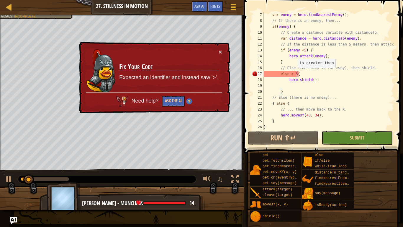
click at [295, 73] on div "var enemy = hero . findNearestEnemy ( ) ; // If there is an enemy, then... if (…" at bounding box center [329, 77] width 132 height 130
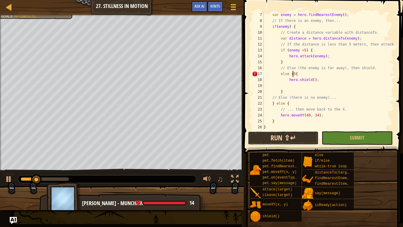
click at [301, 137] on button "Run ⇧↵" at bounding box center [283, 138] width 71 height 14
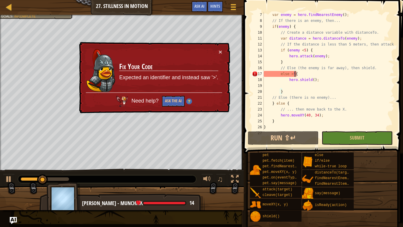
click at [281, 73] on div "var enemy = hero . findNearestEnemy ( ) ; // If there is an enemy, then... if (…" at bounding box center [329, 77] width 132 height 130
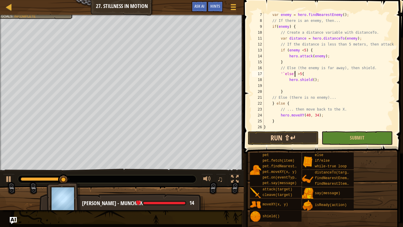
type textarea "'`else' >5{"
click at [292, 143] on button "Run ⇧↵" at bounding box center [283, 138] width 71 height 14
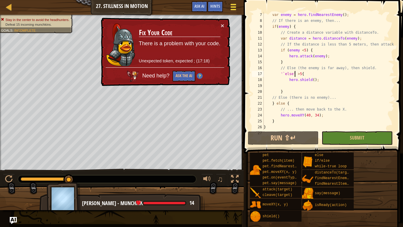
click at [231, 4] on span at bounding box center [234, 4] width 6 height 1
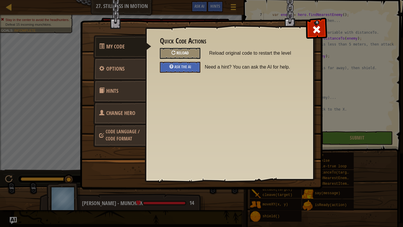
click at [183, 53] on span "Reload" at bounding box center [183, 53] width 12 height 6
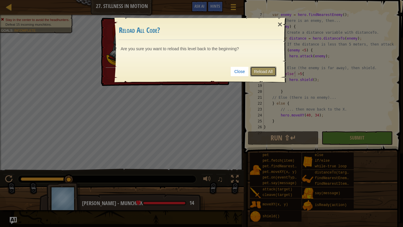
click at [267, 72] on link "Reload All" at bounding box center [263, 71] width 26 height 10
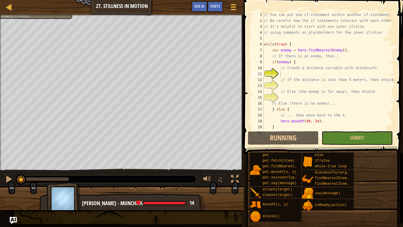
scroll to position [3, 2]
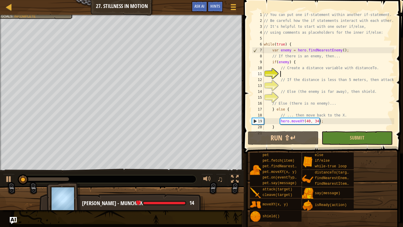
click at [216, 12] on div "Hints" at bounding box center [216, 6] width 16 height 11
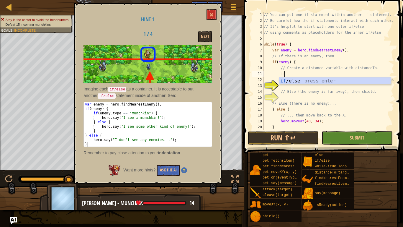
scroll to position [3, 3]
click at [304, 82] on div "if /else press enter" at bounding box center [335, 87] width 112 height 21
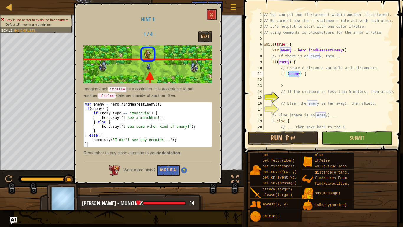
click at [299, 75] on div "// You can put one if-statement within another if-statement. // Be careful how …" at bounding box center [329, 71] width 132 height 118
type textarea "if (enemy.type == ",munchkin")) {"
click at [228, 11] on button "Game Menu" at bounding box center [234, 8] width 16 height 14
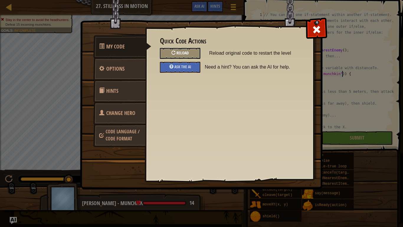
click at [187, 50] on div "Reload" at bounding box center [180, 53] width 40 height 11
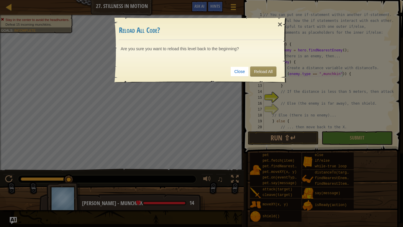
click at [277, 71] on div "Close Reload All" at bounding box center [201, 72] width 164 height 22
click at [274, 71] on link "Reload All" at bounding box center [263, 71] width 26 height 10
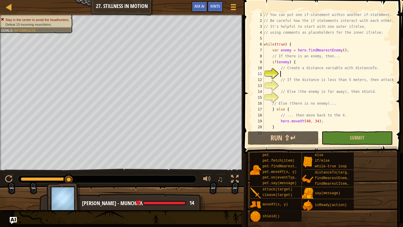
scroll to position [3, 2]
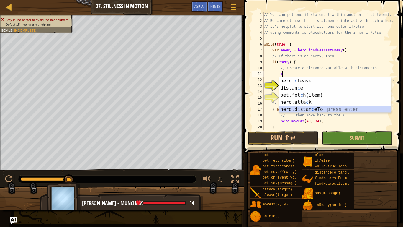
click at [315, 110] on div "hero. c leave press enter distan c e press enter pet.fet c h(item) press enter …" at bounding box center [335, 102] width 112 height 50
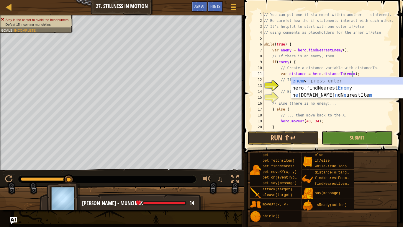
scroll to position [3, 13]
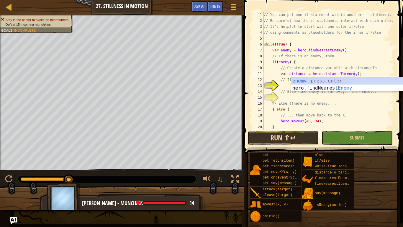
type textarea "var distance = hero.distanceTo(enemy);"
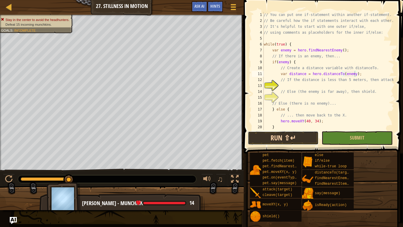
click at [279, 138] on button "Run ⇧↵" at bounding box center [283, 138] width 71 height 14
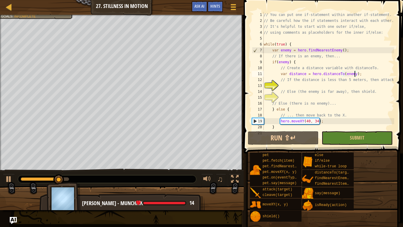
click at [299, 87] on div "// You can put one if-statement within another if-statement. // Be careful how …" at bounding box center [329, 77] width 132 height 130
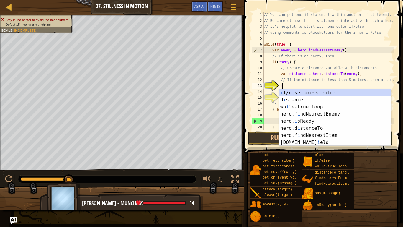
scroll to position [3, 3]
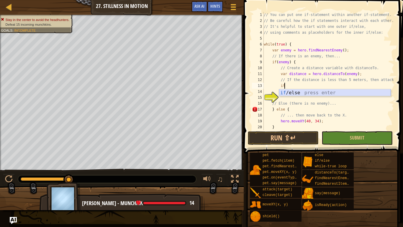
click at [308, 92] on div "if /else press enter" at bounding box center [335, 99] width 112 height 21
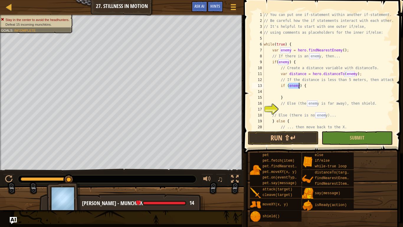
click at [298, 86] on div "// You can put one if-statement within another if-statement. // Be careful how …" at bounding box center [329, 71] width 132 height 118
click at [291, 96] on div "// You can put one if-statement within another if-statement. // Be careful how …" at bounding box center [329, 77] width 132 height 130
type textarea "}"
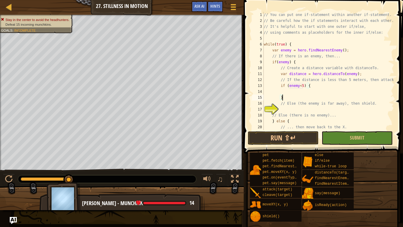
click at [288, 89] on div "// You can put one if-statement within another if-statement. // Be careful how …" at bounding box center [329, 77] width 132 height 130
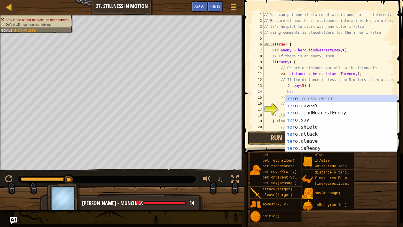
scroll to position [3, 4]
click at [321, 133] on div "her o press enter her o.moveXY press enter her o.findNearestEnemy press enter h…" at bounding box center [341, 130] width 112 height 71
type textarea "hero.attack(enemy);"
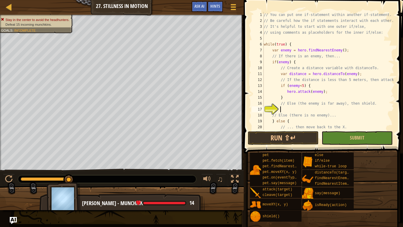
click at [302, 107] on div "// You can put one if-statement within another if-statement. // Be careful how …" at bounding box center [329, 77] width 132 height 130
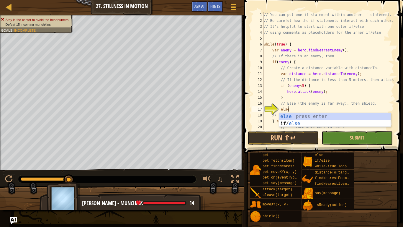
scroll to position [3, 3]
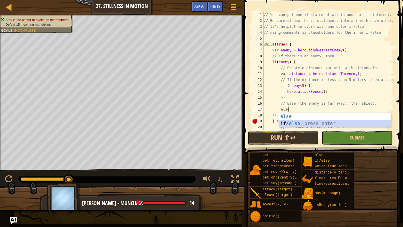
click at [299, 120] on div "else press enter if/ else press enter" at bounding box center [335, 127] width 112 height 28
type textarea "if (enemy) {"
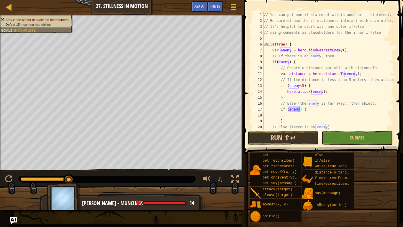
click at [301, 112] on div "// You can put one if-statement within another if-statement. // Be careful how …" at bounding box center [329, 77] width 132 height 130
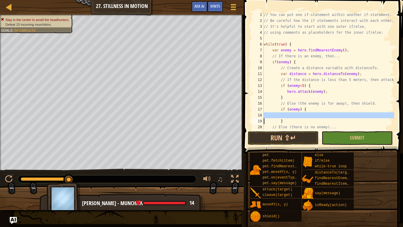
click at [301, 112] on div "// You can put one if-statement within another if-statement. // Be careful how …" at bounding box center [329, 77] width 132 height 130
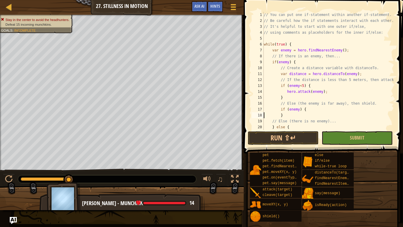
scroll to position [3, 2]
click at [300, 110] on div "// You can put one if-statement within another if-statement. // Be careful how …" at bounding box center [329, 77] width 132 height 130
click at [298, 110] on div "// You can put one if-statement within another if-statement. // Be careful how …" at bounding box center [329, 77] width 132 height 130
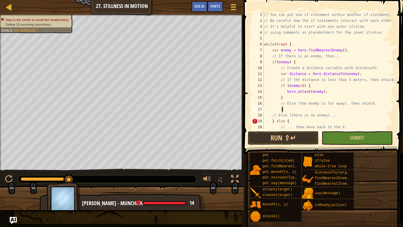
click at [298, 110] on div "// You can put one if-statement within another if-statement. // Be careful how …" at bounding box center [329, 77] width 132 height 130
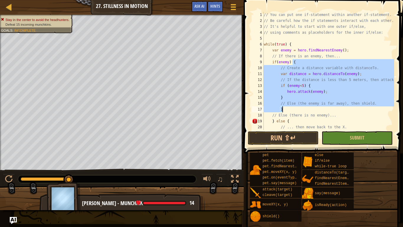
click at [295, 100] on div "// You can put one if-statement within another if-statement. // Be careful how …" at bounding box center [329, 71] width 132 height 118
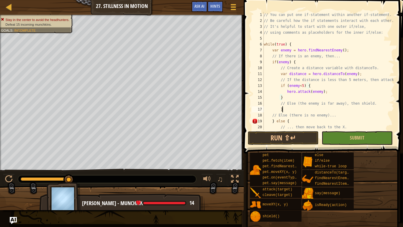
click at [299, 110] on div "// You can put one if-statement within another if-statement. // Be careful how …" at bounding box center [329, 77] width 132 height 130
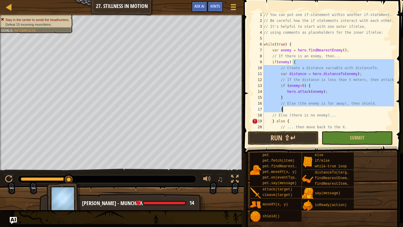
click at [299, 110] on div "// You can put one if-statement within another if-statement. // Be careful how …" at bounding box center [329, 77] width 132 height 130
click at [287, 108] on div "// You can put one if-statement within another if-statement. // Be careful how …" at bounding box center [329, 71] width 132 height 118
type textarea "}"
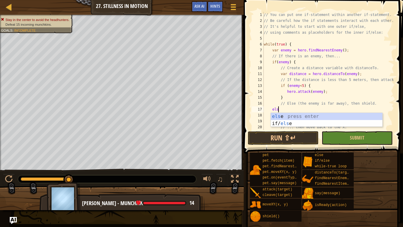
type textarea "else"
click at [292, 119] on div "else press enter if/ else press enter" at bounding box center [327, 127] width 112 height 28
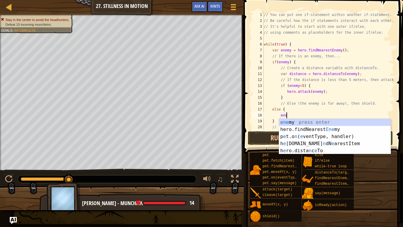
type textarea "e"
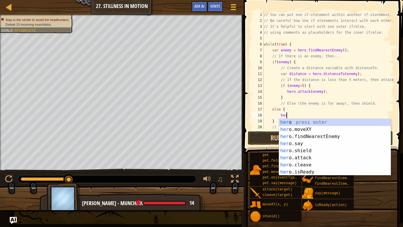
scroll to position [3, 3]
click at [316, 146] on div "her o press enter her o.moveXY press enter her o.findNearestEnemy press enter h…" at bounding box center [335, 154] width 112 height 71
type textarea "her"
click at [306, 151] on div "her o press enter her o.moveXY press enter her o.findNearestEnemy press enter h…" at bounding box center [335, 154] width 112 height 71
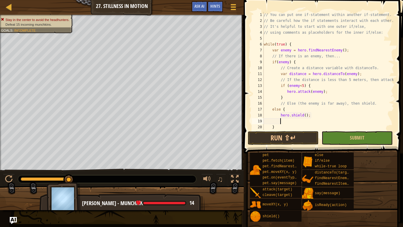
scroll to position [3, 2]
click at [288, 141] on button "Run ⇧↵" at bounding box center [283, 138] width 71 height 14
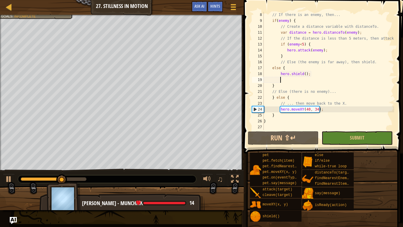
scroll to position [41, 0]
click at [281, 129] on div "// If there is an enemy, then... if ( enemy ) { // Create a distance variable w…" at bounding box center [329, 77] width 132 height 130
click at [358, 132] on button "Submit" at bounding box center [357, 138] width 71 height 14
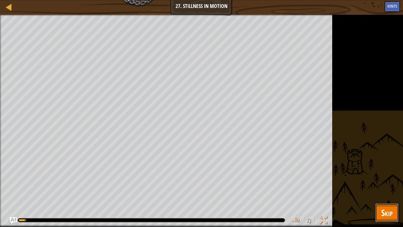
click at [382, 177] on span "Skip" at bounding box center [387, 212] width 12 height 12
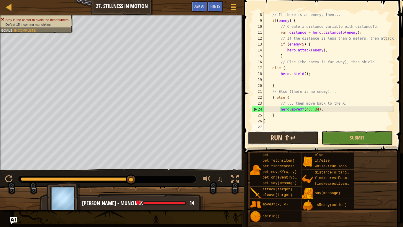
click at [300, 134] on button "Run ⇧↵" at bounding box center [283, 138] width 71 height 14
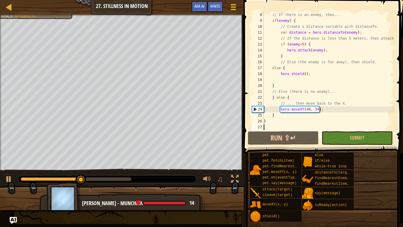
click at [290, 107] on div "// If there is an enemy, then... if ( enemy ) { // Create a distance variable w…" at bounding box center [329, 77] width 132 height 130
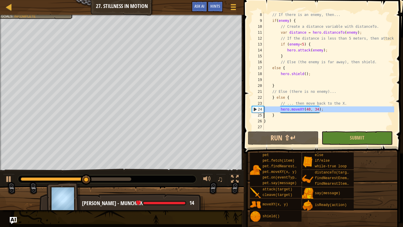
click at [290, 107] on div "// If there is an enemy, then... if ( enemy ) { // Create a distance variable w…" at bounding box center [329, 77] width 132 height 130
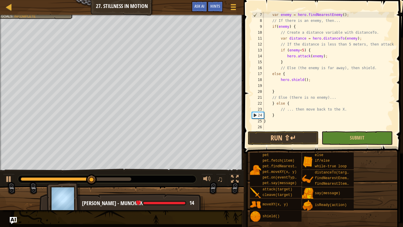
scroll to position [35, 0]
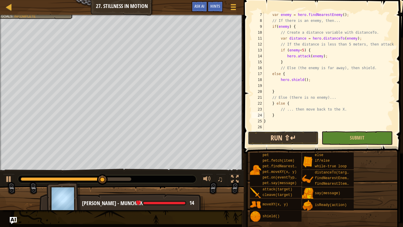
click at [295, 142] on button "Run ⇧↵" at bounding box center [283, 138] width 71 height 14
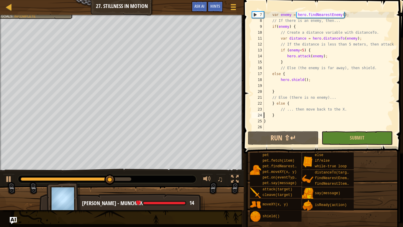
click at [287, 81] on div "var enemy = hero . findNearestEnemy ( ) ; // If there is an enemy, then... if (…" at bounding box center [329, 77] width 132 height 130
type textarea "hero.shield();"
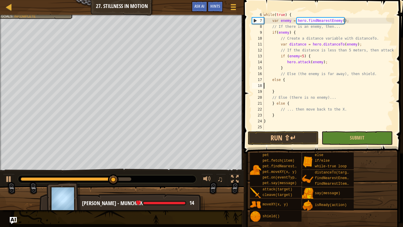
scroll to position [30, 0]
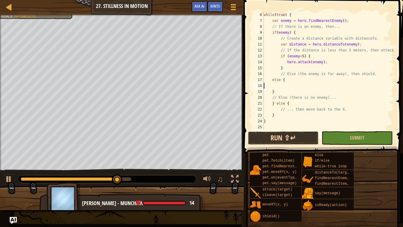
click at [294, 136] on button "Run ⇧↵" at bounding box center [283, 138] width 71 height 14
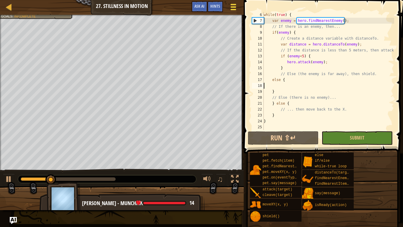
click at [236, 7] on span at bounding box center [234, 6] width 6 height 1
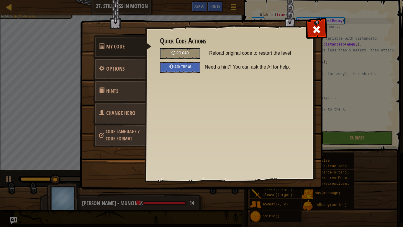
click at [190, 50] on div "Reload" at bounding box center [180, 53] width 40 height 11
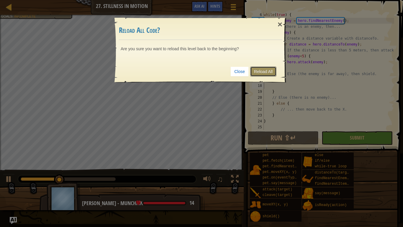
click at [261, 73] on link "Reload All" at bounding box center [263, 71] width 26 height 10
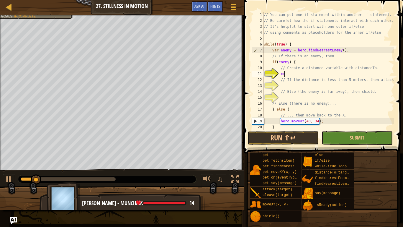
scroll to position [3, 3]
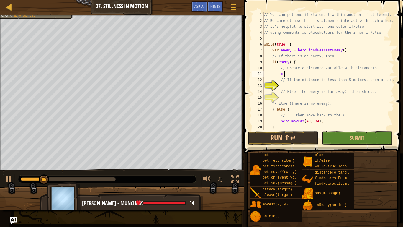
type textarea "c"
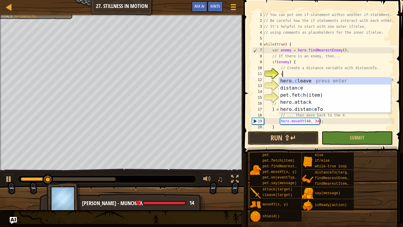
scroll to position [3, 2]
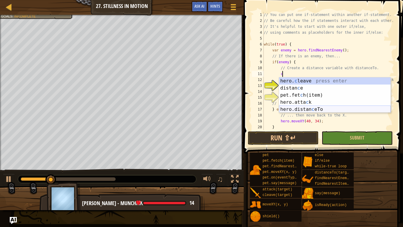
click at [316, 108] on div "hero. c leave press enter distan c e press enter pet.fet c h(item) press enter …" at bounding box center [335, 102] width 112 height 50
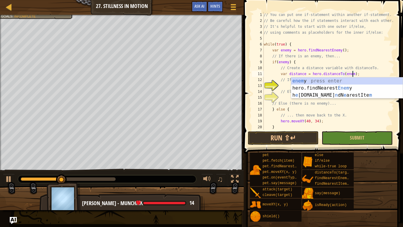
type textarea "var distance = hero.distanceTo(enemy);"
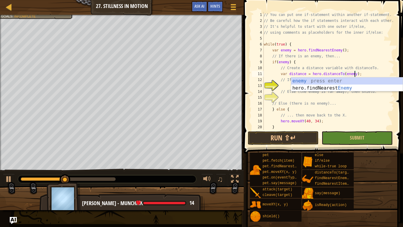
click at [286, 85] on div "// You can put one if-statement within another if-statement. // Be careful how …" at bounding box center [329, 77] width 132 height 130
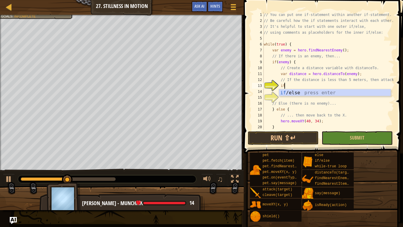
scroll to position [3, 3]
click at [301, 92] on div "if /else press enter" at bounding box center [335, 99] width 112 height 21
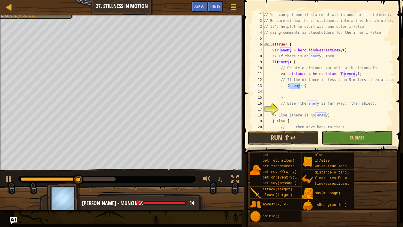
click at [300, 84] on div "// You can put one if-statement within another if-statement. // Be careful how …" at bounding box center [329, 71] width 132 height 118
type textarea "if (enemy<5) {"
click at [292, 94] on div "// You can put one if-statement within another if-statement. // Be careful how …" at bounding box center [329, 77] width 132 height 130
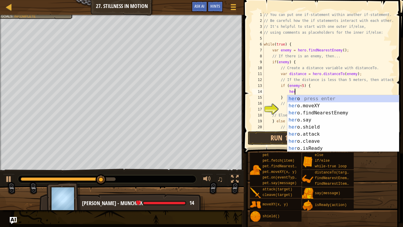
scroll to position [3, 4]
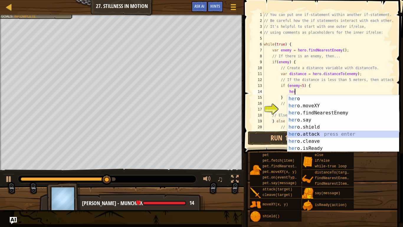
click at [323, 133] on div "her o press enter her o.moveXY press enter her o.findNearestEnemy press enter h…" at bounding box center [344, 130] width 112 height 71
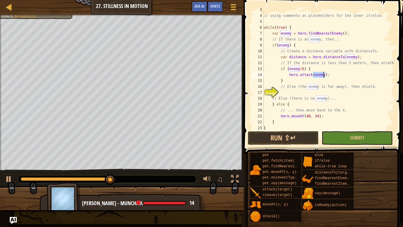
scroll to position [17, 0]
click at [299, 139] on button "Run ⇧↵" at bounding box center [283, 138] width 71 height 14
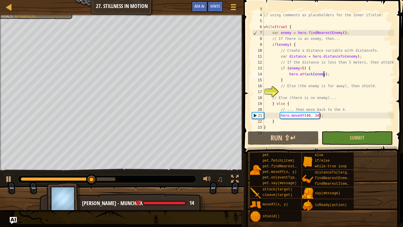
click at [301, 116] on div "// It's helpful to start with one outer if/else, // using comments as placehold…" at bounding box center [329, 71] width 132 height 130
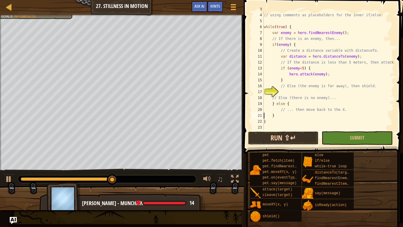
click at [289, 137] on button "Run ⇧↵" at bounding box center [283, 138] width 71 height 14
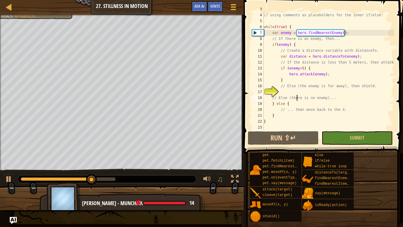
click at [297, 95] on div "// It's helpful to start with one outer if/else, // using comments as placehold…" at bounding box center [329, 71] width 132 height 130
type textarea "// Else (there is no enemy)..."
click at [294, 92] on div "// It's helpful to start with one outer if/else, // using comments as placehold…" at bounding box center [329, 71] width 132 height 130
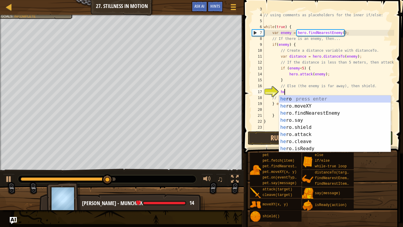
scroll to position [3, 3]
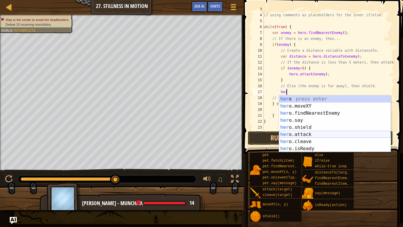
click at [304, 136] on div "her o press enter her o.moveXY press enter her o.findNearestEnemy press enter h…" at bounding box center [335, 130] width 112 height 71
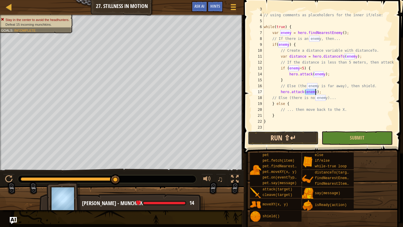
click at [301, 134] on button "Run ⇧↵" at bounding box center [283, 138] width 71 height 14
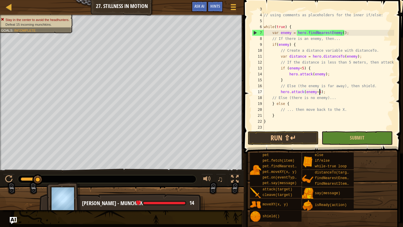
scroll to position [3, 8]
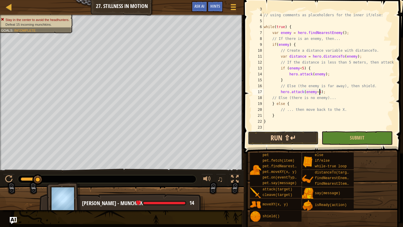
click at [300, 134] on button "Run ⇧↵" at bounding box center [283, 138] width 71 height 14
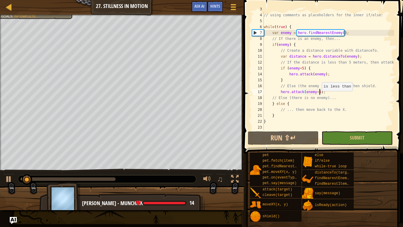
scroll to position [3, 8]
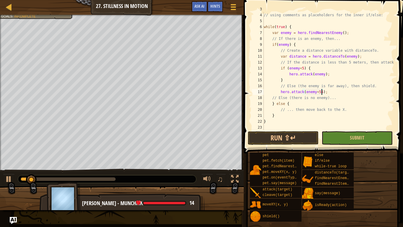
type textarea "hero.attack(enemy<5);"
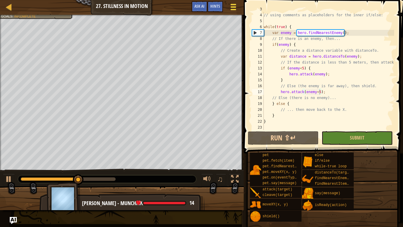
click at [236, 6] on span at bounding box center [234, 6] width 6 height 1
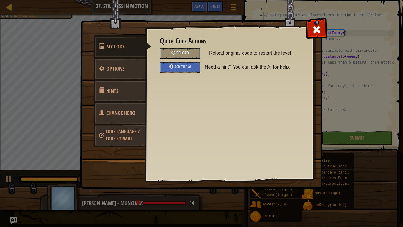
click at [187, 56] on div "Reload" at bounding box center [180, 53] width 40 height 11
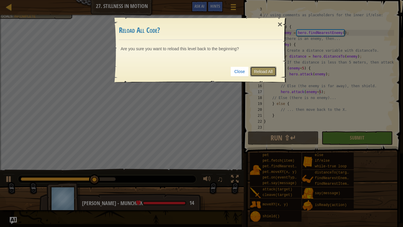
click at [263, 69] on link "Reload All" at bounding box center [263, 71] width 26 height 10
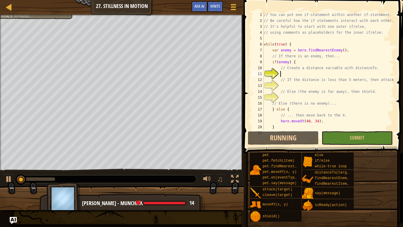
scroll to position [3, 2]
